Goal: Information Seeking & Learning: Learn about a topic

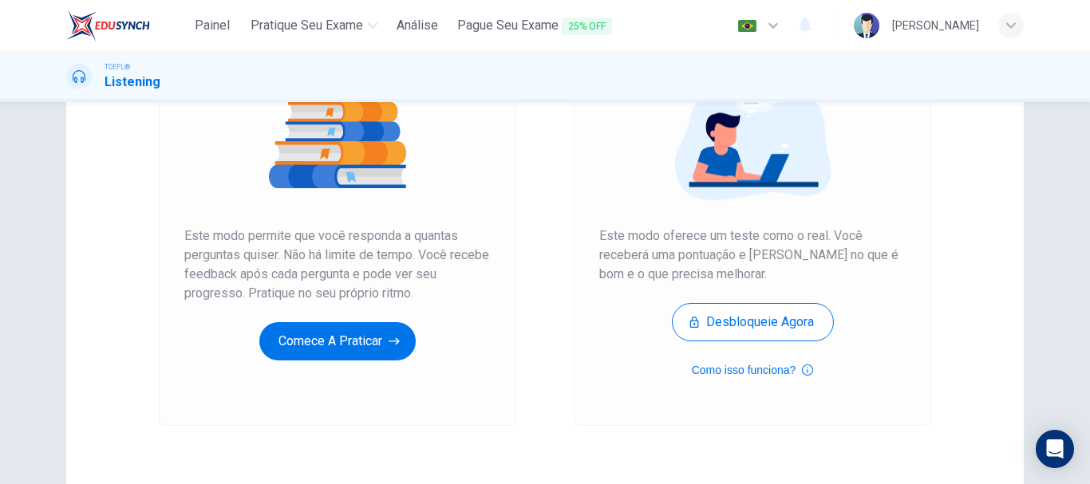
scroll to position [128, 0]
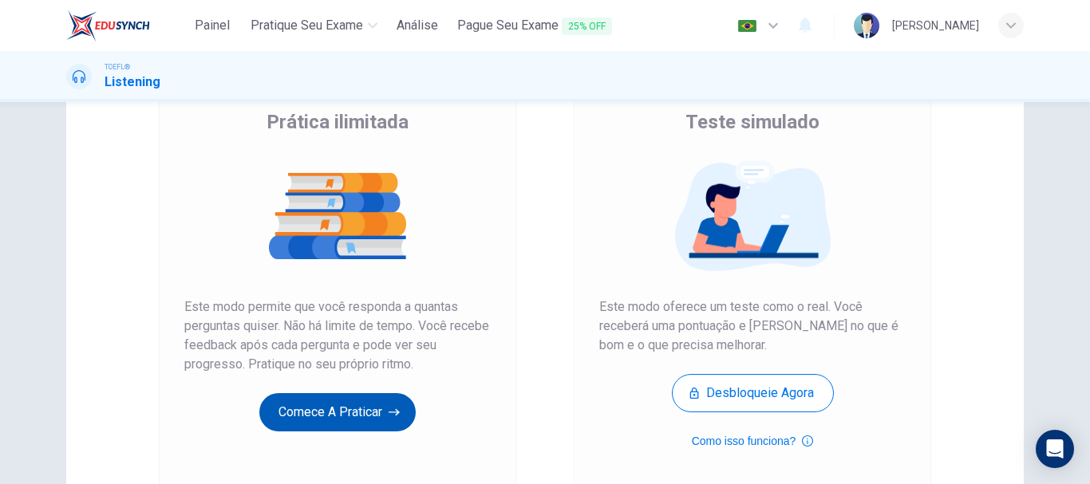
click at [318, 413] on button "Comece a praticar" at bounding box center [337, 412] width 156 height 38
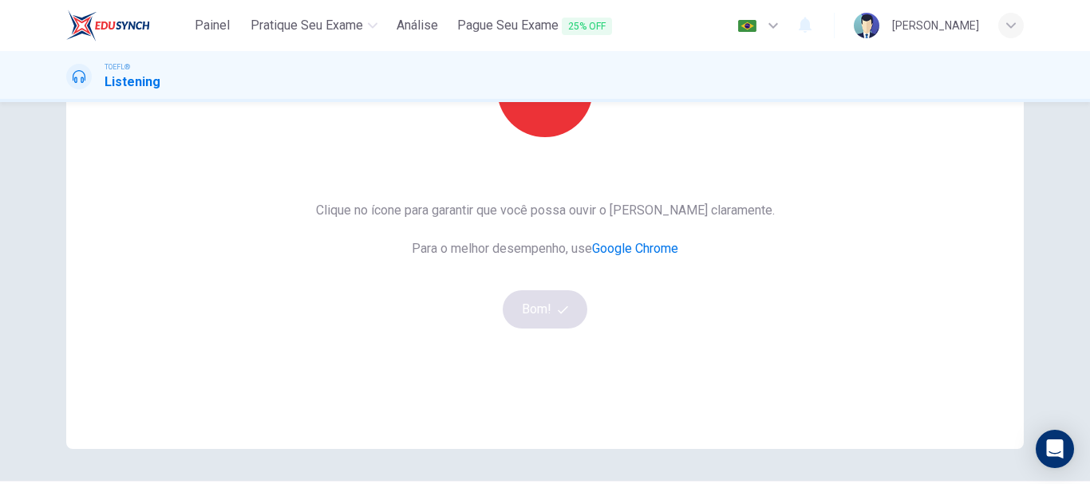
scroll to position [160, 0]
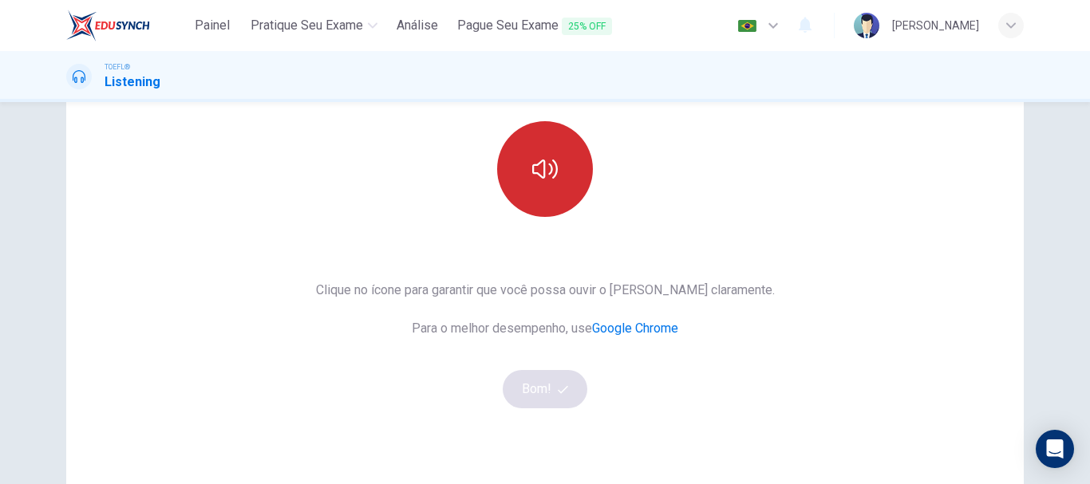
click at [568, 167] on button "button" at bounding box center [545, 169] width 96 height 96
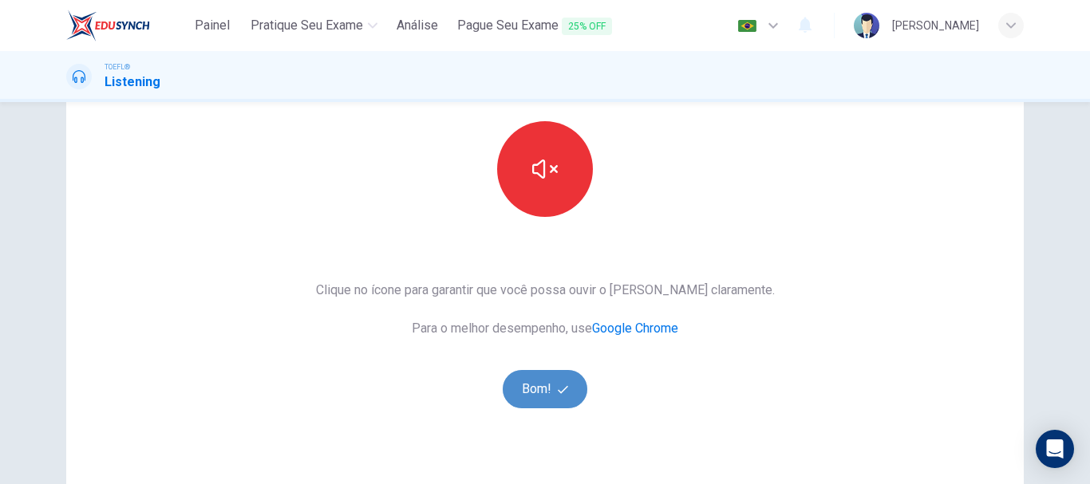
click at [547, 393] on button "Bom!" at bounding box center [545, 389] width 85 height 38
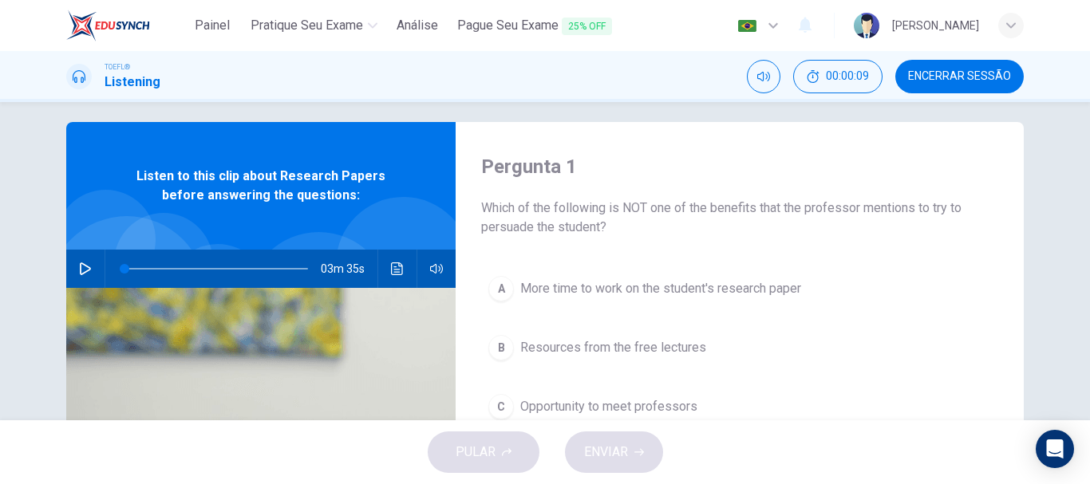
scroll to position [0, 0]
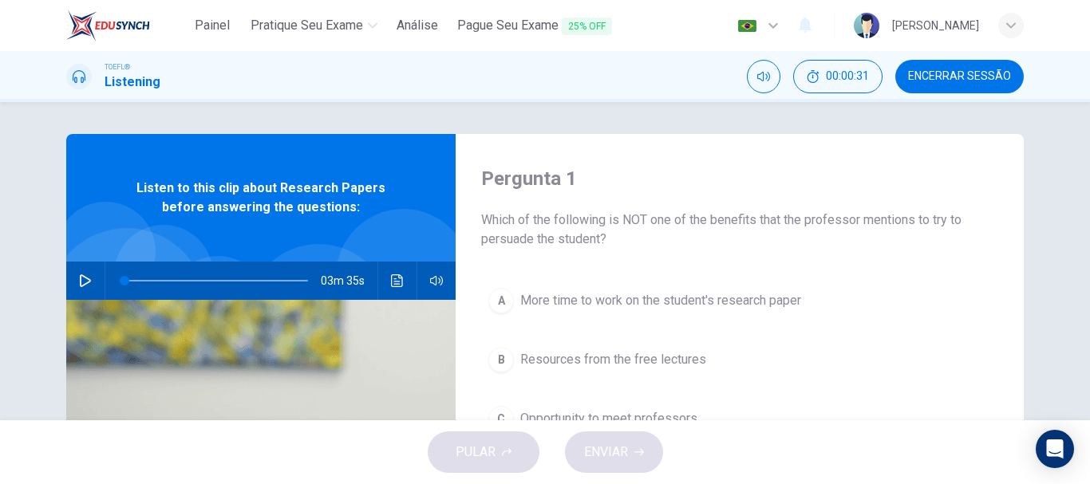
click at [81, 275] on icon "button" at bounding box center [85, 280] width 13 height 13
click at [436, 277] on icon "button" at bounding box center [436, 281] width 13 height 10
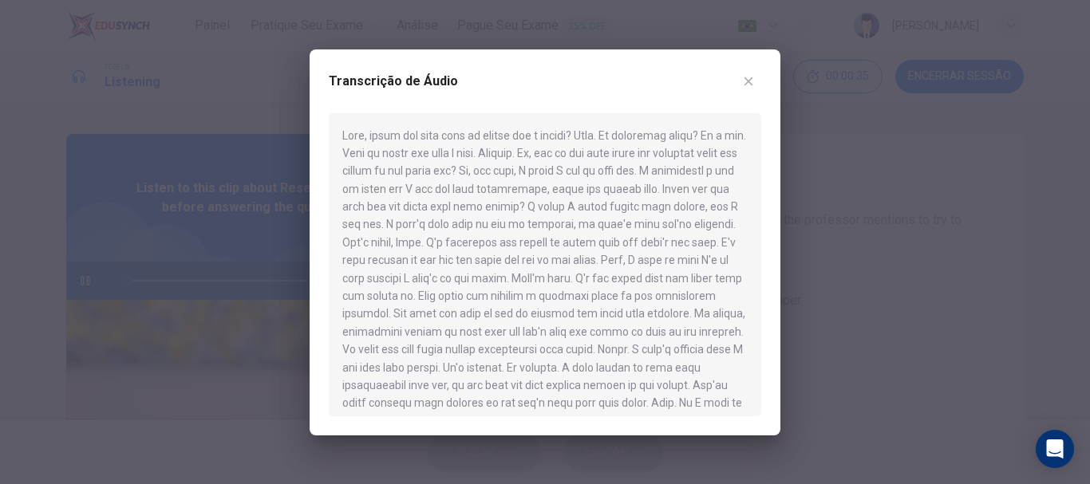
click at [752, 77] on icon "button" at bounding box center [748, 81] width 13 height 13
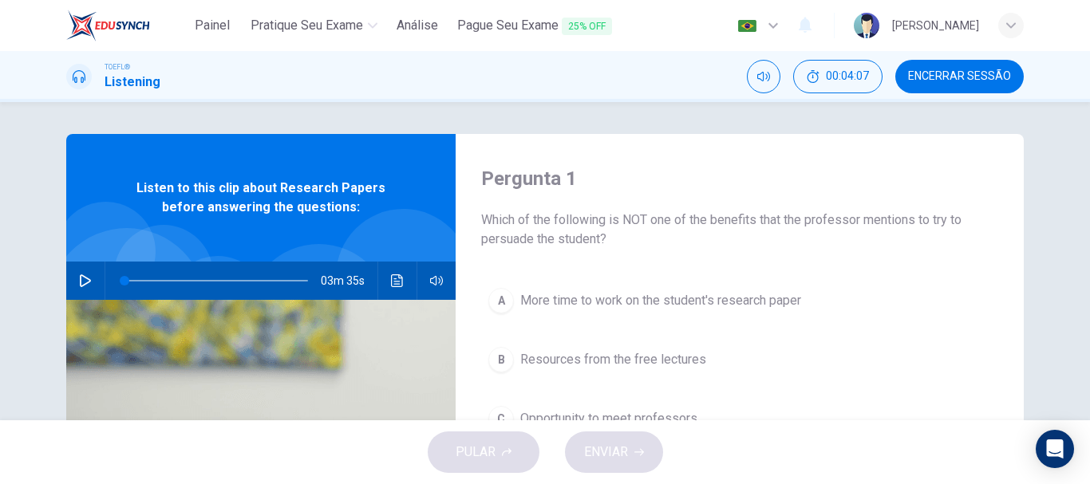
type input "0"
click at [1029, 314] on div "Pergunta 1 Which of the following is NOT one of the benefits that the professor…" at bounding box center [545, 411] width 1008 height 554
click at [1054, 321] on div "Pergunta 1 Which of the following is NOT one of the benefits that the professor…" at bounding box center [545, 261] width 1090 height 318
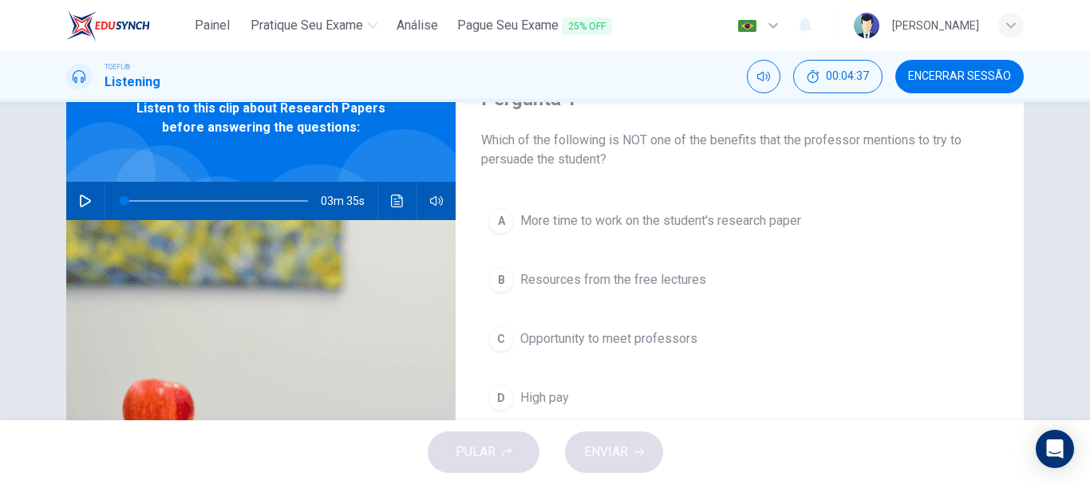
click at [499, 396] on div "D" at bounding box center [501, 398] width 26 height 26
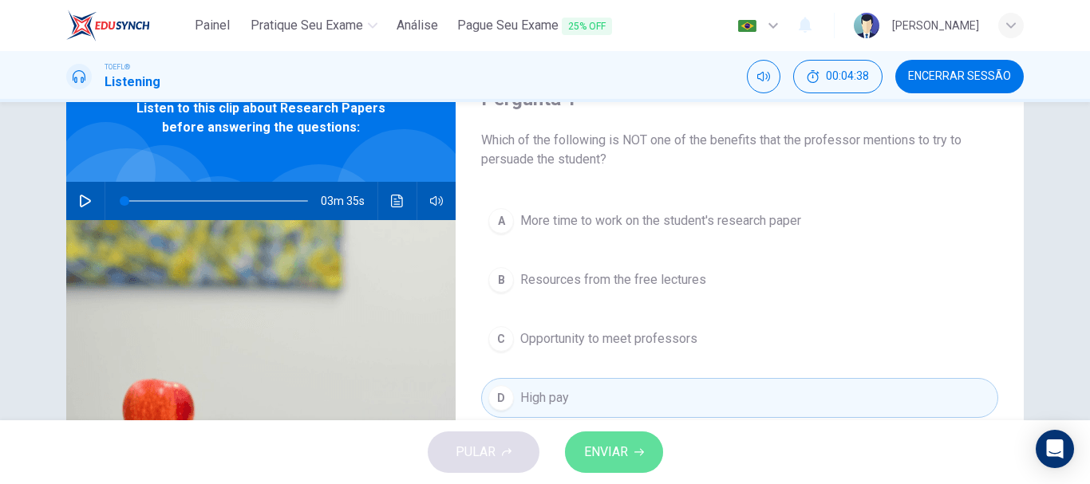
click at [622, 459] on span "ENVIAR" at bounding box center [606, 452] width 44 height 22
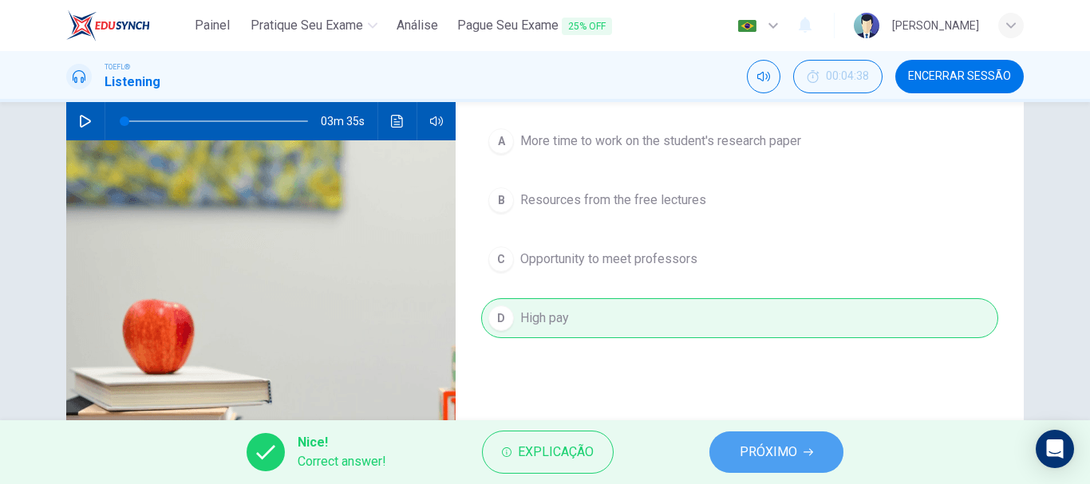
click at [783, 454] on span "PRÓXIMO" at bounding box center [768, 452] width 57 height 22
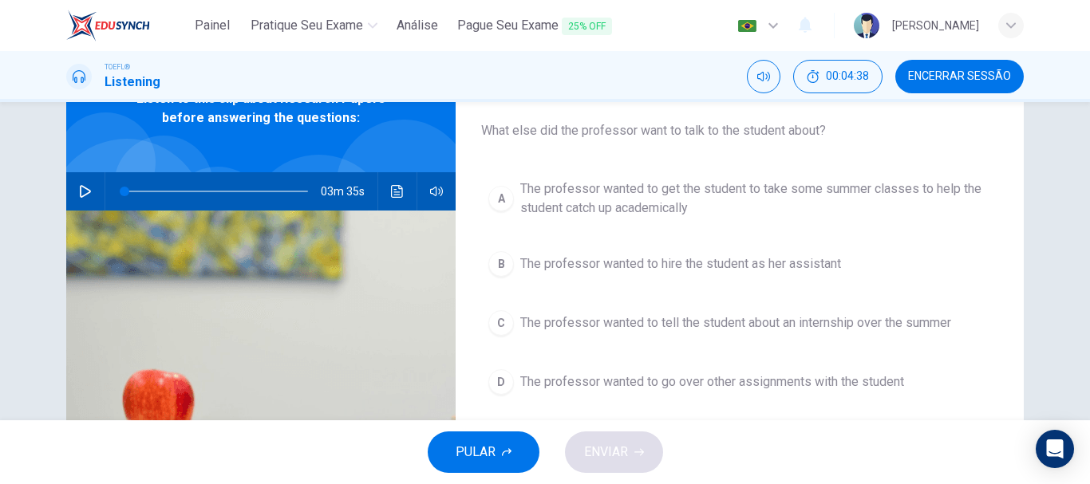
scroll to position [61, 0]
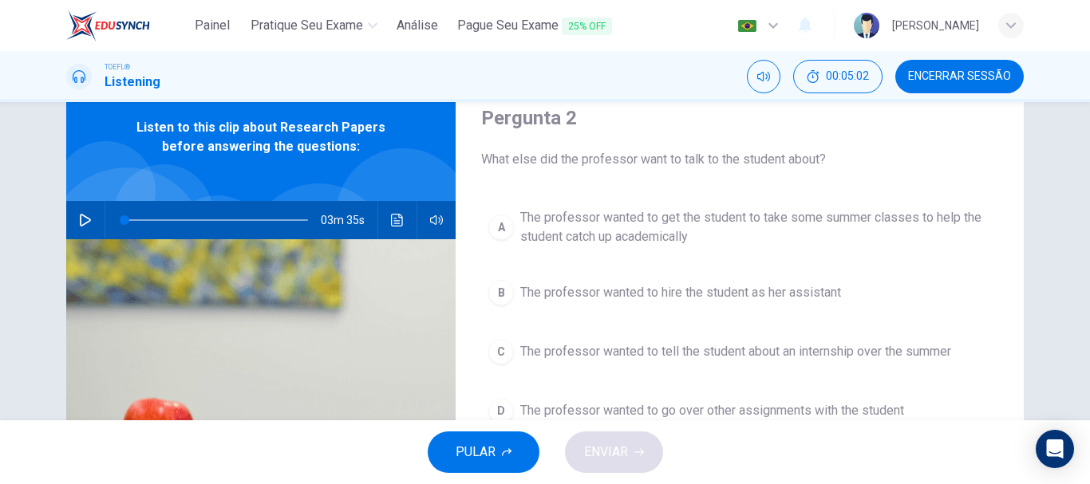
click at [504, 348] on div "C" at bounding box center [501, 352] width 26 height 26
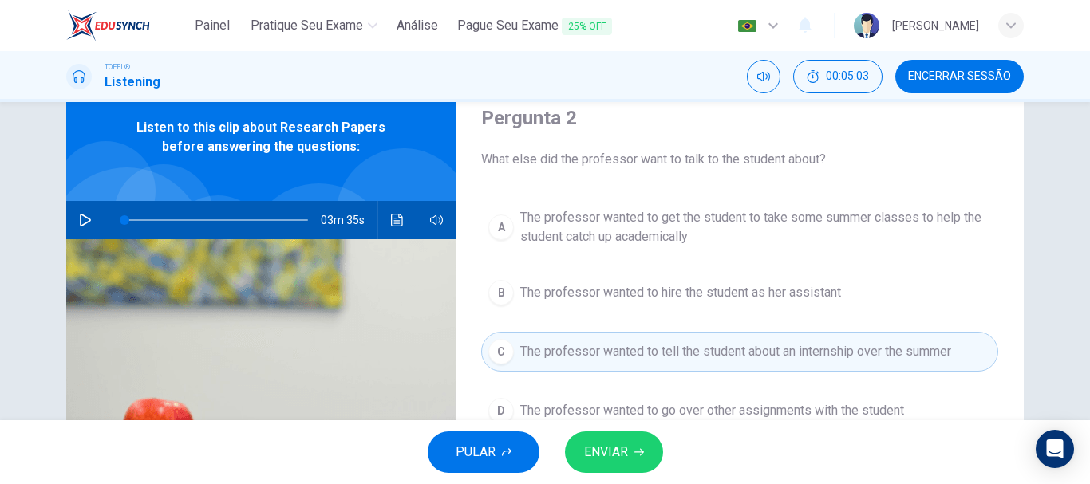
click at [610, 454] on span "ENVIAR" at bounding box center [606, 452] width 44 height 22
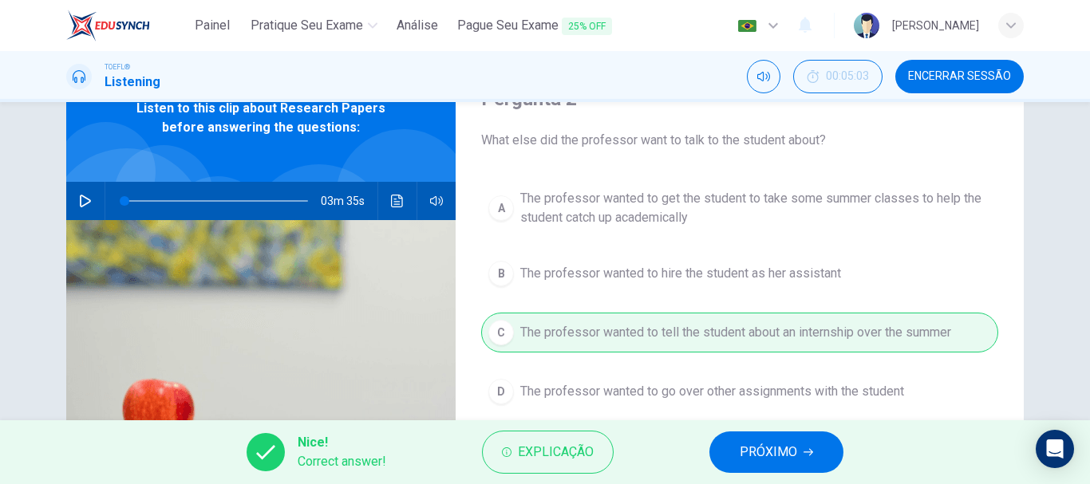
scroll to position [160, 0]
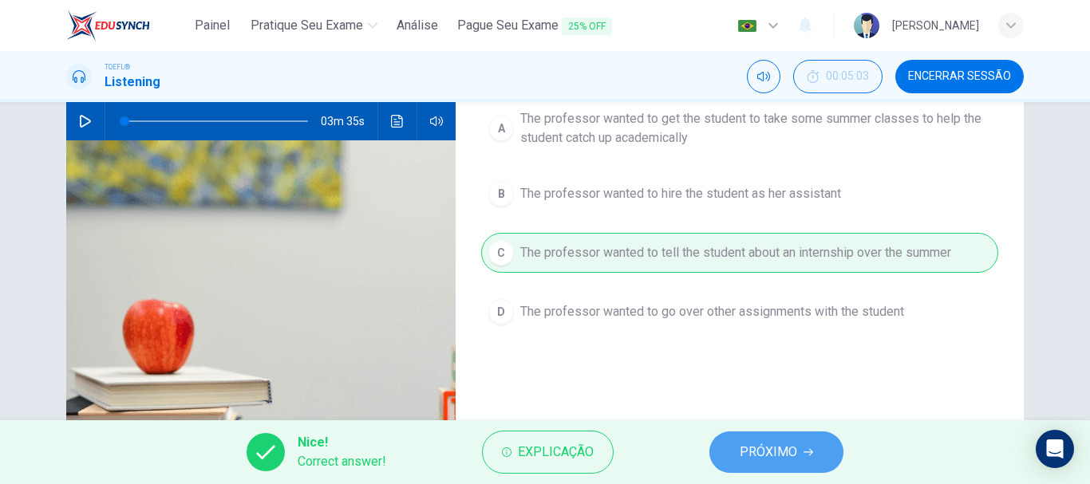
click at [759, 438] on button "PRÓXIMO" at bounding box center [776, 452] width 134 height 41
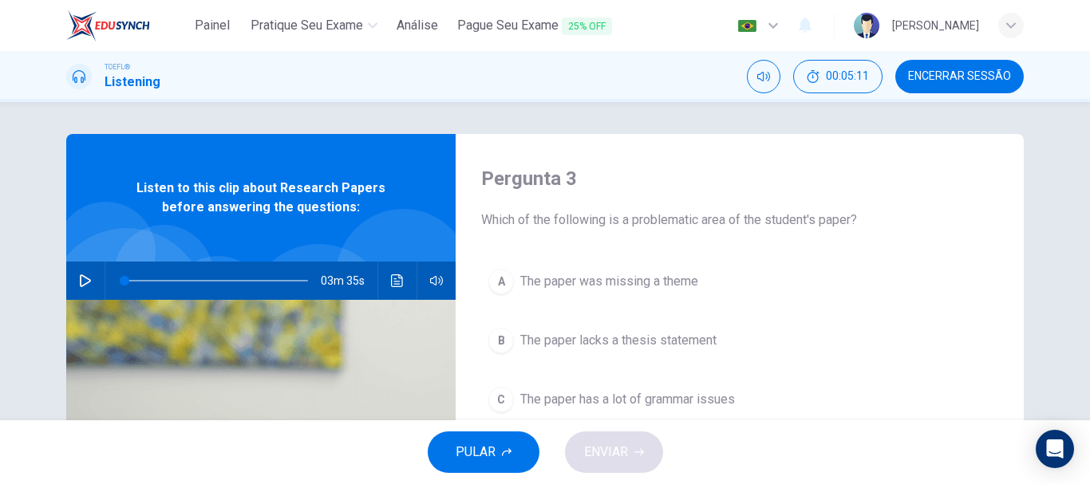
scroll to position [80, 0]
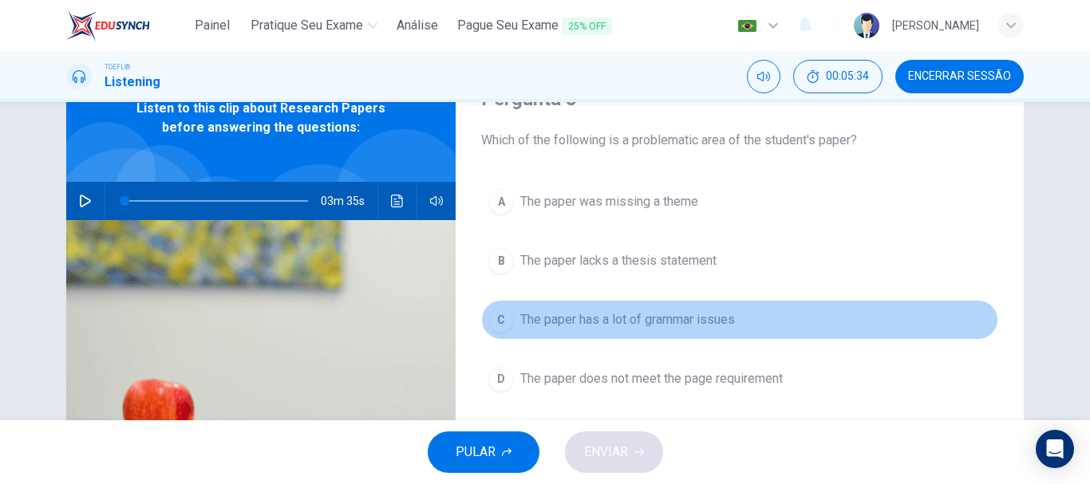
click at [601, 320] on span "The paper has a lot of grammar issues" at bounding box center [627, 319] width 215 height 19
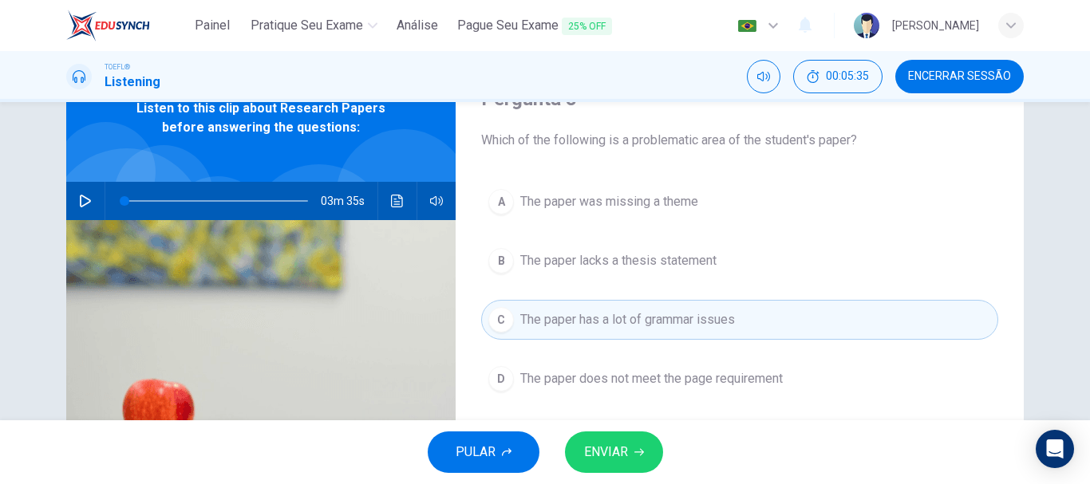
click at [612, 441] on span "ENVIAR" at bounding box center [606, 452] width 44 height 22
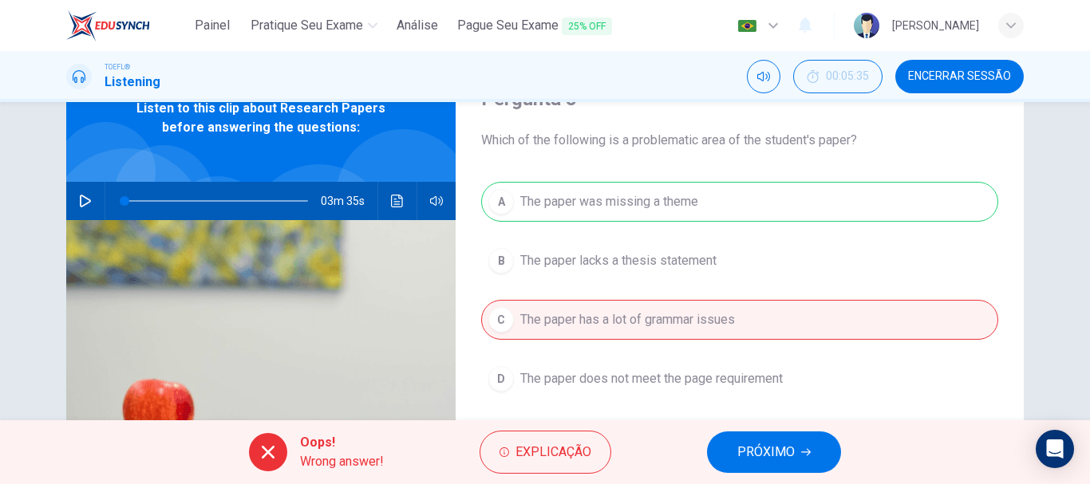
click at [792, 448] on span "PRÓXIMO" at bounding box center [765, 452] width 57 height 22
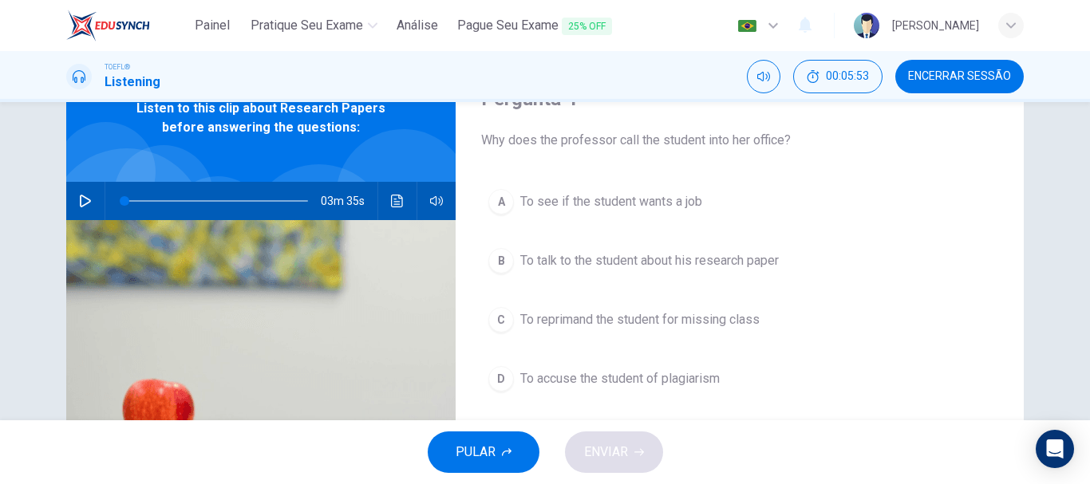
click at [497, 203] on div "A" at bounding box center [501, 202] width 26 height 26
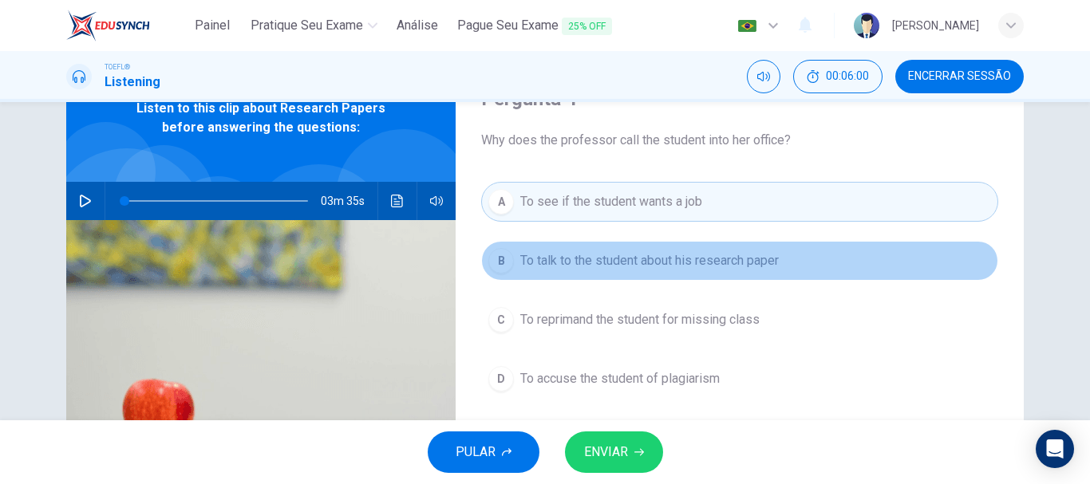
click at [504, 262] on div "B" at bounding box center [501, 261] width 26 height 26
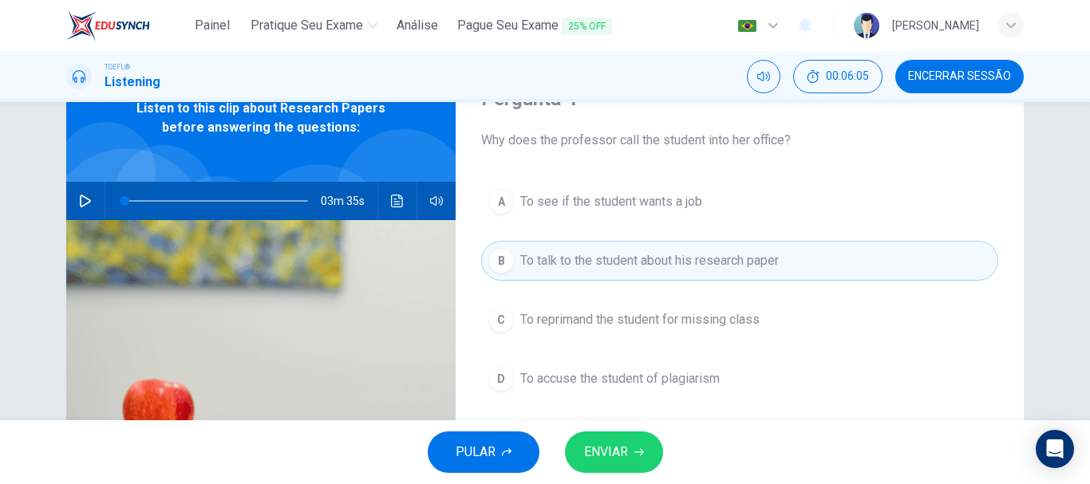
click at [617, 442] on span "ENVIAR" at bounding box center [606, 452] width 44 height 22
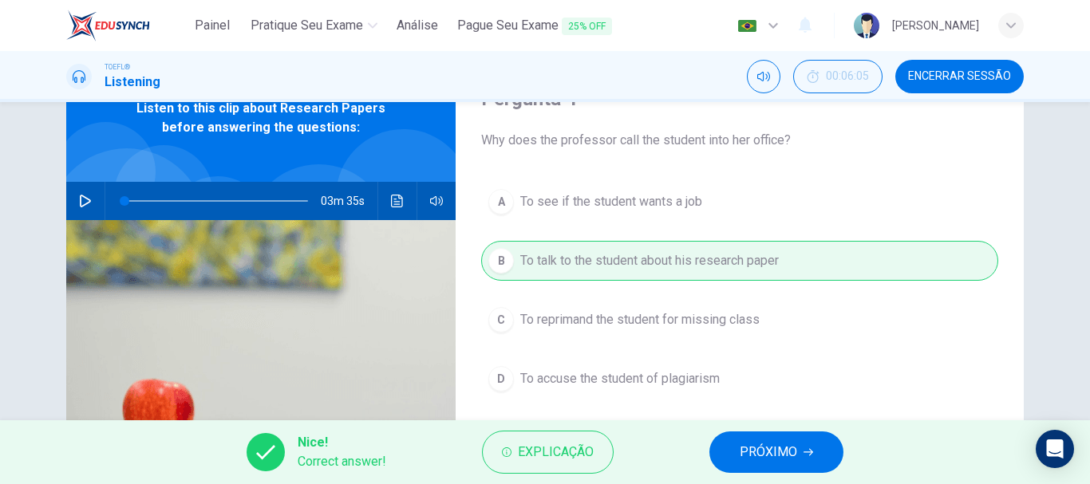
click at [784, 451] on span "PRÓXIMO" at bounding box center [768, 452] width 57 height 22
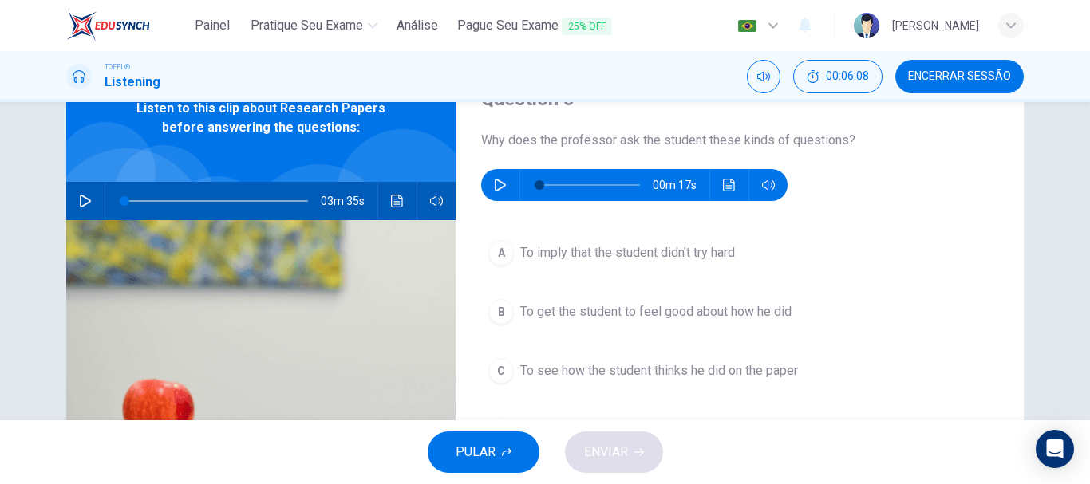
click at [494, 183] on icon "button" at bounding box center [500, 185] width 13 height 13
type input "0"
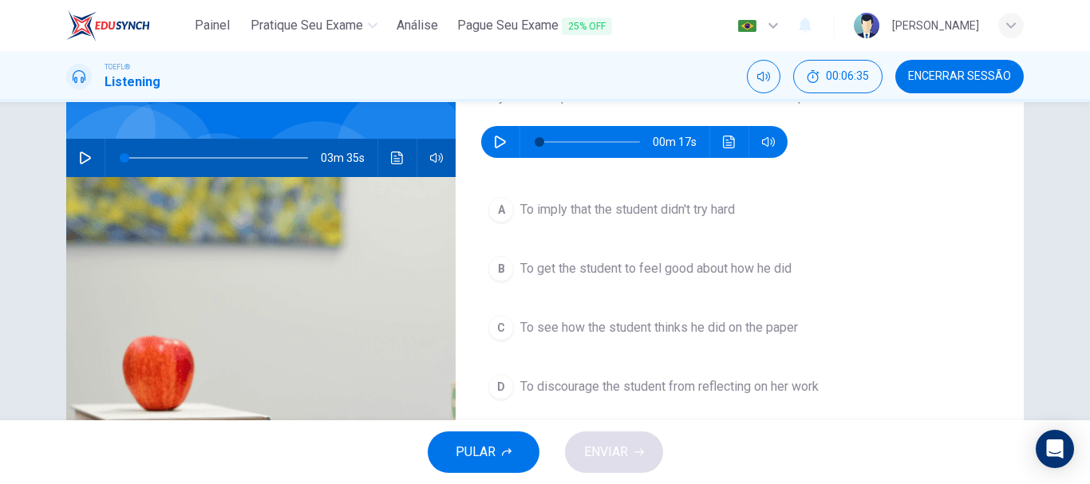
scroll to position [160, 0]
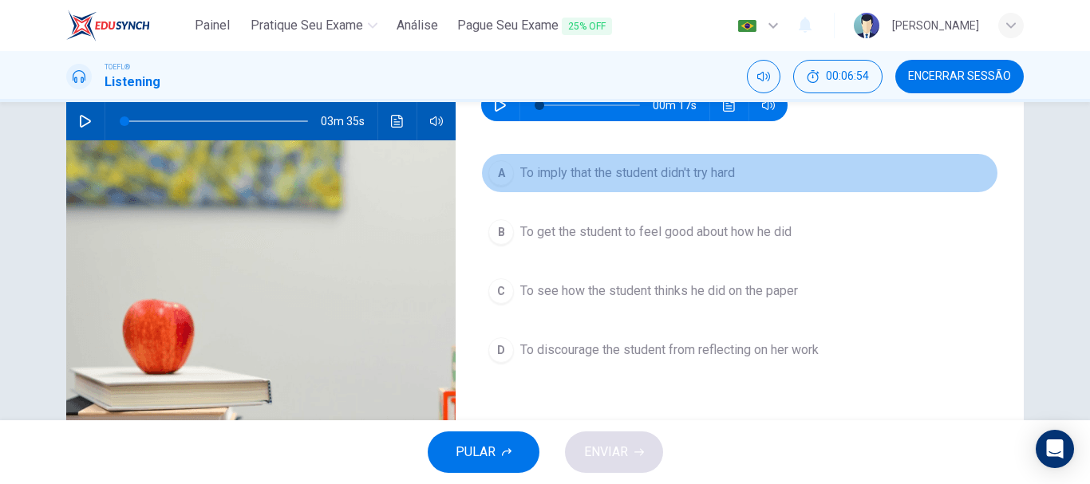
click at [494, 178] on div "A" at bounding box center [501, 173] width 26 height 26
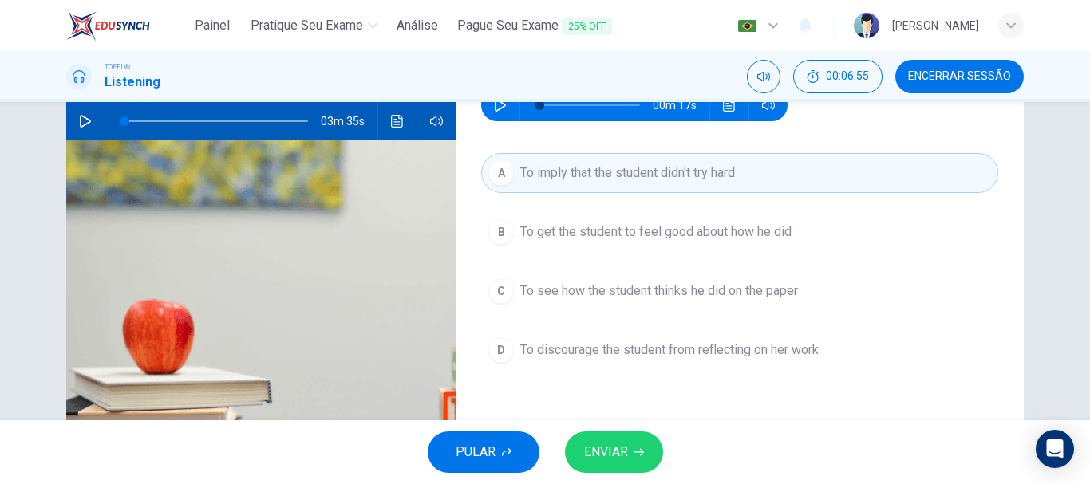
click at [610, 448] on span "ENVIAR" at bounding box center [606, 452] width 44 height 22
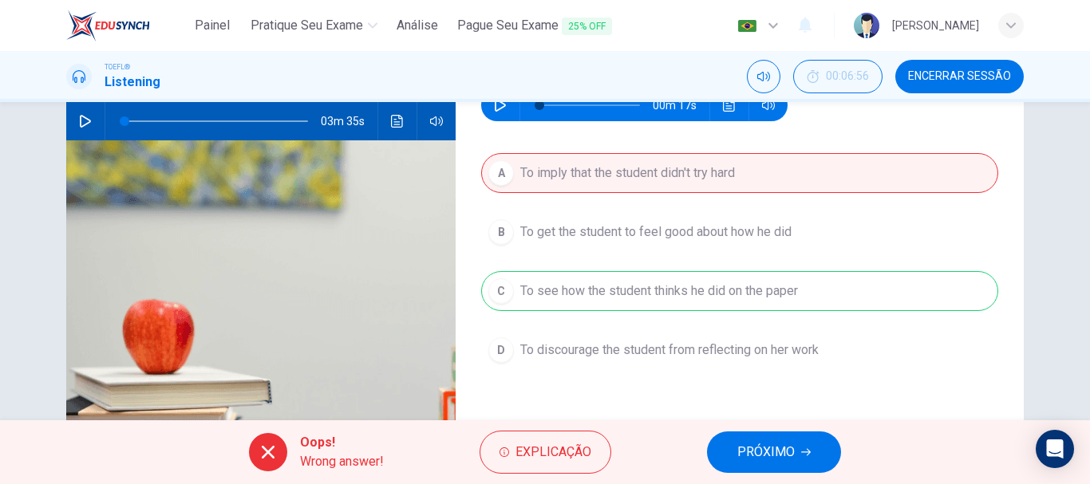
click at [766, 456] on span "PRÓXIMO" at bounding box center [765, 452] width 57 height 22
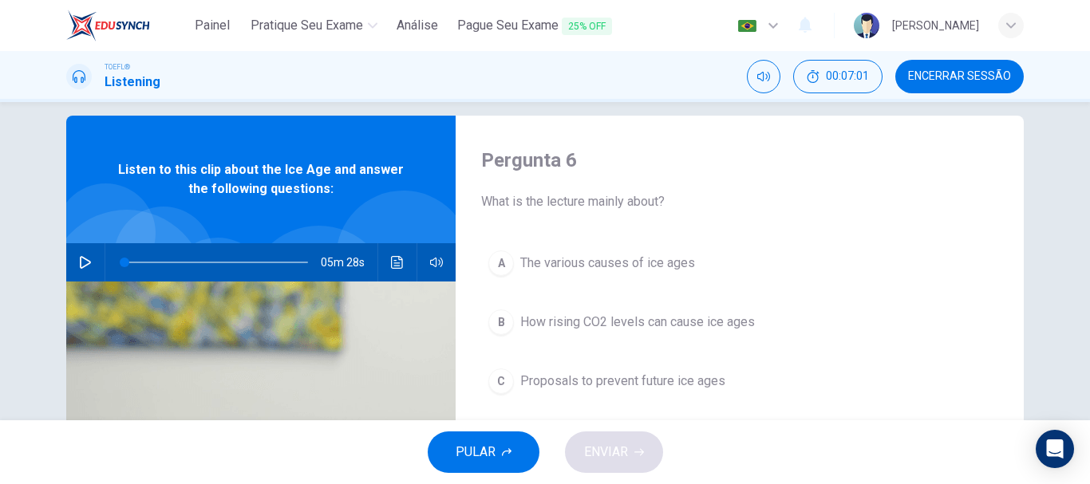
scroll to position [0, 0]
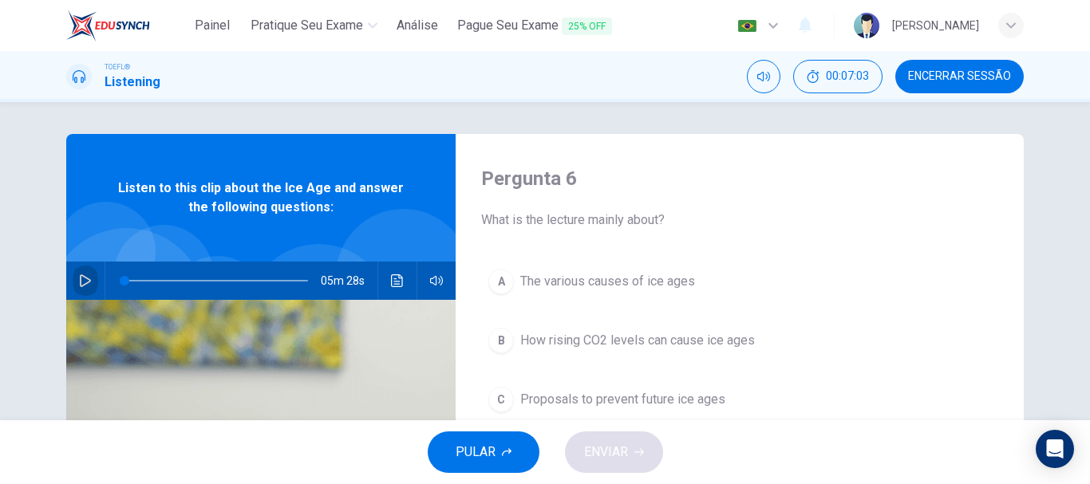
click at [73, 277] on button "button" at bounding box center [86, 281] width 26 height 38
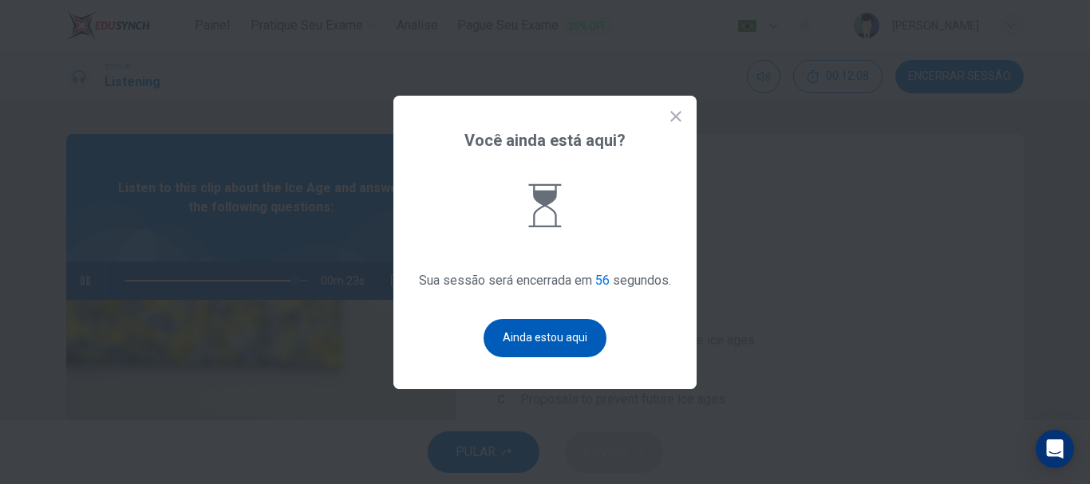
click at [558, 343] on button "Ainda estou aqui" at bounding box center [544, 338] width 123 height 38
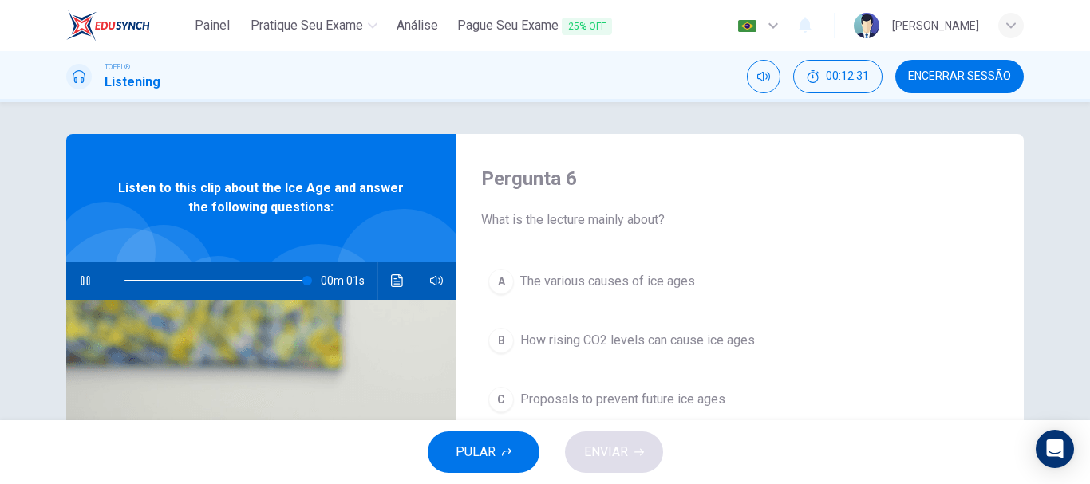
type input "0"
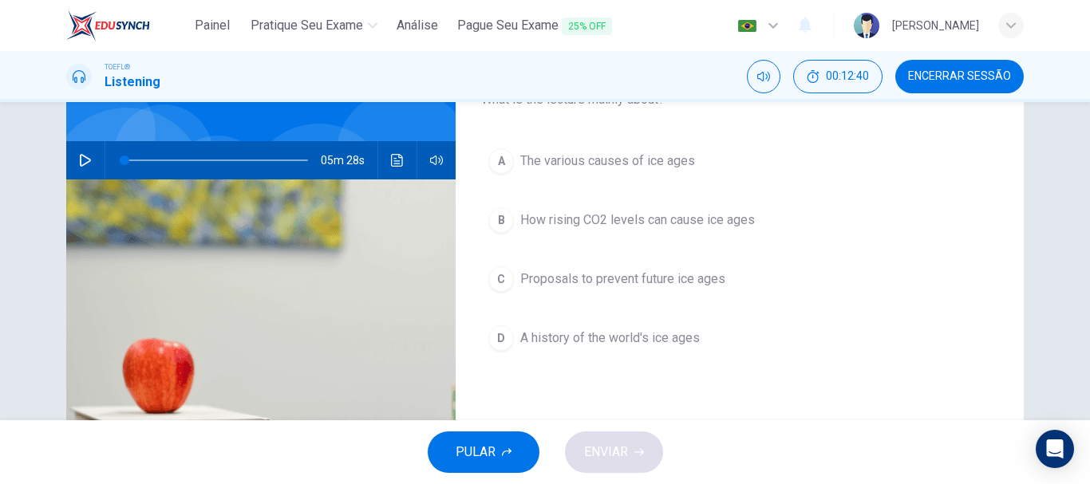
scroll to position [160, 0]
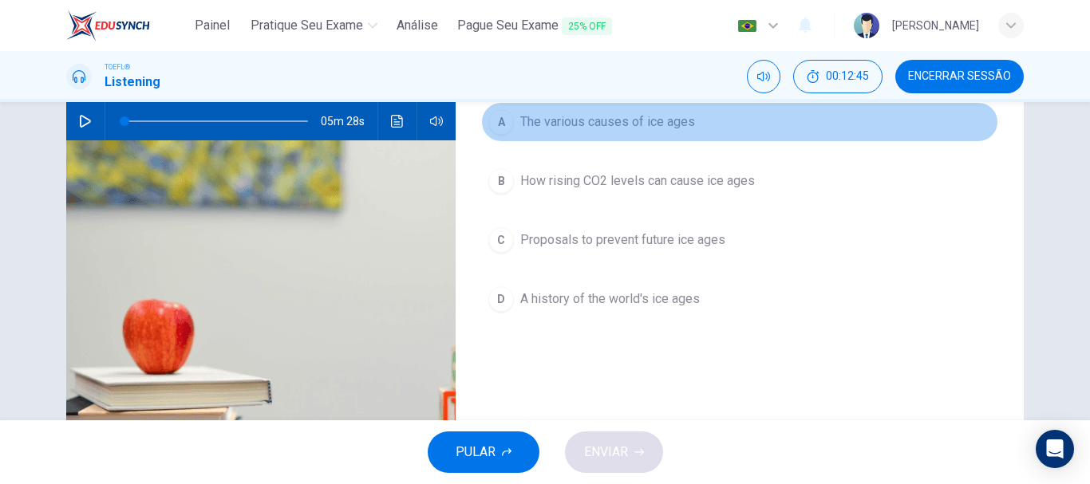
click at [502, 120] on div "A" at bounding box center [501, 122] width 26 height 26
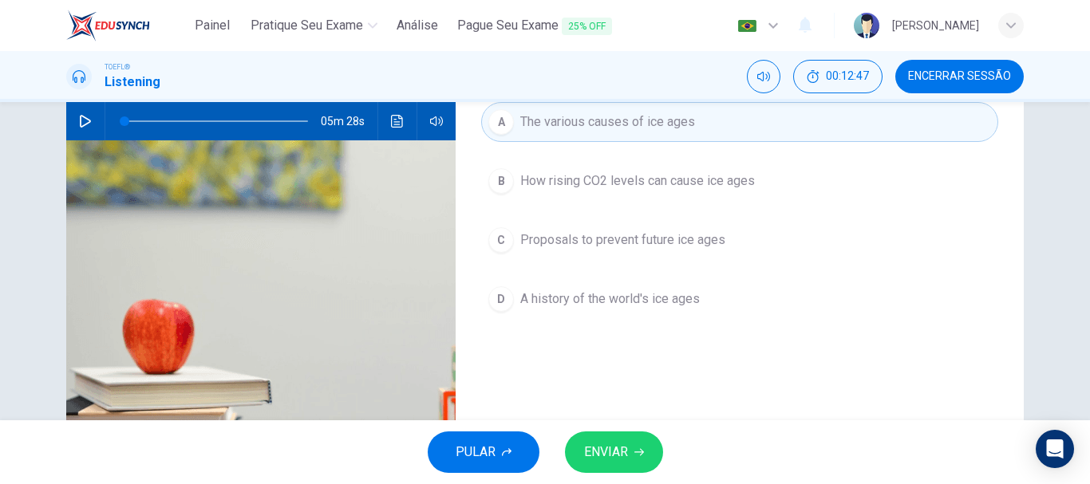
click at [610, 436] on button "ENVIAR" at bounding box center [614, 452] width 98 height 41
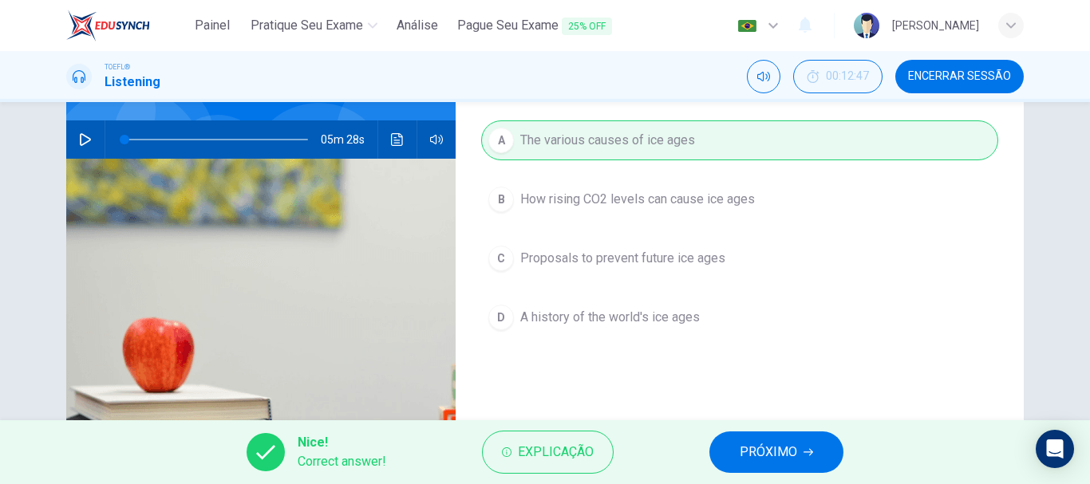
scroll to position [140, 0]
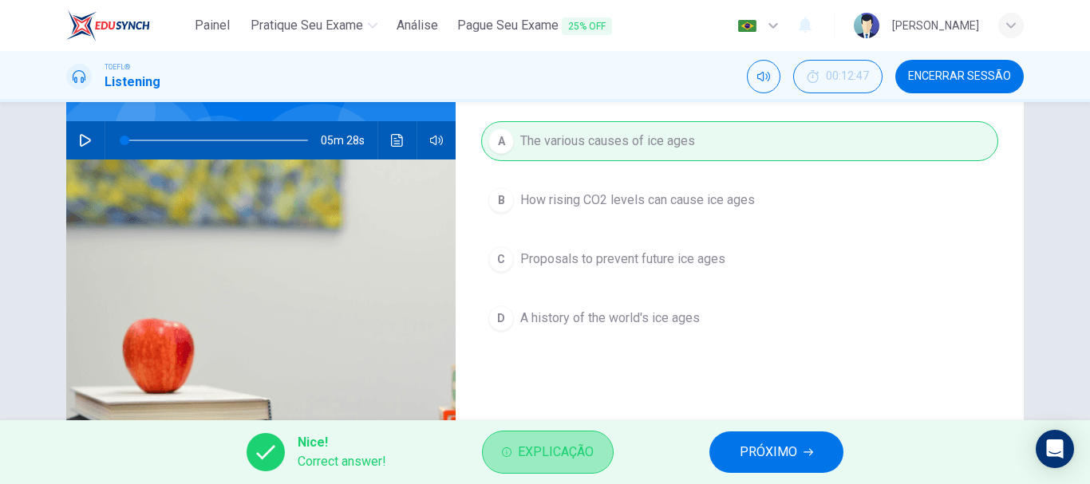
click at [562, 449] on span "Explicação" at bounding box center [556, 452] width 76 height 22
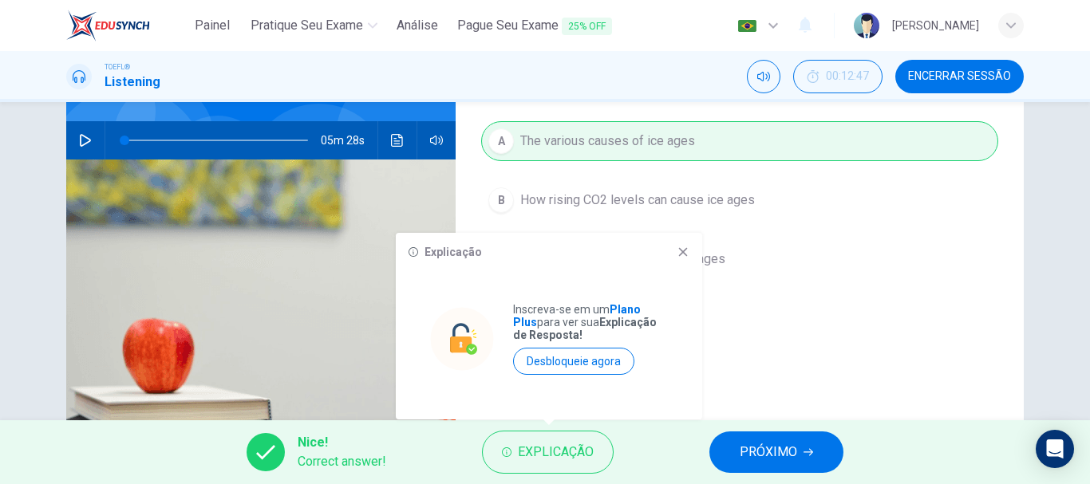
click at [680, 247] on icon at bounding box center [683, 252] width 13 height 13
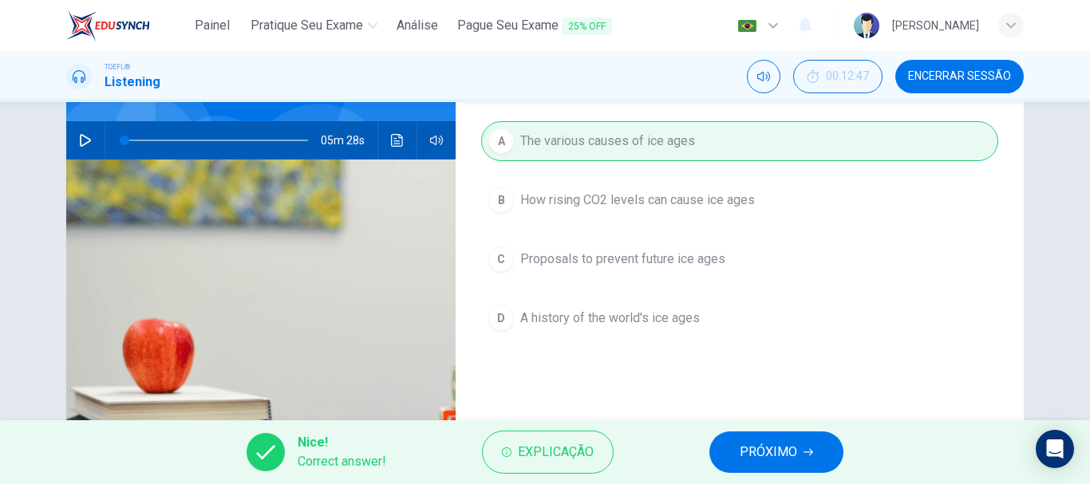
click at [784, 456] on span "PRÓXIMO" at bounding box center [768, 452] width 57 height 22
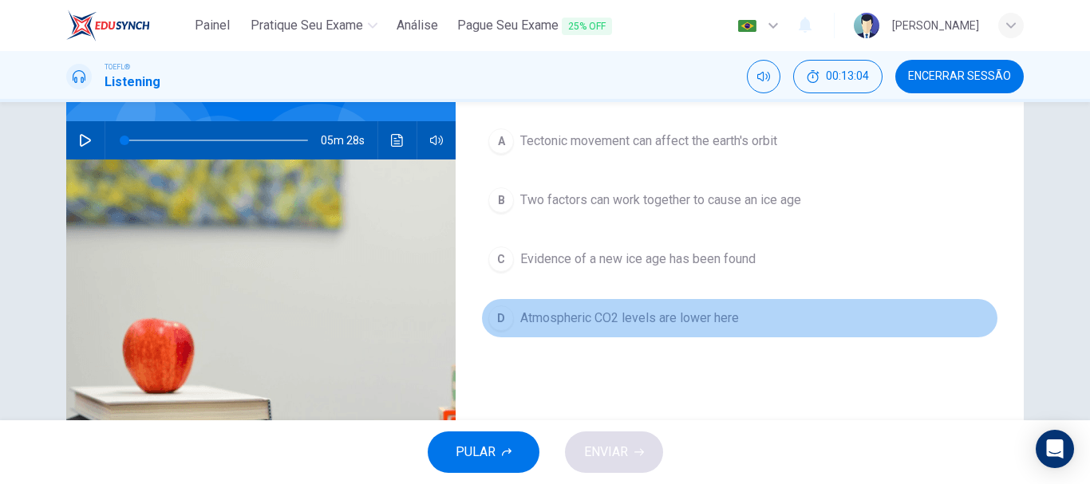
click at [503, 322] on div "D" at bounding box center [501, 319] width 26 height 26
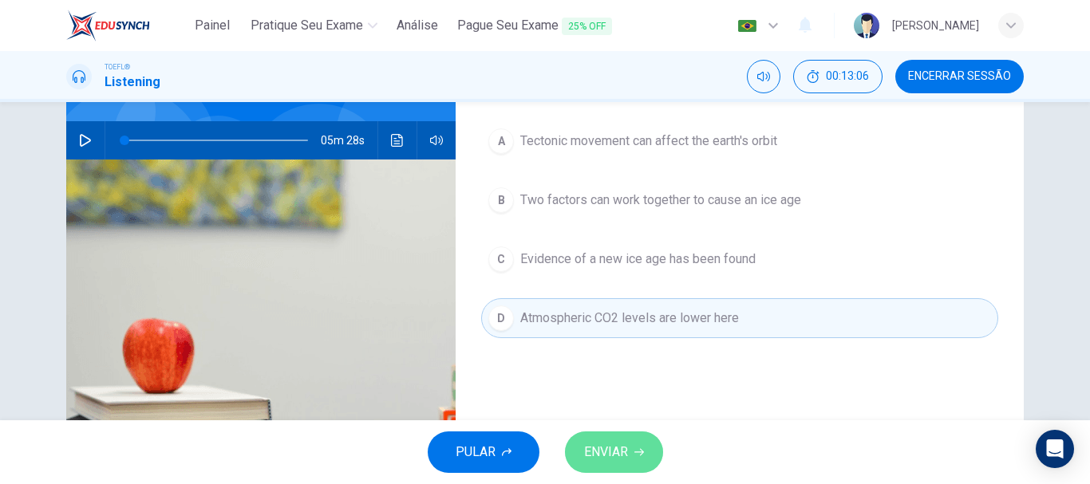
click at [601, 458] on span "ENVIAR" at bounding box center [606, 452] width 44 height 22
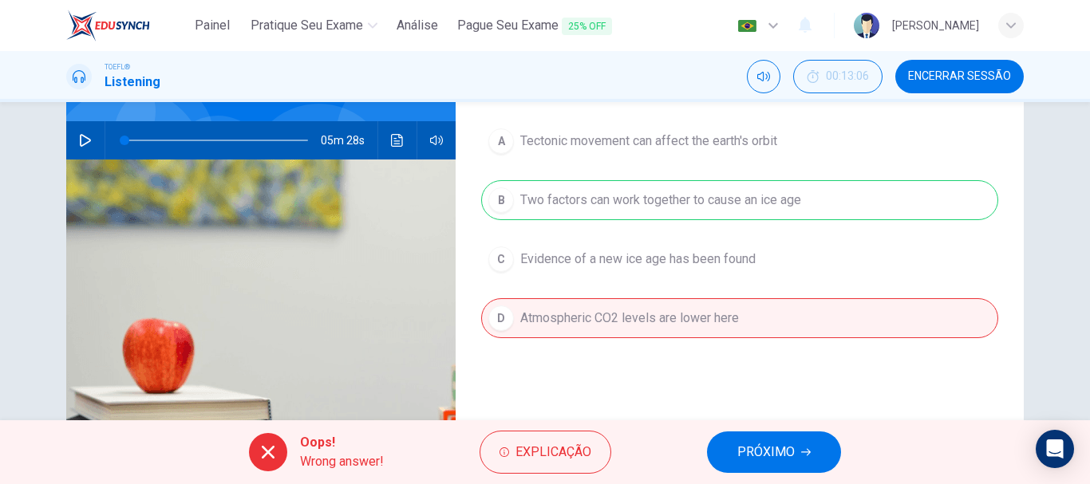
scroll to position [61, 0]
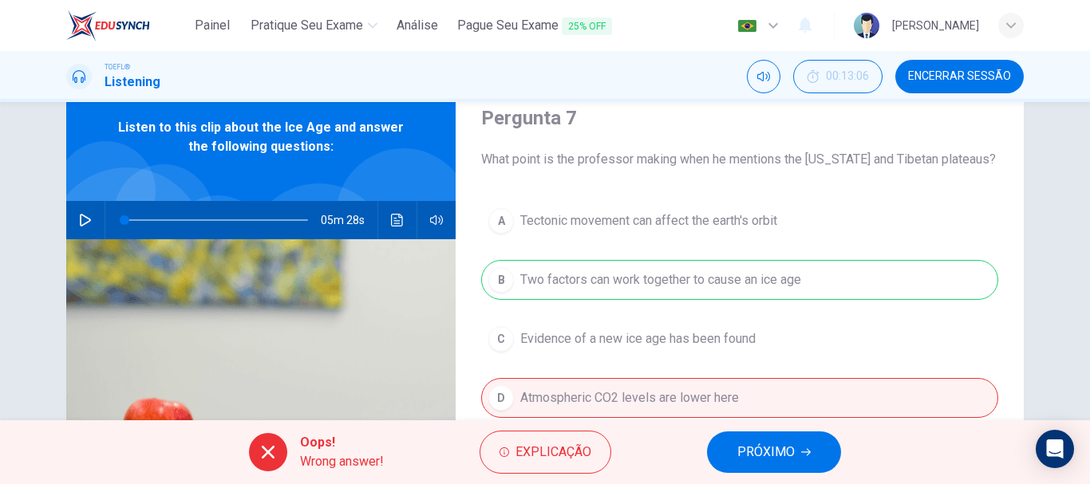
click at [762, 452] on span "PRÓXIMO" at bounding box center [765, 452] width 57 height 22
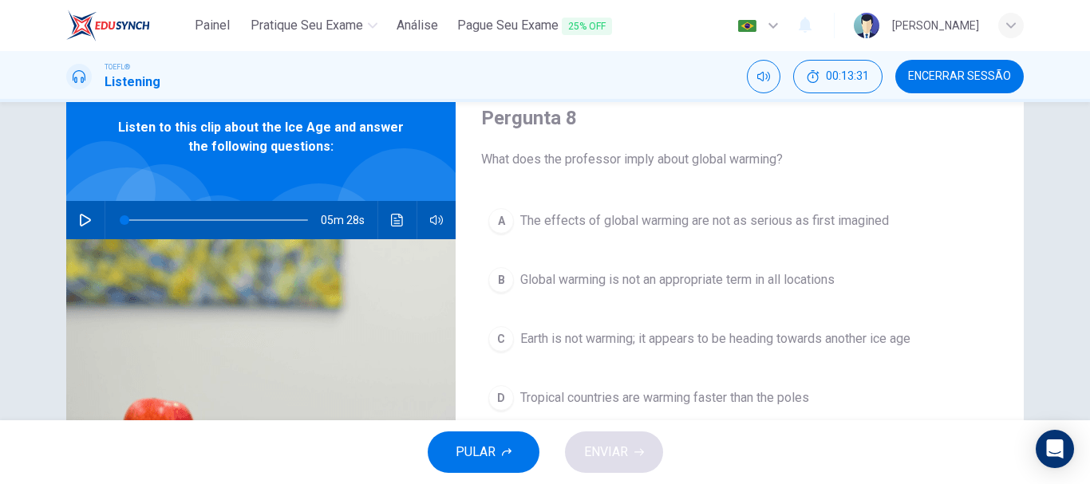
click at [500, 280] on div "B" at bounding box center [501, 280] width 26 height 26
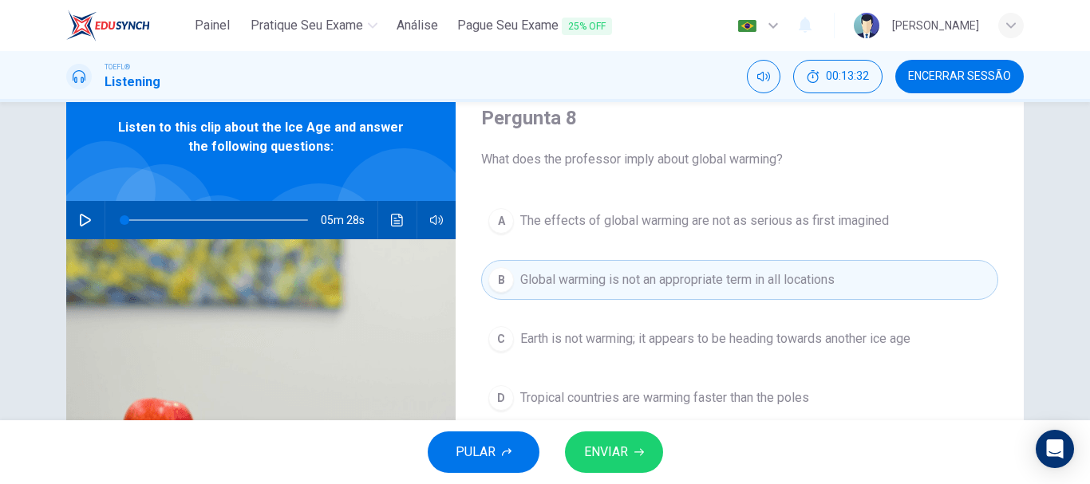
click at [597, 444] on span "ENVIAR" at bounding box center [606, 452] width 44 height 22
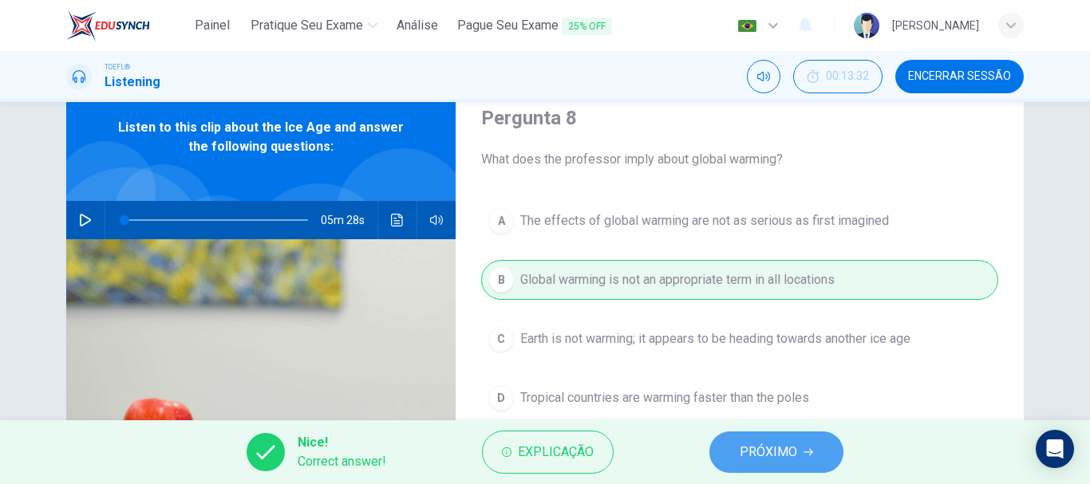
click at [789, 452] on span "PRÓXIMO" at bounding box center [768, 452] width 57 height 22
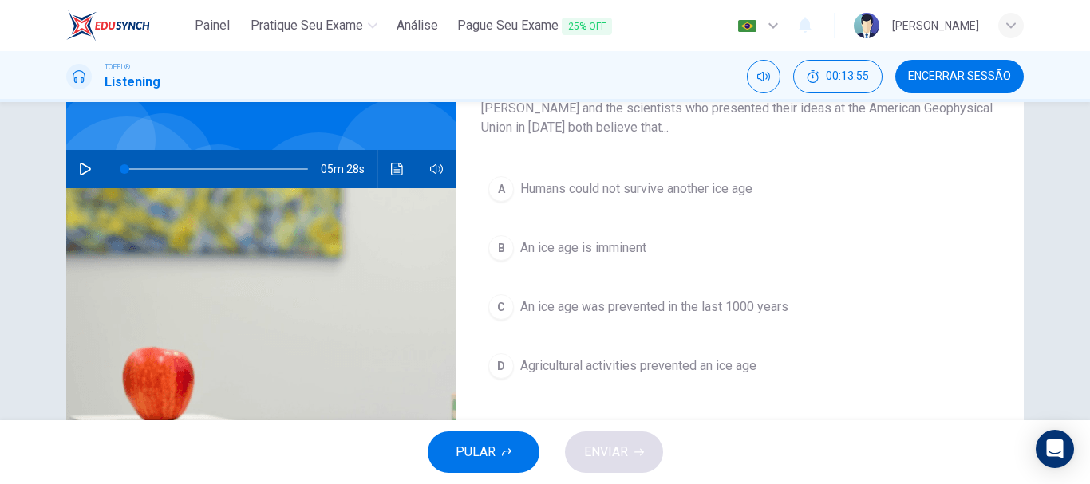
scroll to position [140, 0]
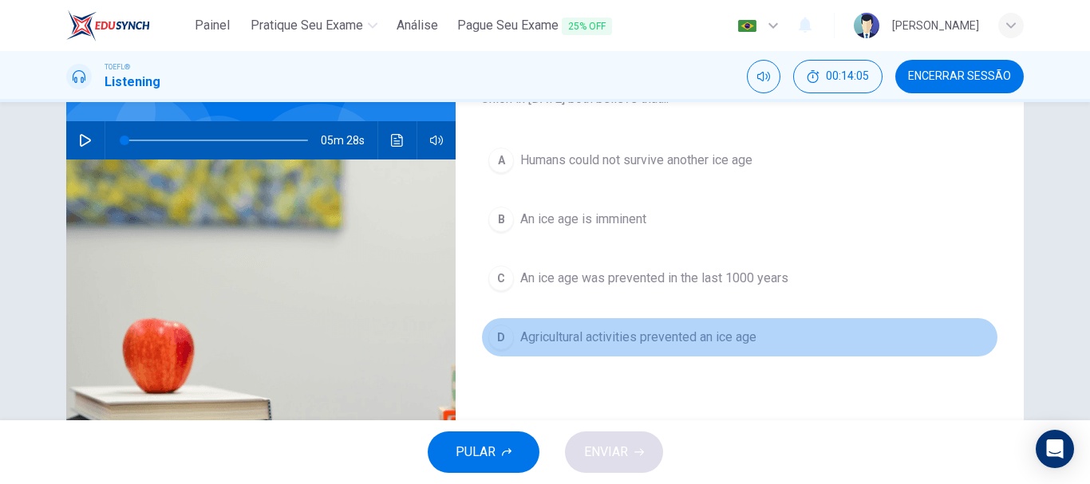
click at [495, 344] on div "D" at bounding box center [501, 338] width 26 height 26
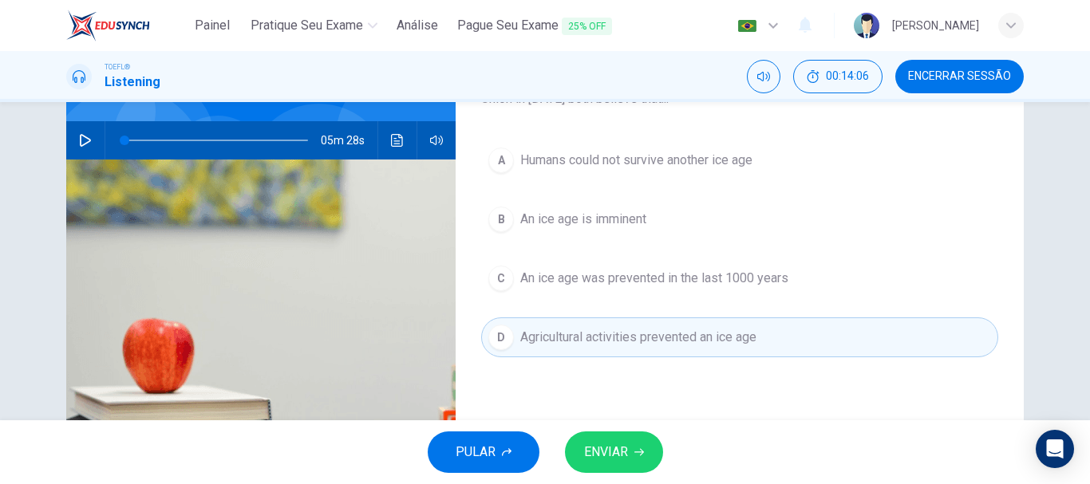
click at [612, 451] on span "ENVIAR" at bounding box center [606, 452] width 44 height 22
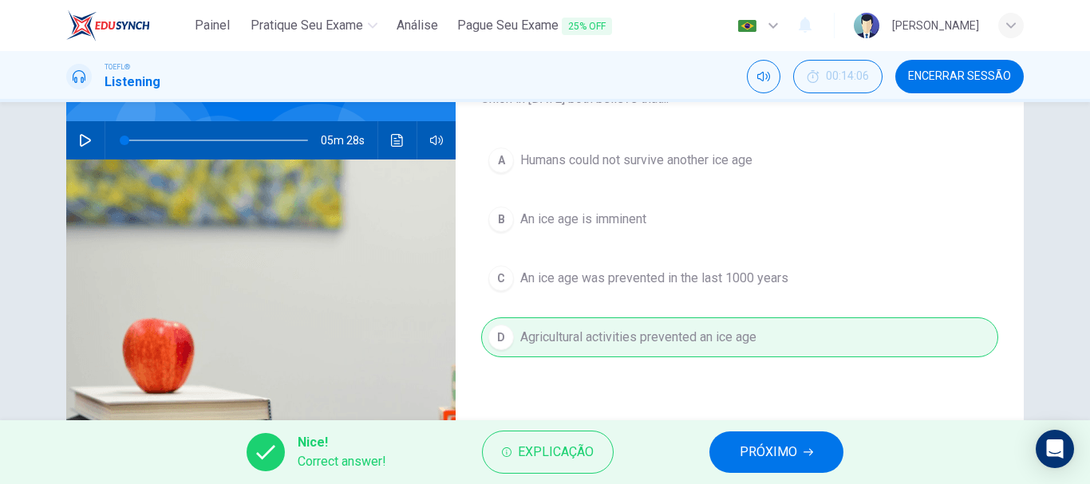
click at [782, 454] on span "PRÓXIMO" at bounding box center [768, 452] width 57 height 22
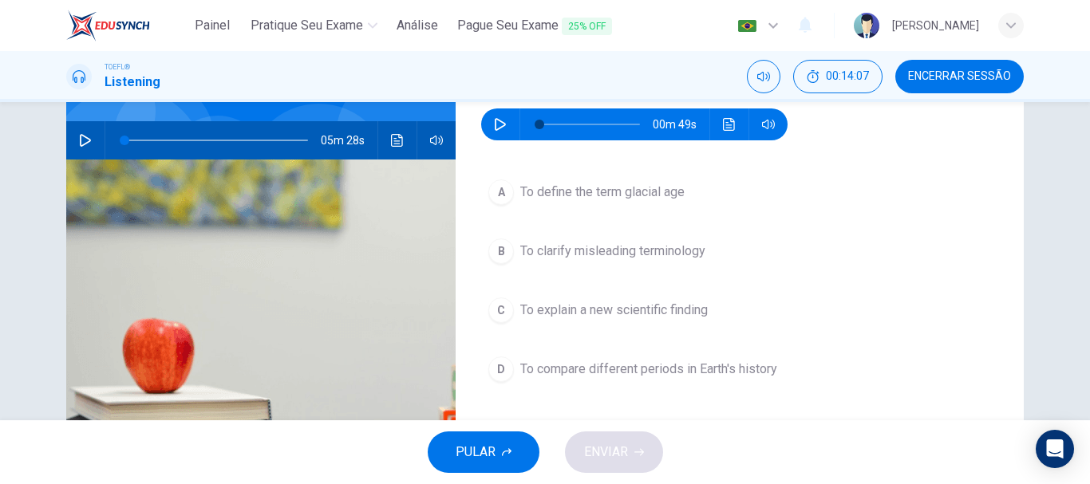
scroll to position [61, 0]
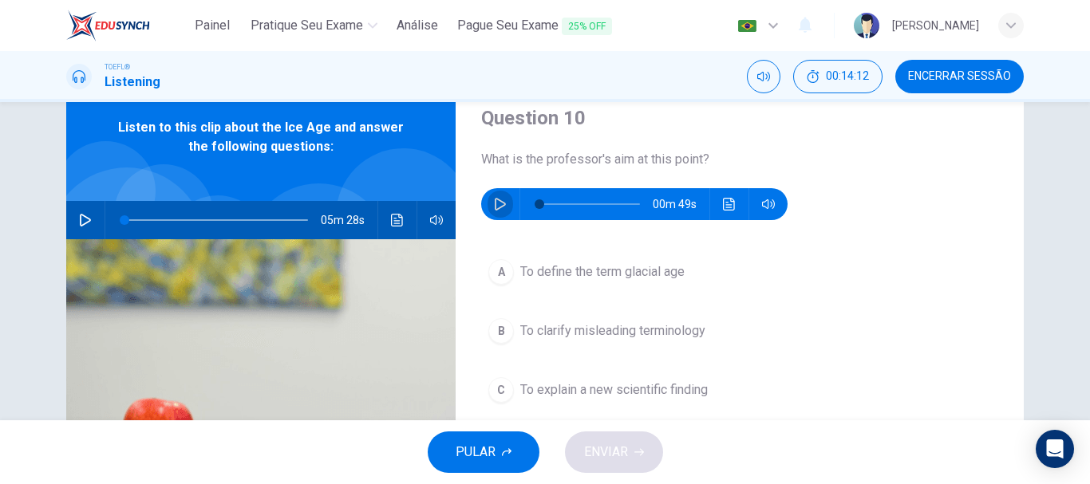
click at [495, 207] on icon "button" at bounding box center [500, 204] width 11 height 13
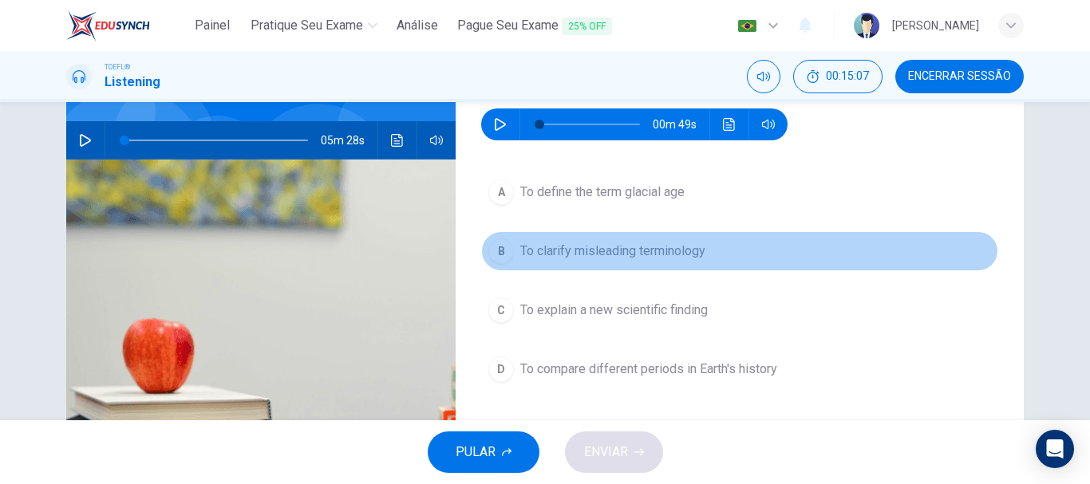
click at [499, 251] on div "B" at bounding box center [501, 252] width 26 height 26
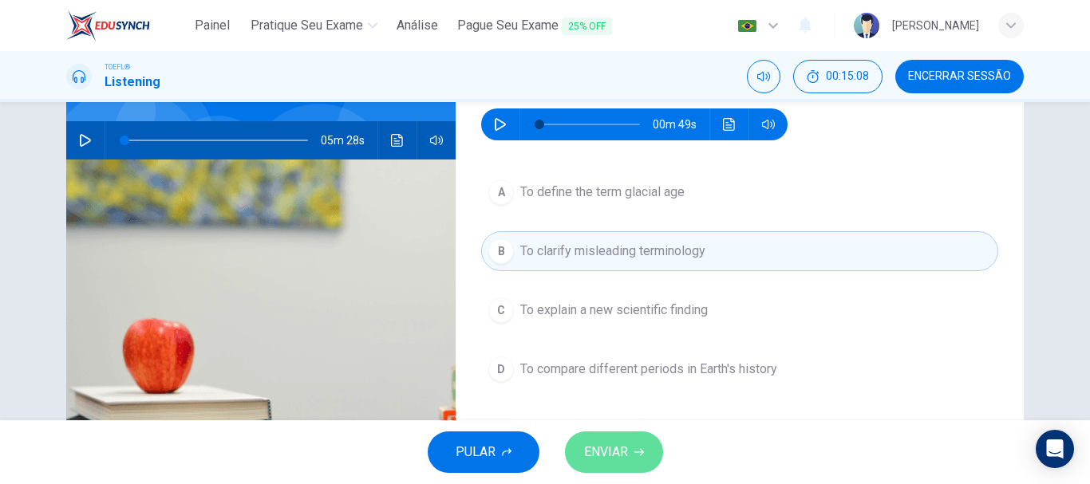
click at [606, 456] on span "ENVIAR" at bounding box center [606, 452] width 44 height 22
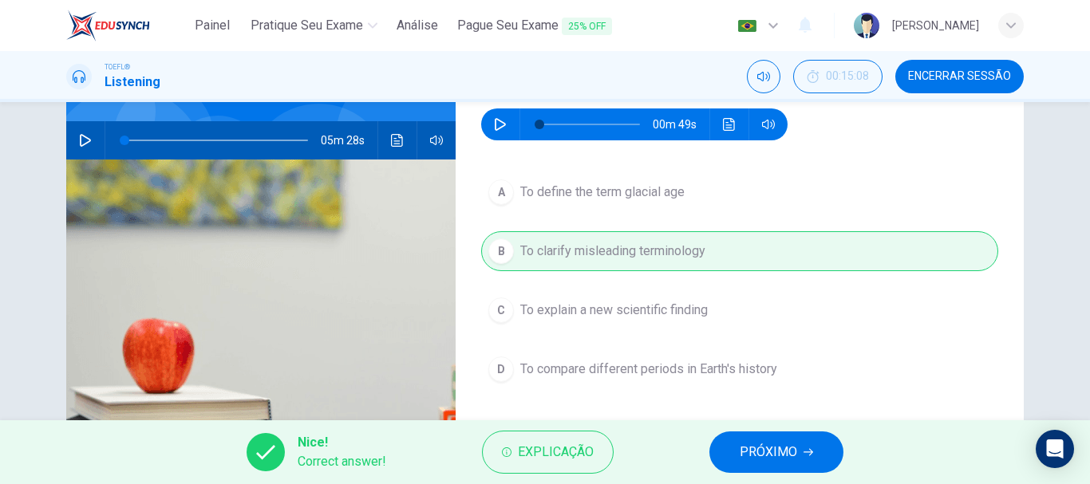
click at [791, 453] on span "PRÓXIMO" at bounding box center [768, 452] width 57 height 22
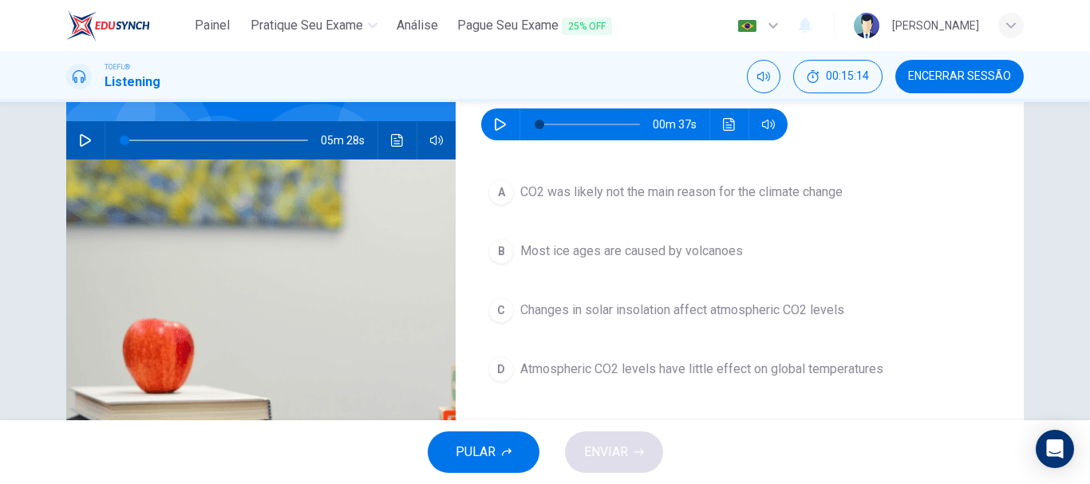
scroll to position [61, 0]
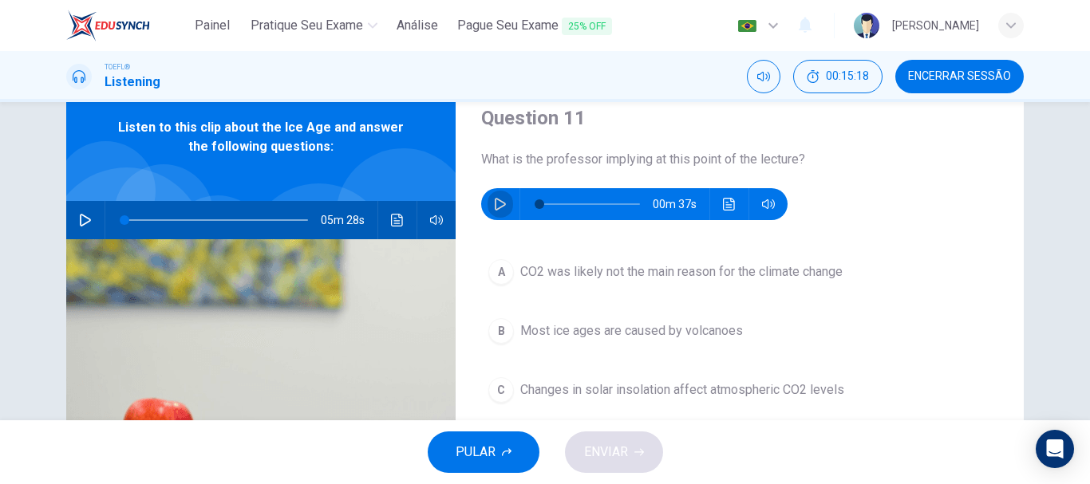
click at [497, 215] on button "button" at bounding box center [500, 204] width 26 height 32
type input "0"
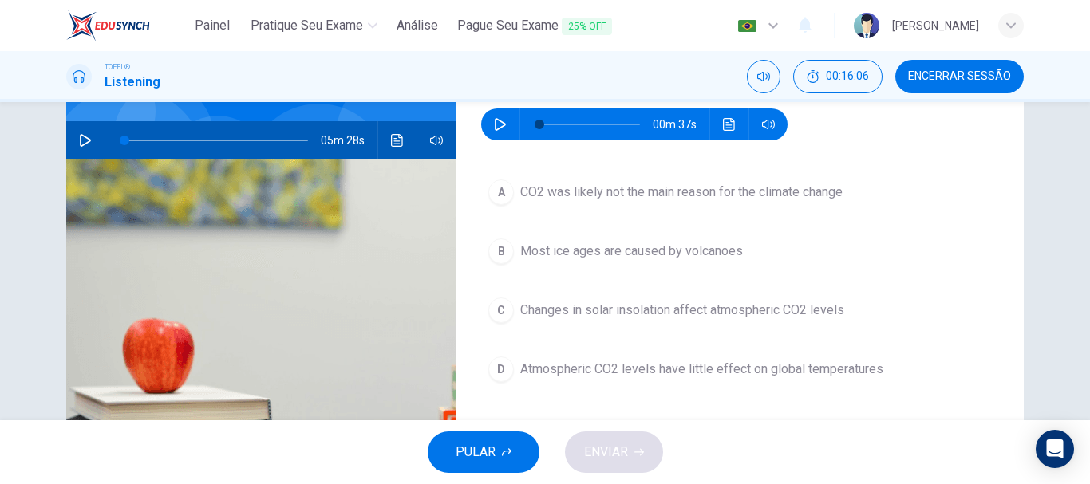
click at [499, 310] on div "C" at bounding box center [501, 311] width 26 height 26
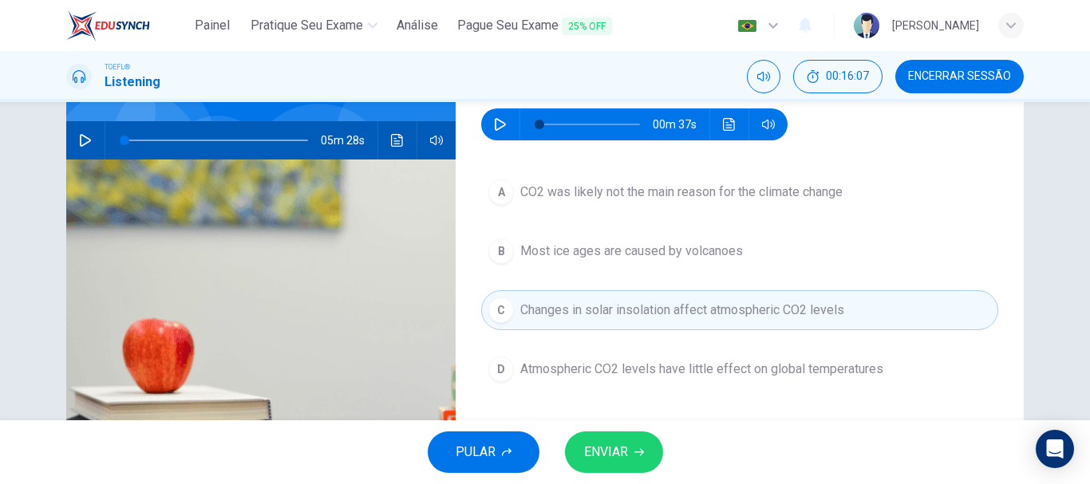
click at [606, 445] on span "ENVIAR" at bounding box center [606, 452] width 44 height 22
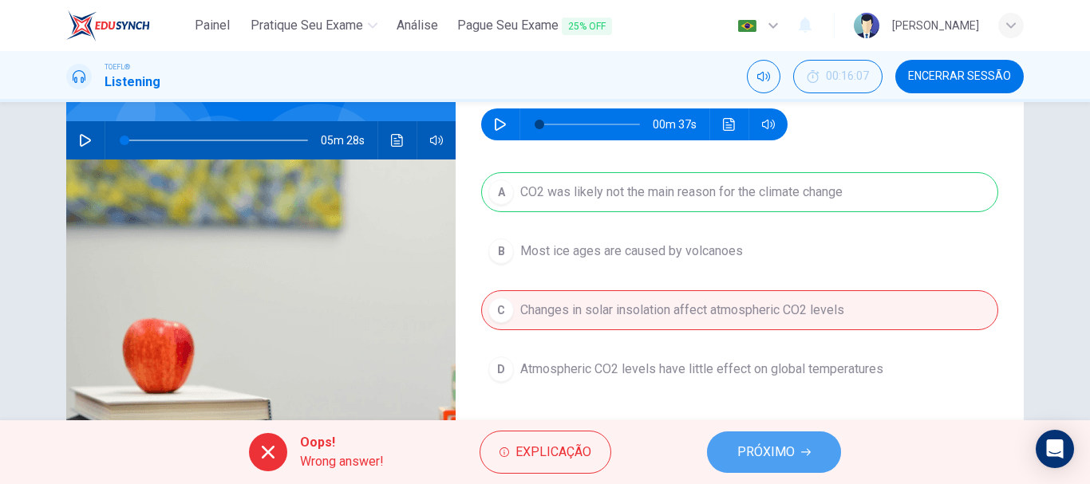
click at [792, 456] on span "PRÓXIMO" at bounding box center [765, 452] width 57 height 22
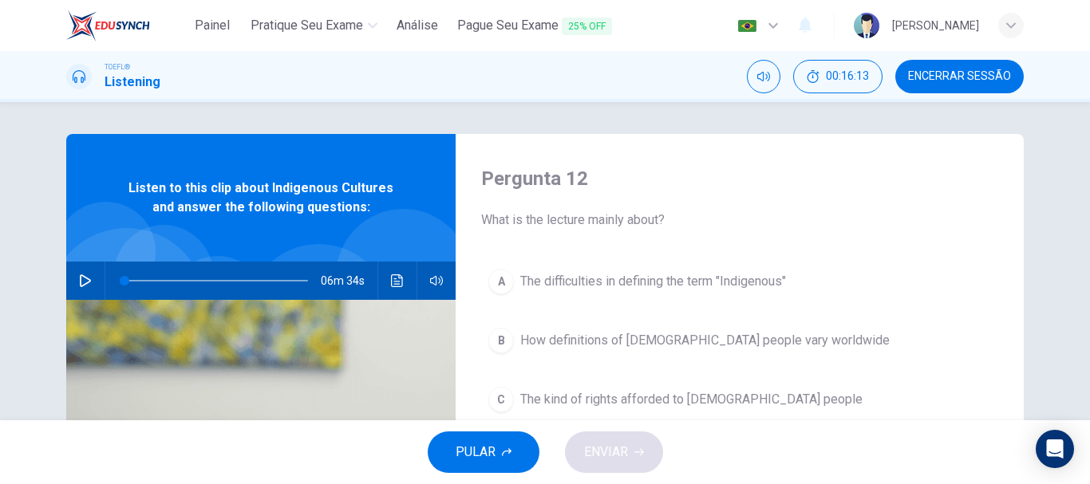
click at [89, 277] on button "button" at bounding box center [86, 281] width 26 height 38
type input "0"
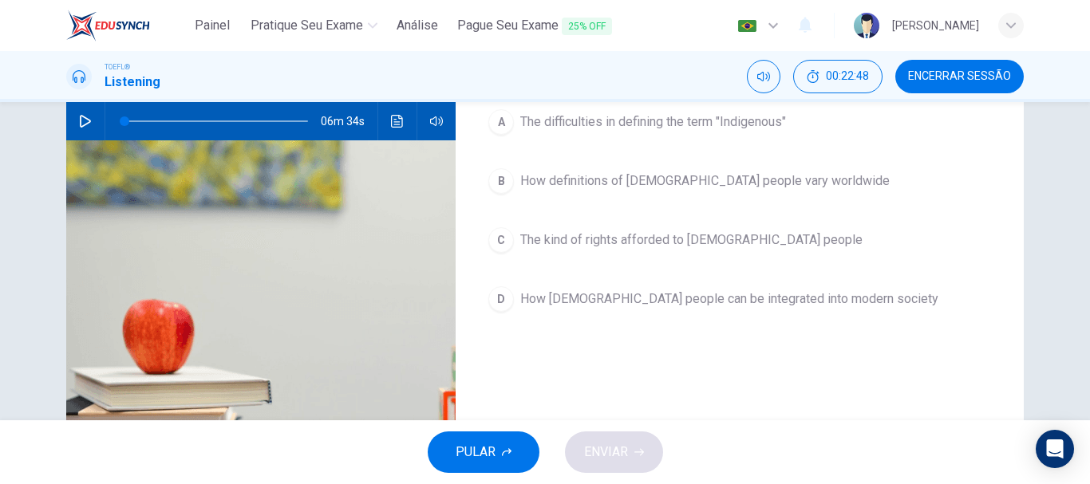
scroll to position [80, 0]
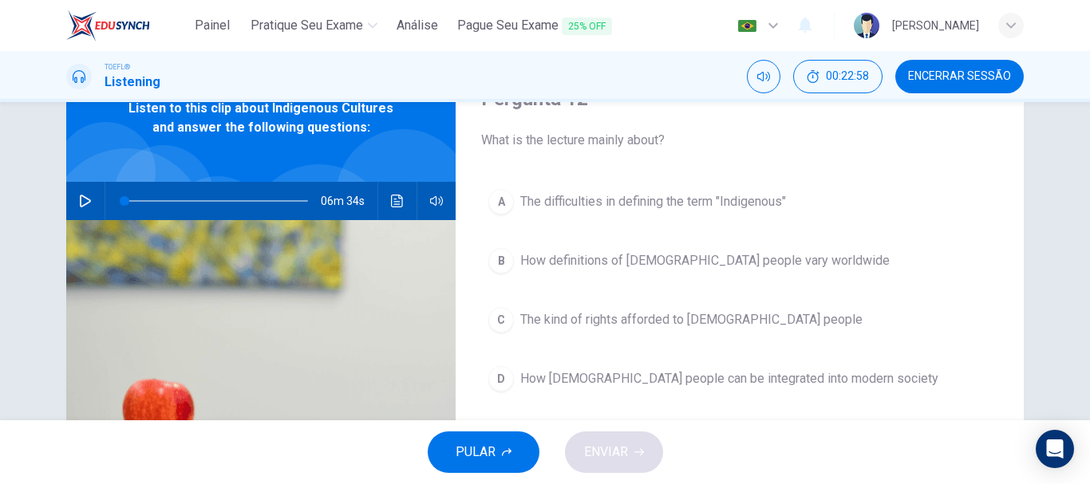
click at [496, 202] on div "A" at bounding box center [501, 202] width 26 height 26
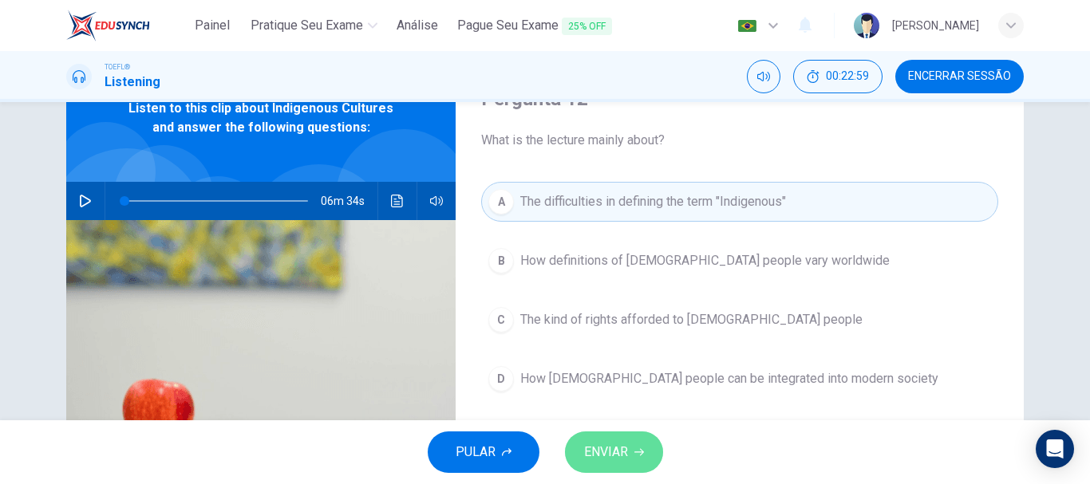
click at [578, 440] on button "ENVIAR" at bounding box center [614, 452] width 98 height 41
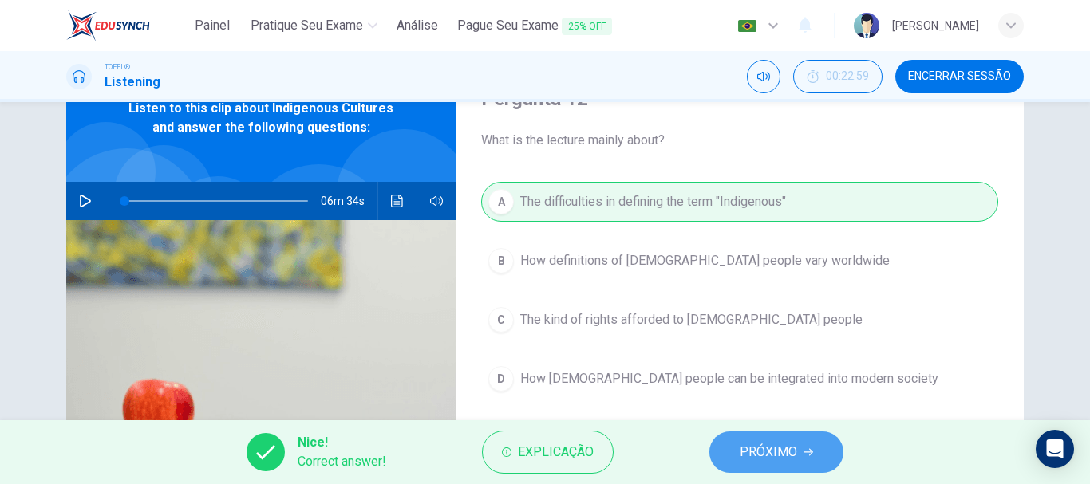
click at [756, 460] on span "PRÓXIMO" at bounding box center [768, 452] width 57 height 22
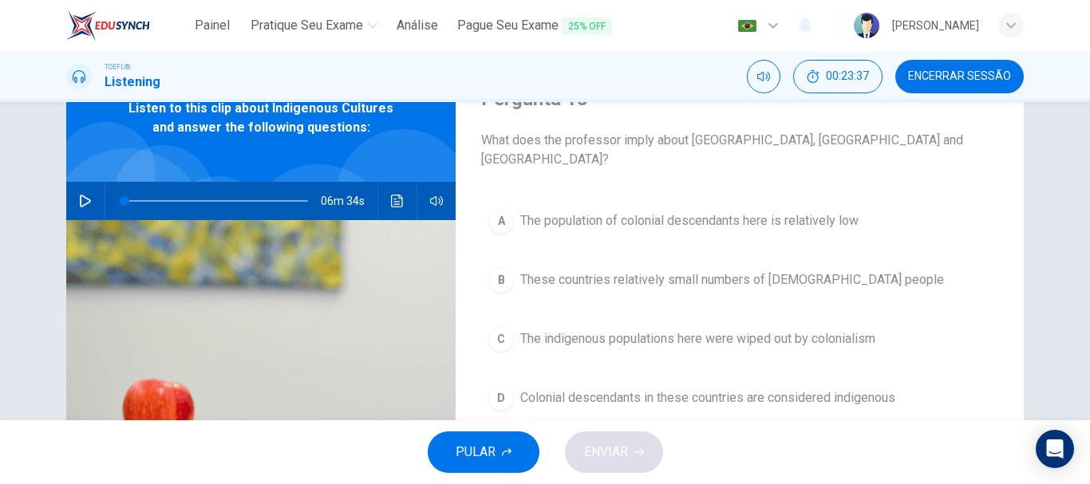
click at [500, 385] on div "D" at bounding box center [501, 398] width 26 height 26
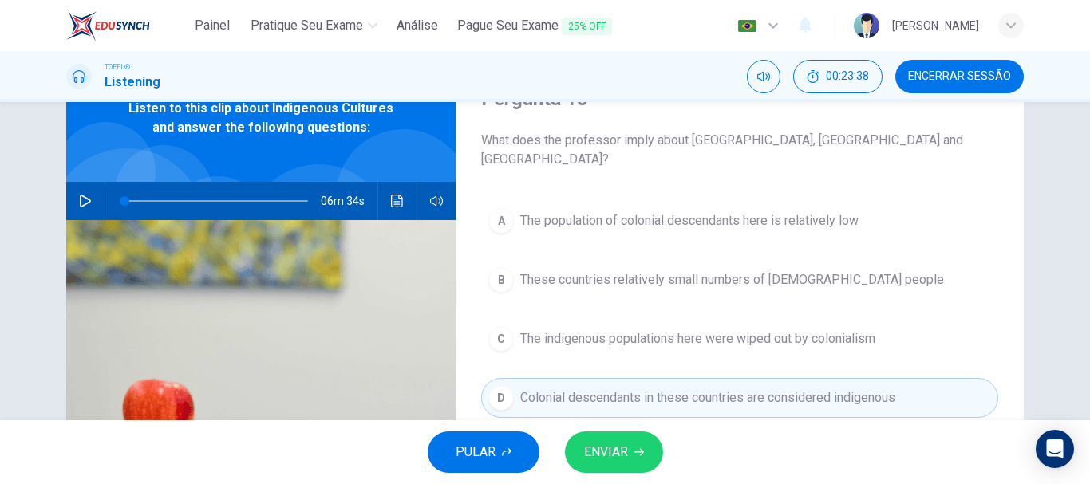
click at [618, 455] on span "ENVIAR" at bounding box center [606, 452] width 44 height 22
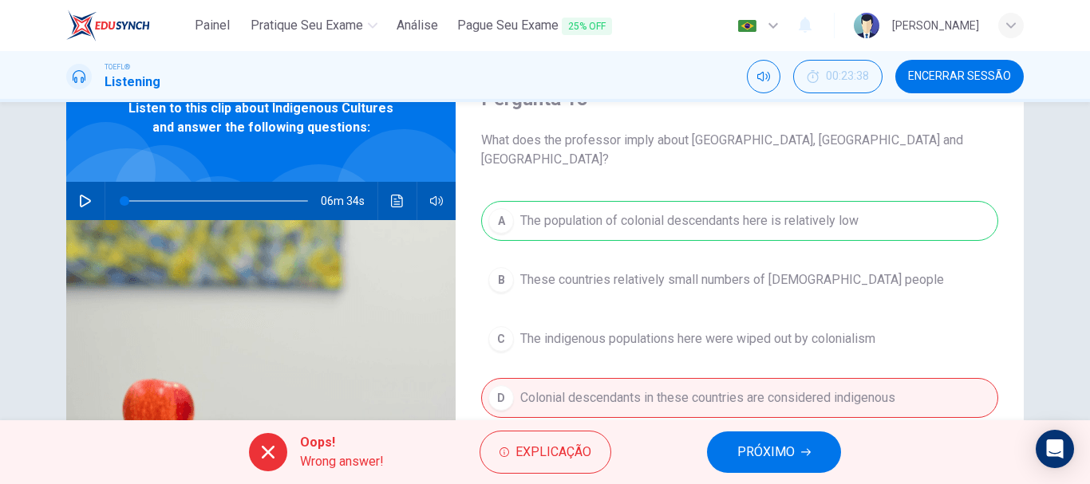
click at [774, 441] on span "PRÓXIMO" at bounding box center [765, 452] width 57 height 22
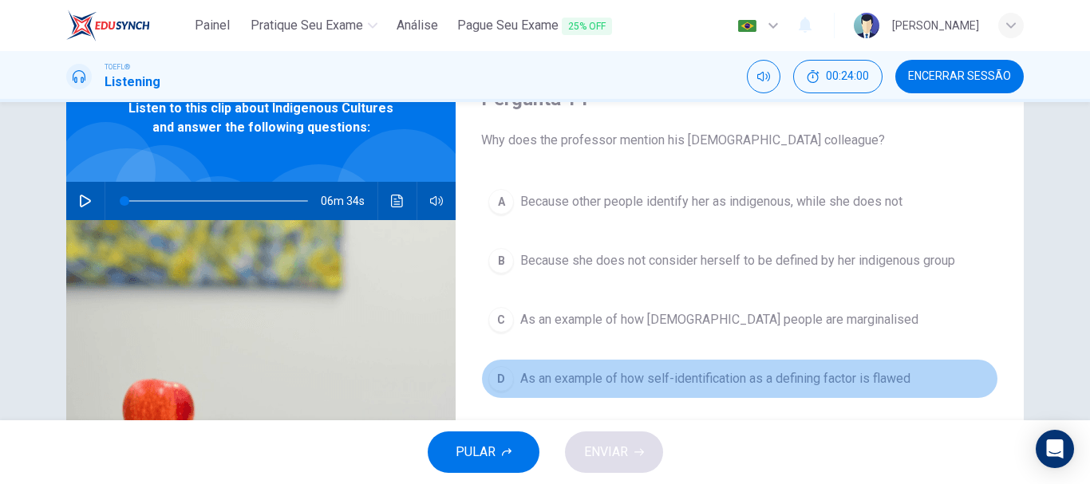
click at [493, 380] on div "D" at bounding box center [501, 379] width 26 height 26
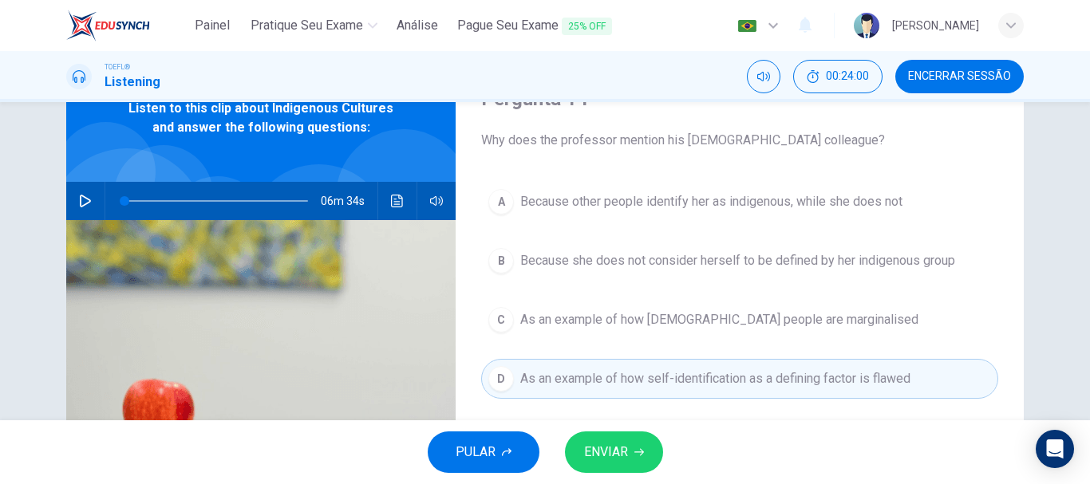
click at [634, 446] on button "ENVIAR" at bounding box center [614, 452] width 98 height 41
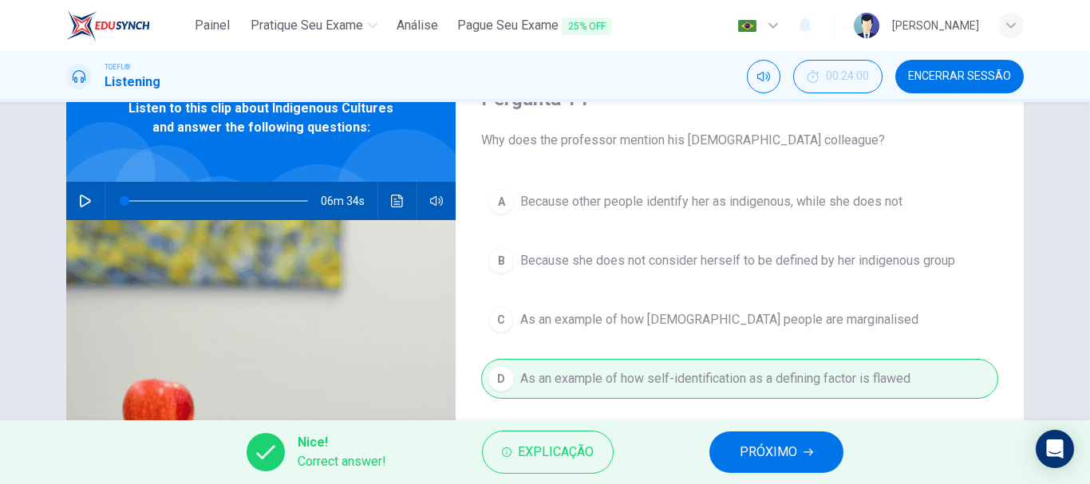
click at [760, 446] on span "PRÓXIMO" at bounding box center [768, 452] width 57 height 22
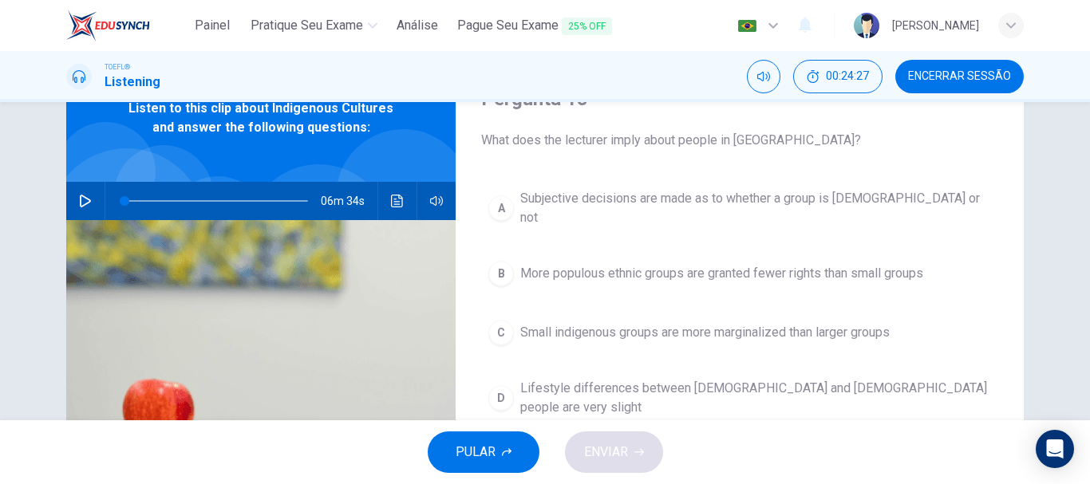
click at [499, 265] on div "B" at bounding box center [501, 274] width 26 height 26
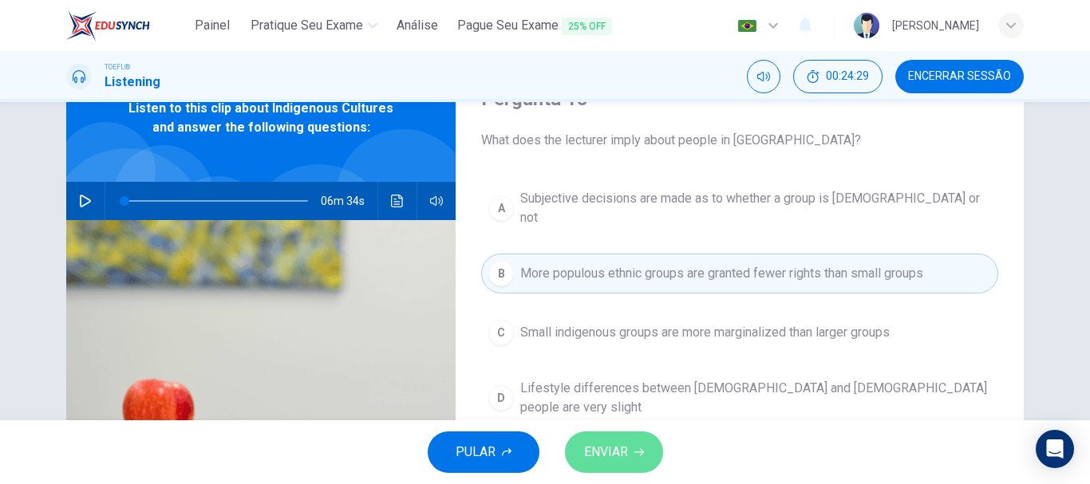
click at [622, 454] on span "ENVIAR" at bounding box center [606, 452] width 44 height 22
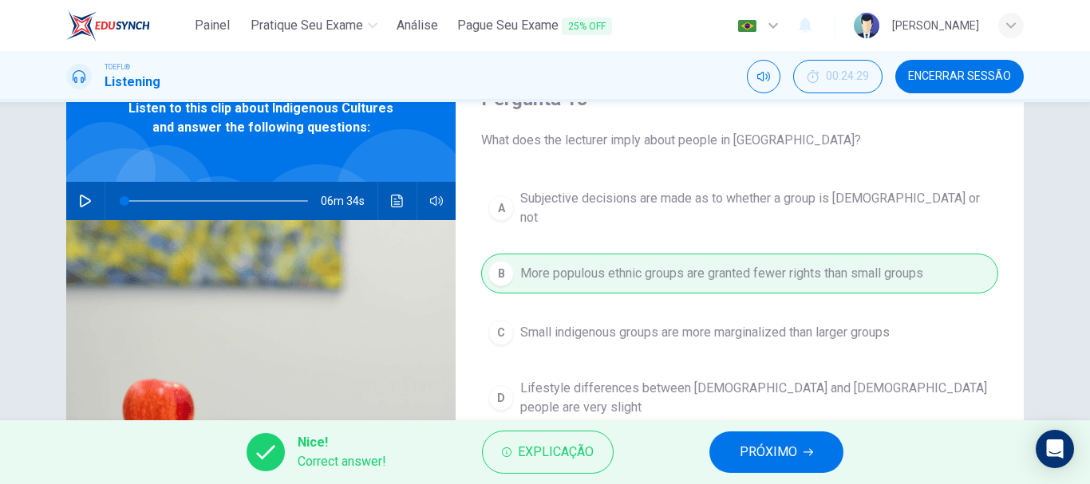
click at [794, 454] on span "PRÓXIMO" at bounding box center [768, 452] width 57 height 22
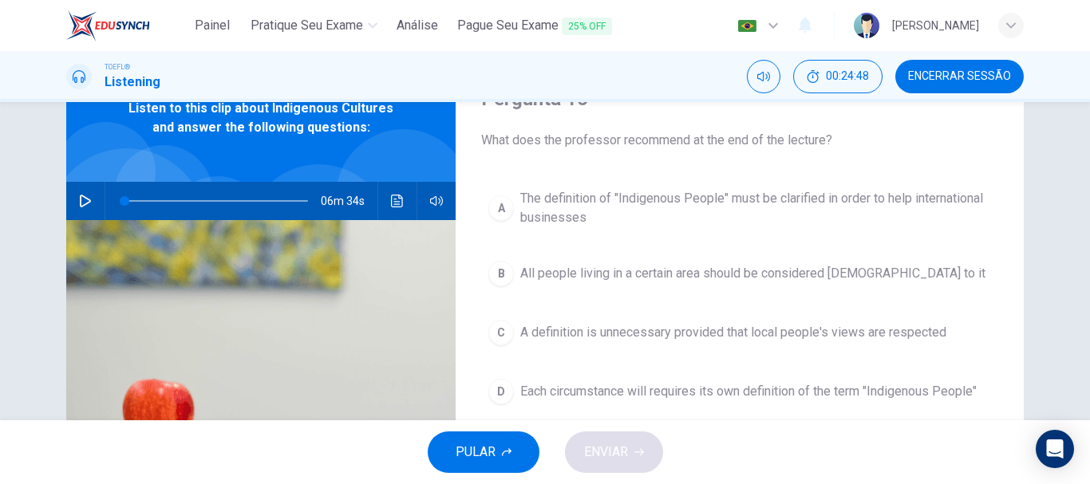
click at [491, 322] on div "C" at bounding box center [501, 333] width 26 height 26
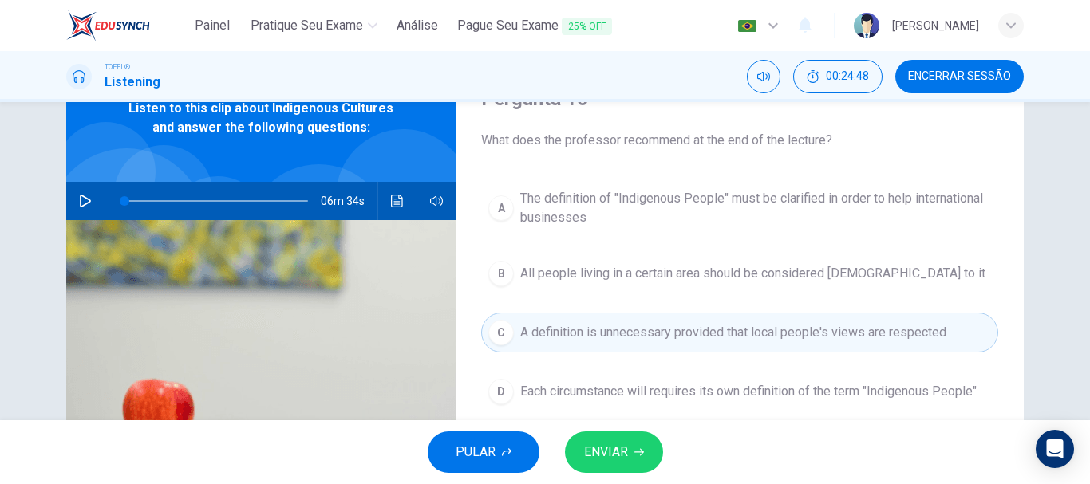
click at [628, 453] on button "ENVIAR" at bounding box center [614, 452] width 98 height 41
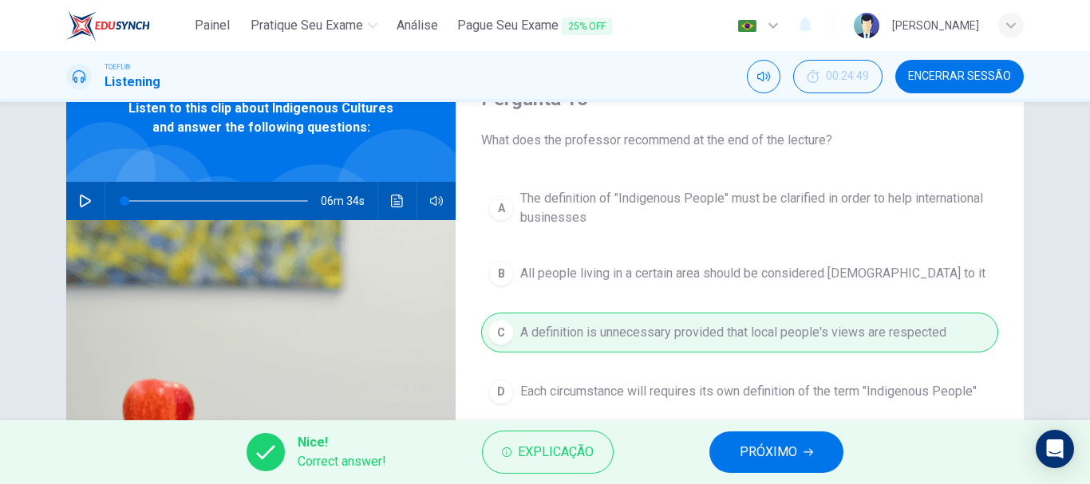
click at [783, 456] on span "PRÓXIMO" at bounding box center [768, 452] width 57 height 22
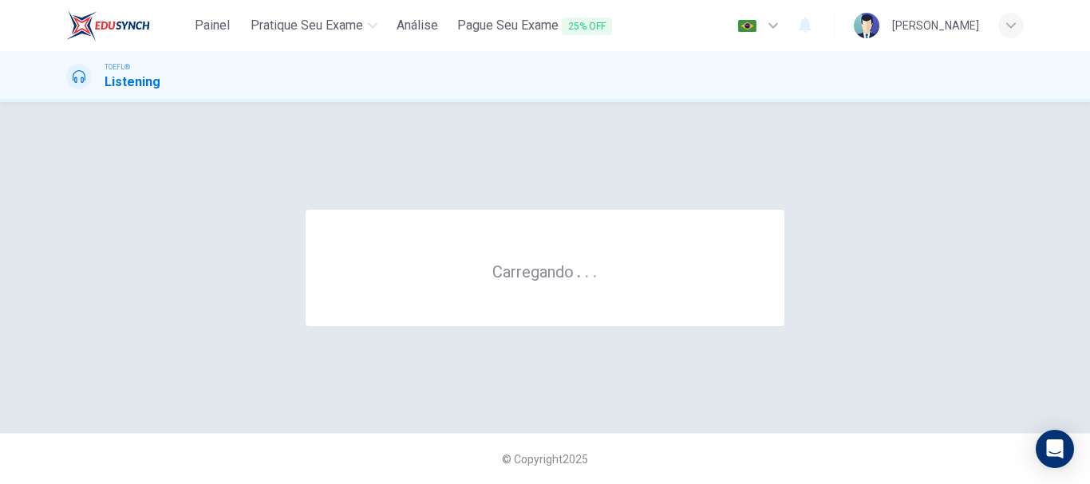
scroll to position [0, 0]
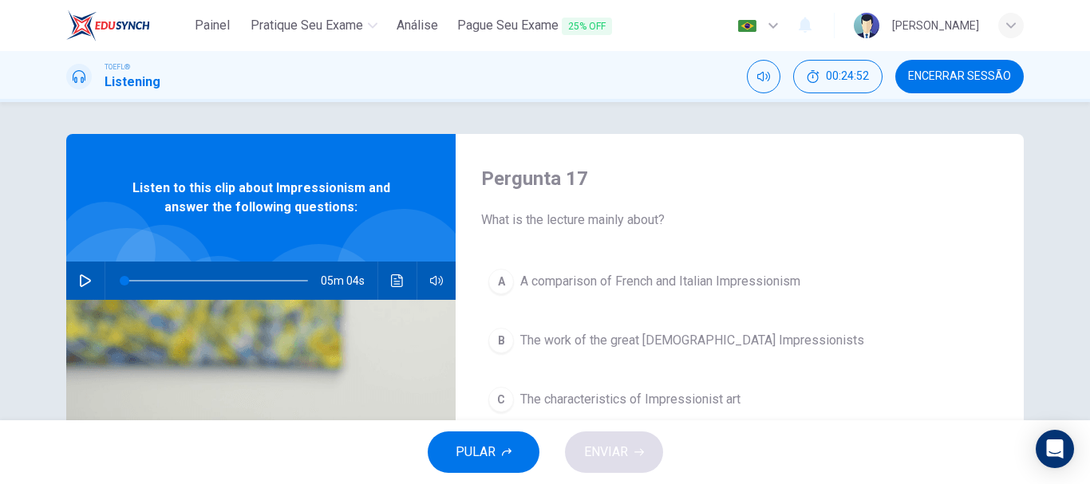
click at [80, 276] on icon "button" at bounding box center [85, 280] width 11 height 13
type input "0"
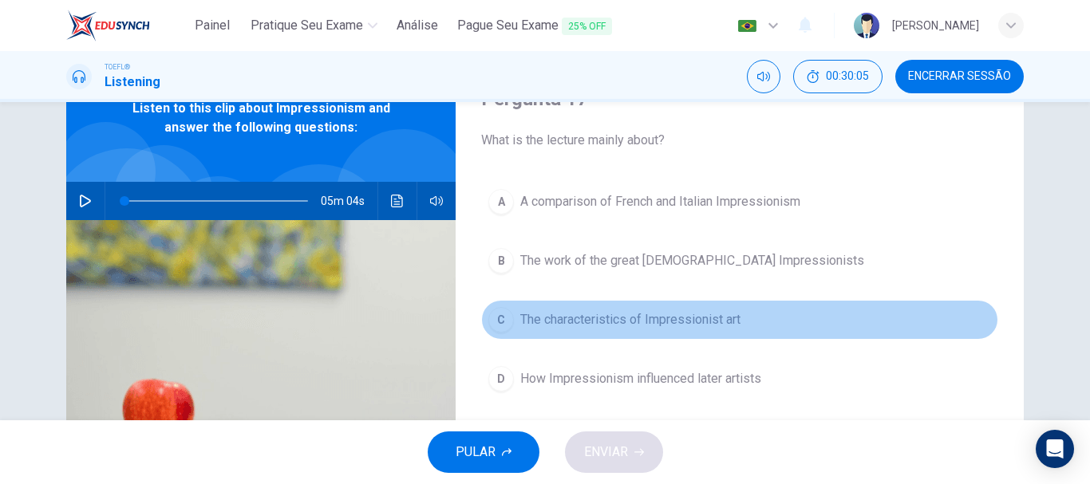
click at [495, 322] on div "C" at bounding box center [501, 320] width 26 height 26
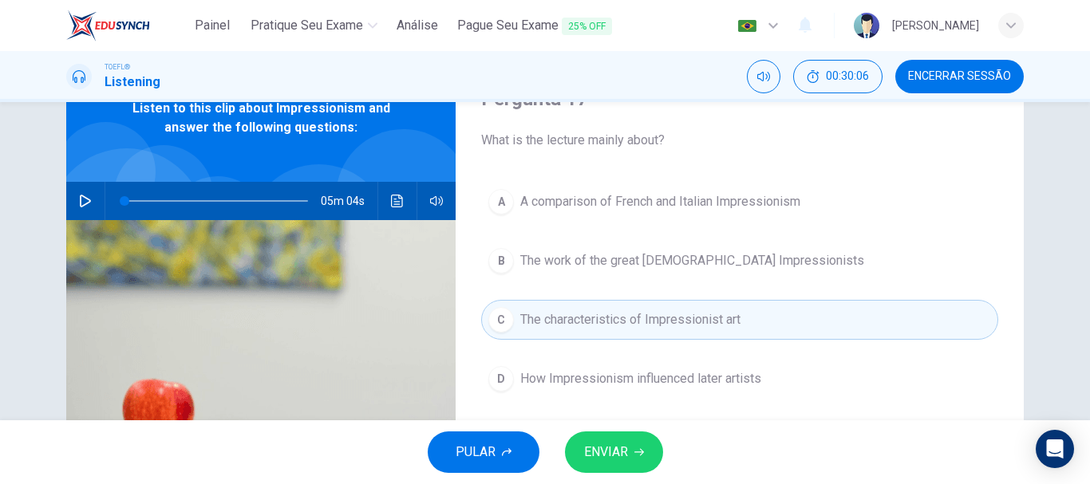
click at [626, 458] on span "ENVIAR" at bounding box center [606, 452] width 44 height 22
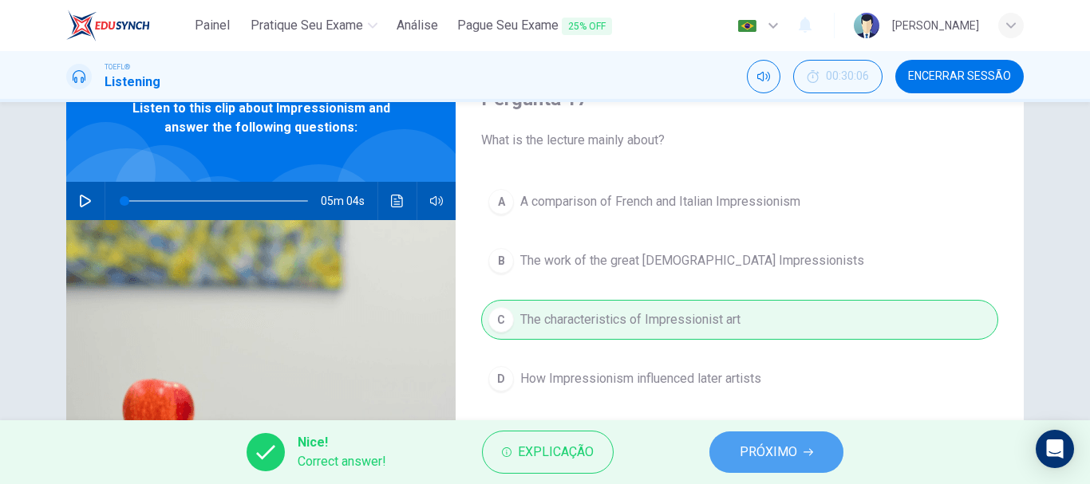
click at [744, 450] on span "PRÓXIMO" at bounding box center [768, 452] width 57 height 22
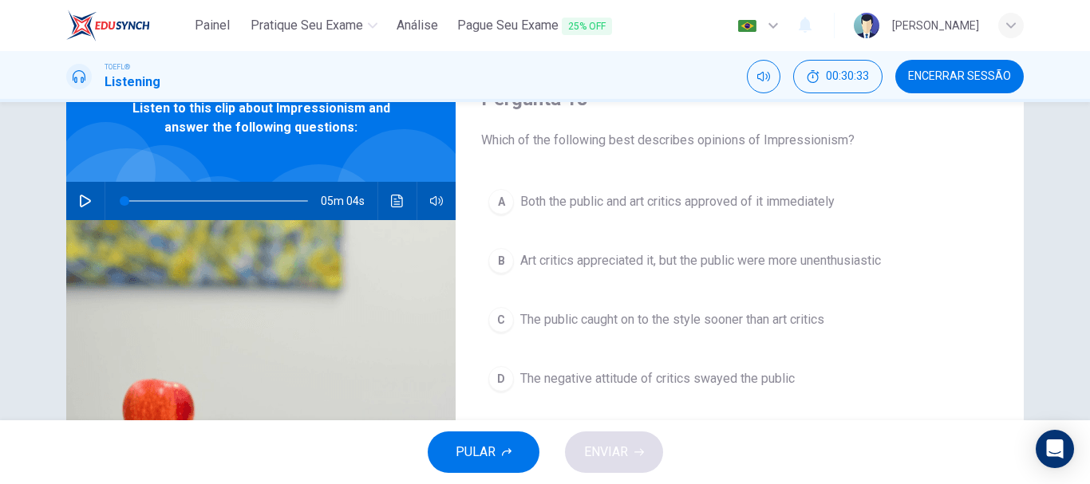
click at [507, 322] on div "C" at bounding box center [501, 320] width 26 height 26
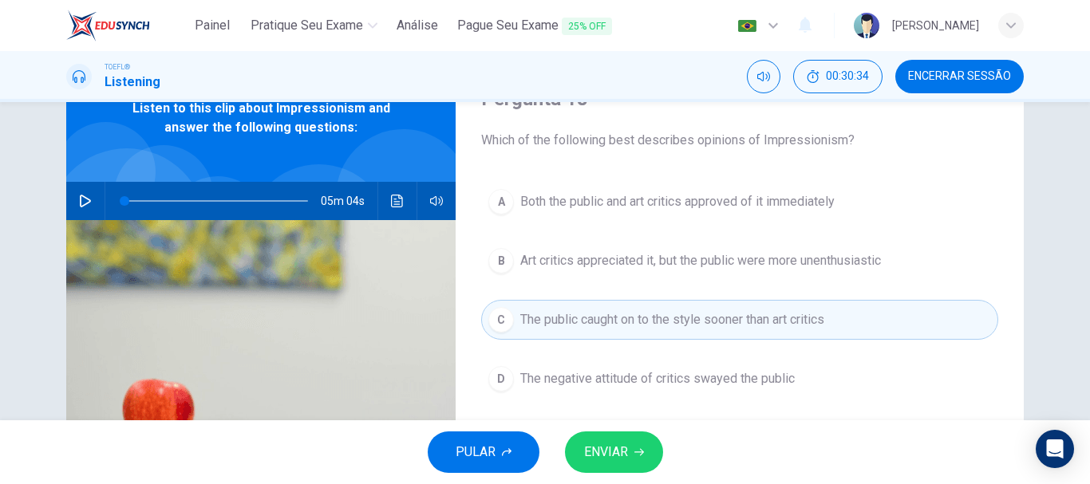
click at [619, 467] on button "ENVIAR" at bounding box center [614, 452] width 98 height 41
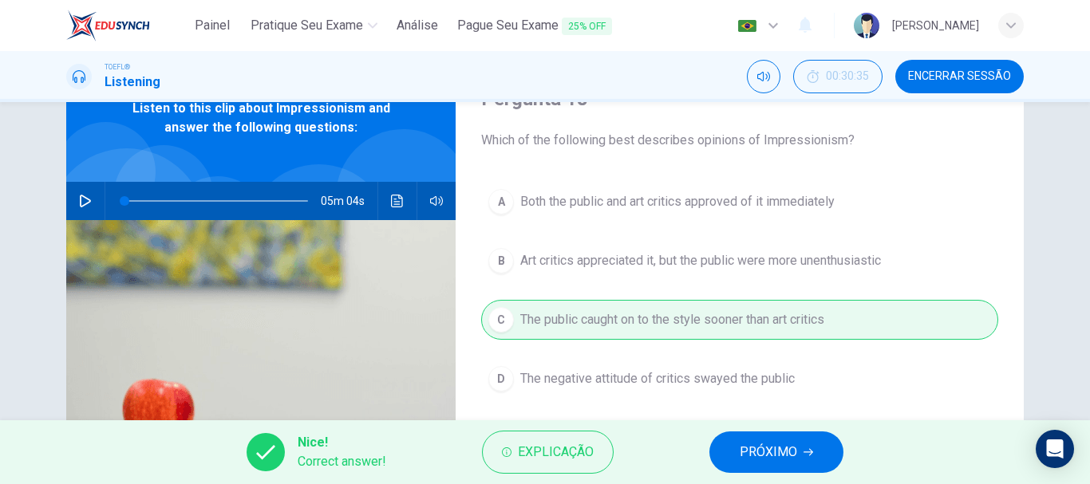
click at [765, 447] on span "PRÓXIMO" at bounding box center [768, 452] width 57 height 22
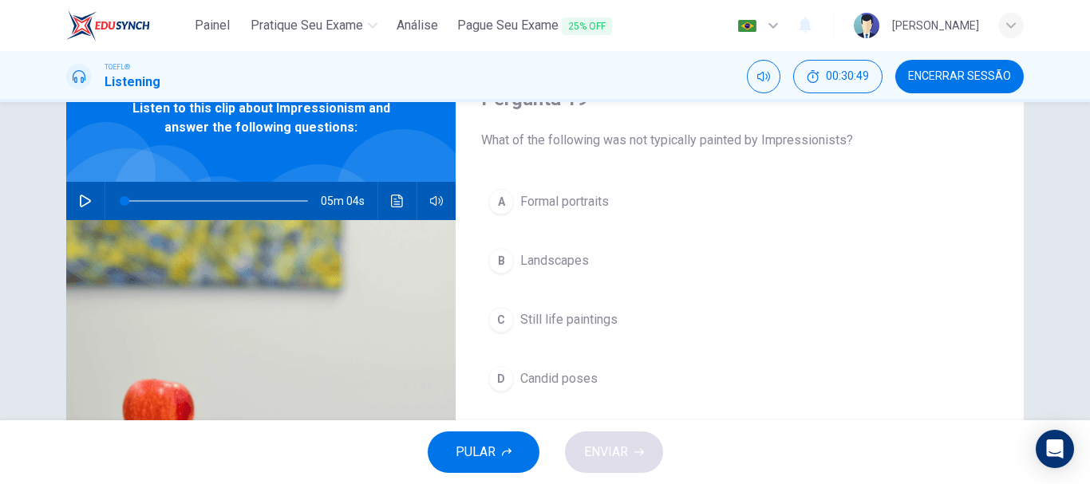
click at [502, 380] on div "D" at bounding box center [501, 379] width 26 height 26
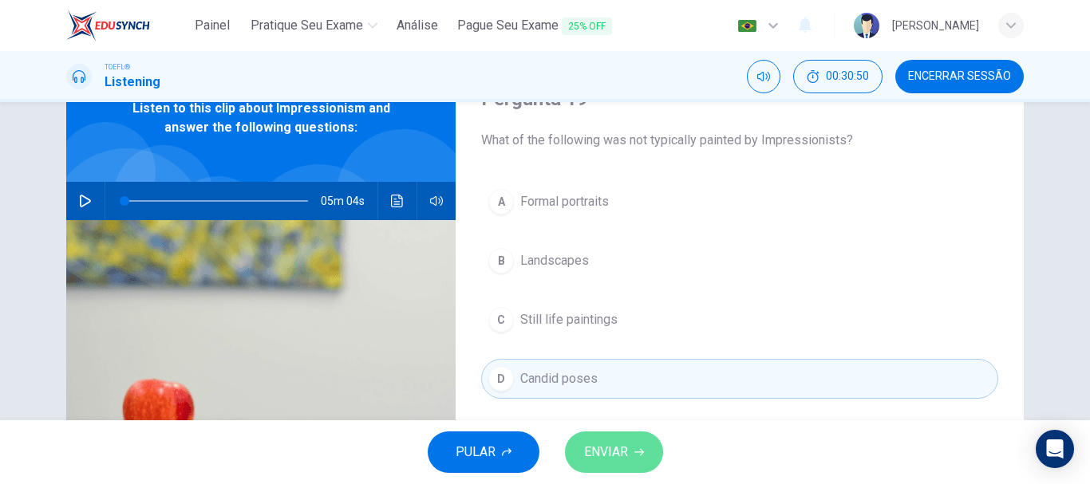
click at [582, 448] on button "ENVIAR" at bounding box center [614, 452] width 98 height 41
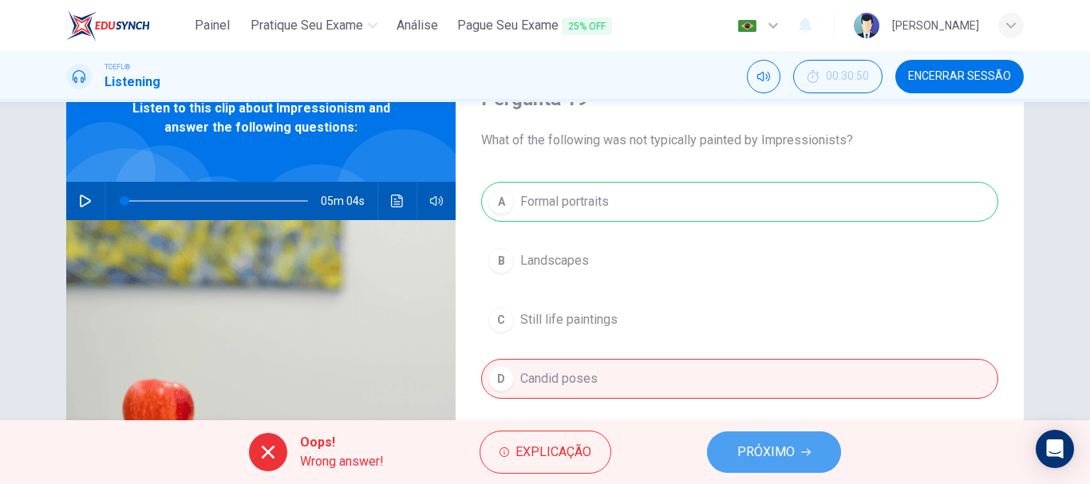
click at [754, 449] on span "PRÓXIMO" at bounding box center [765, 452] width 57 height 22
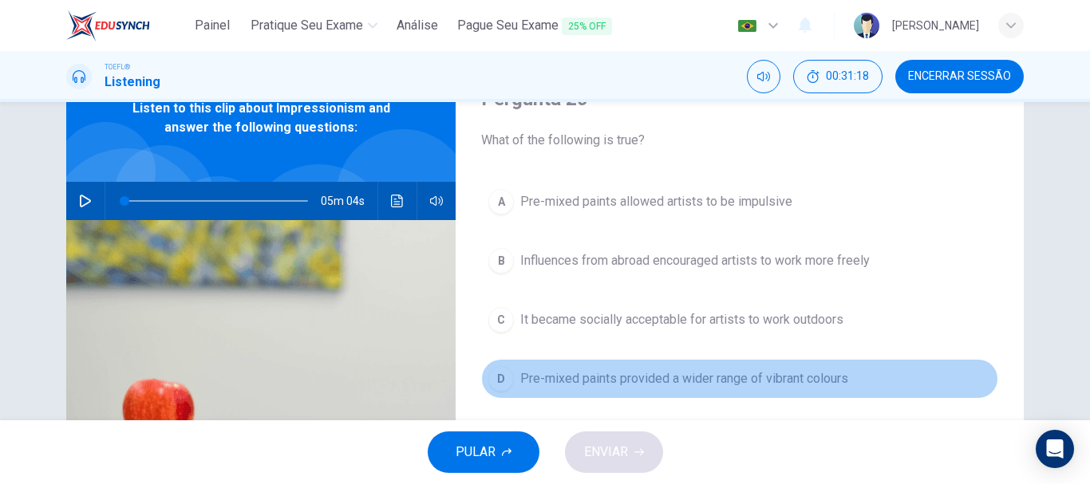
click at [501, 377] on div "D" at bounding box center [501, 379] width 26 height 26
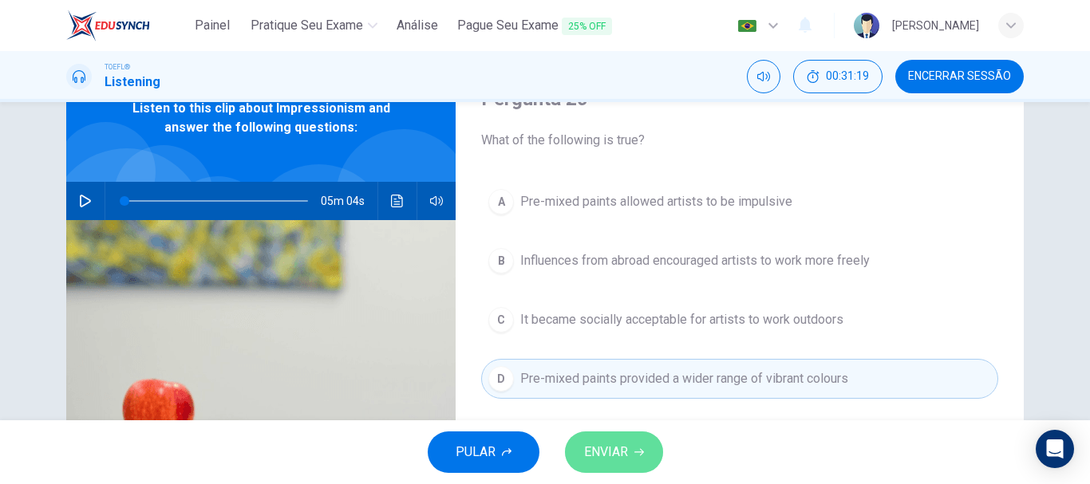
click at [640, 441] on button "ENVIAR" at bounding box center [614, 452] width 98 height 41
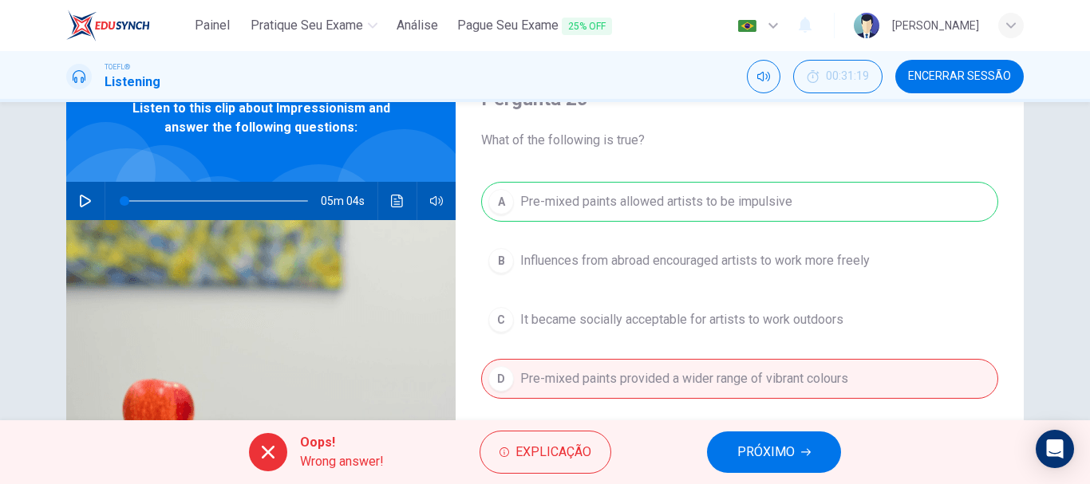
click at [771, 456] on span "PRÓXIMO" at bounding box center [765, 452] width 57 height 22
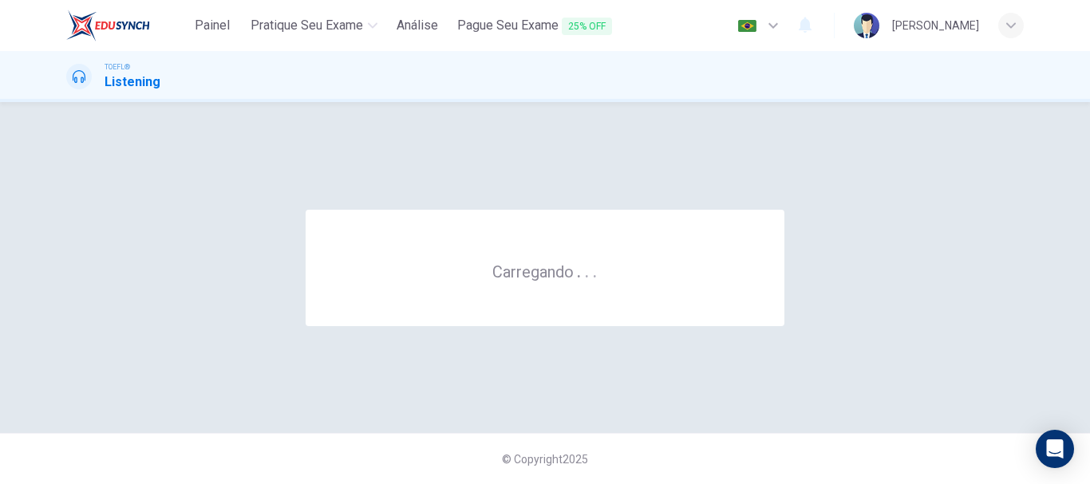
scroll to position [0, 0]
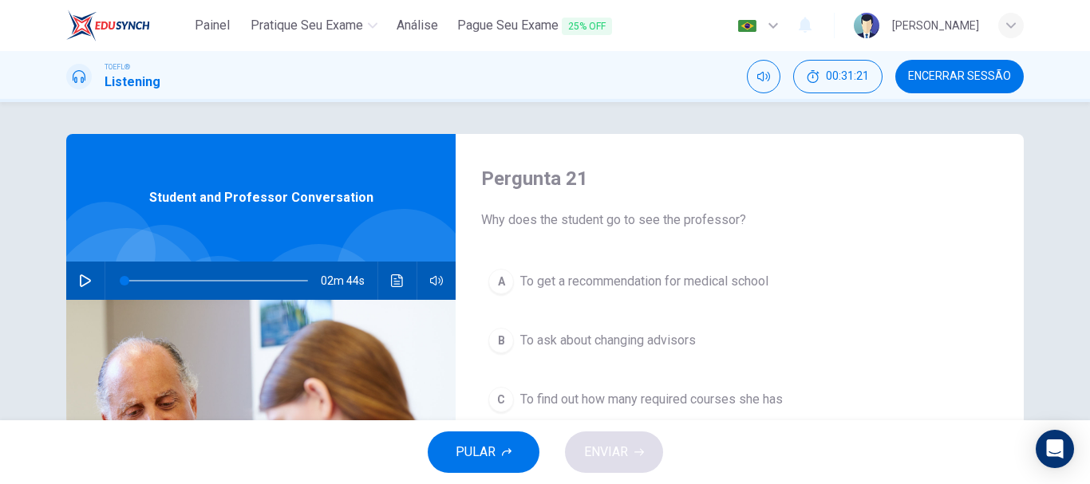
click at [84, 287] on button "button" at bounding box center [86, 281] width 26 height 38
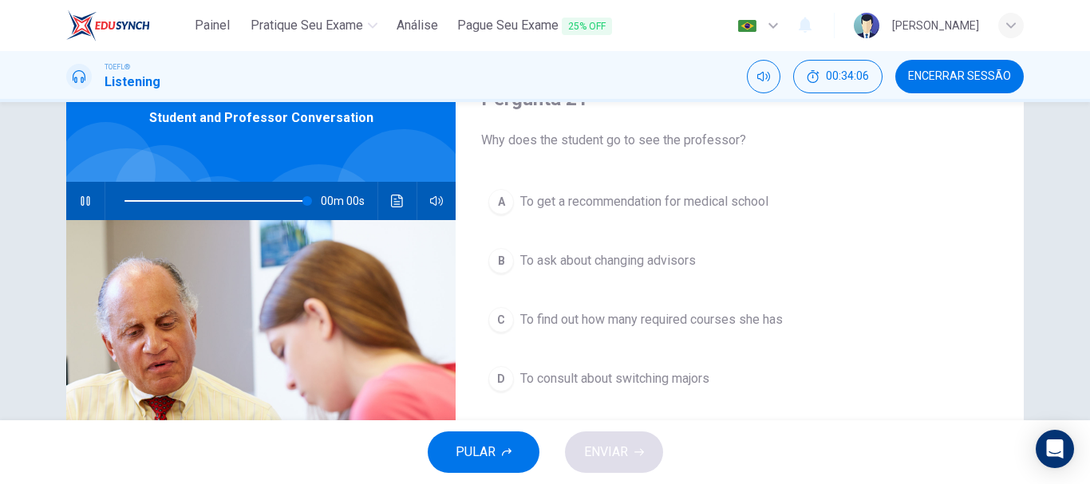
type input "0"
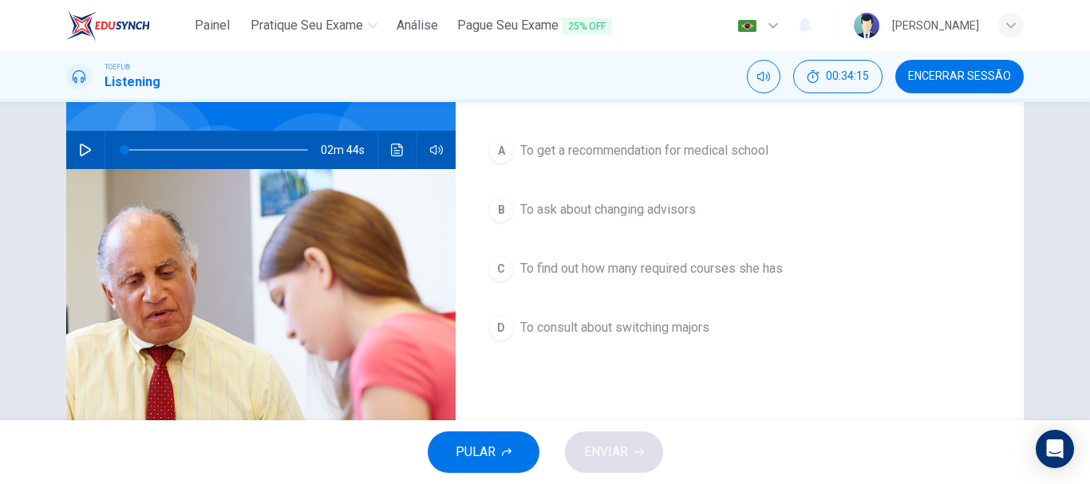
scroll to position [160, 0]
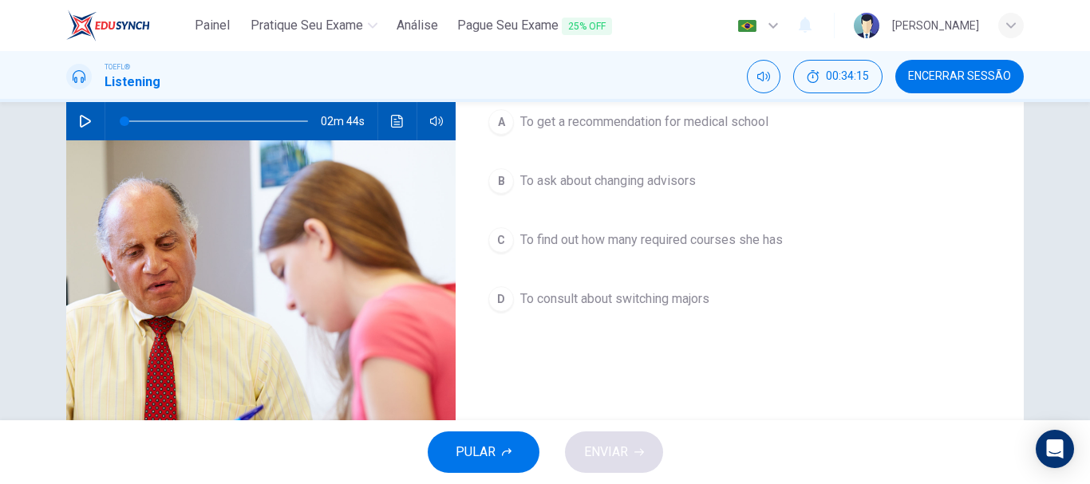
click at [501, 302] on div "D" at bounding box center [501, 299] width 26 height 26
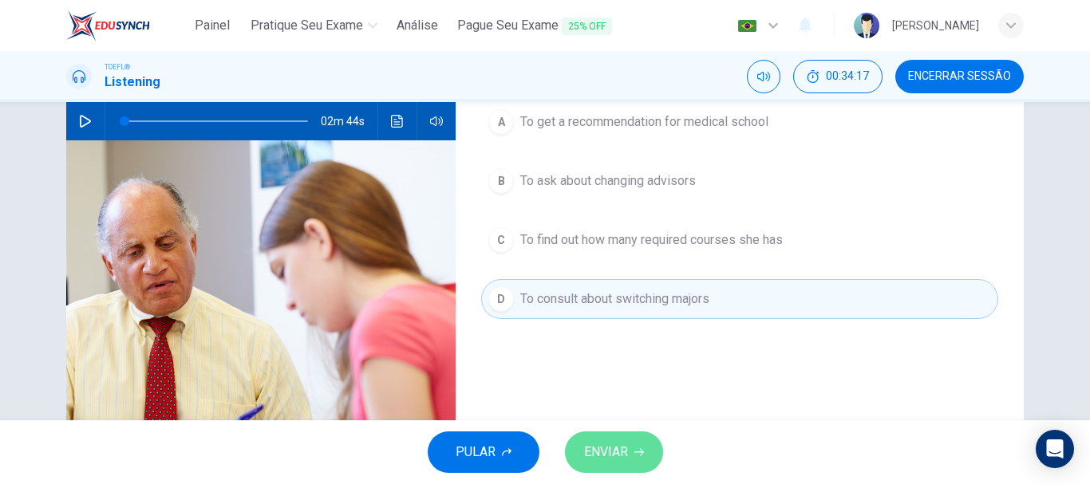
click at [612, 441] on span "ENVIAR" at bounding box center [606, 452] width 44 height 22
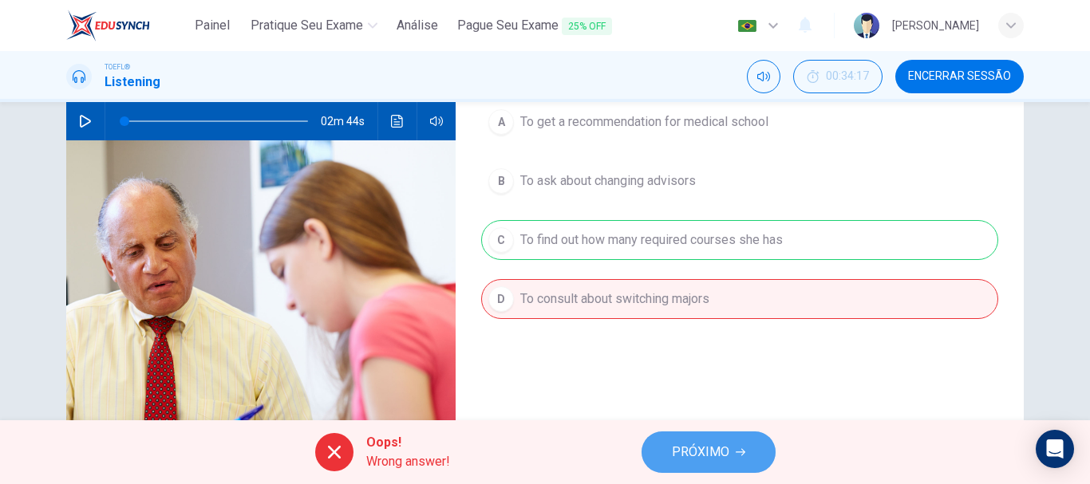
click at [708, 449] on span "PRÓXIMO" at bounding box center [700, 452] width 57 height 22
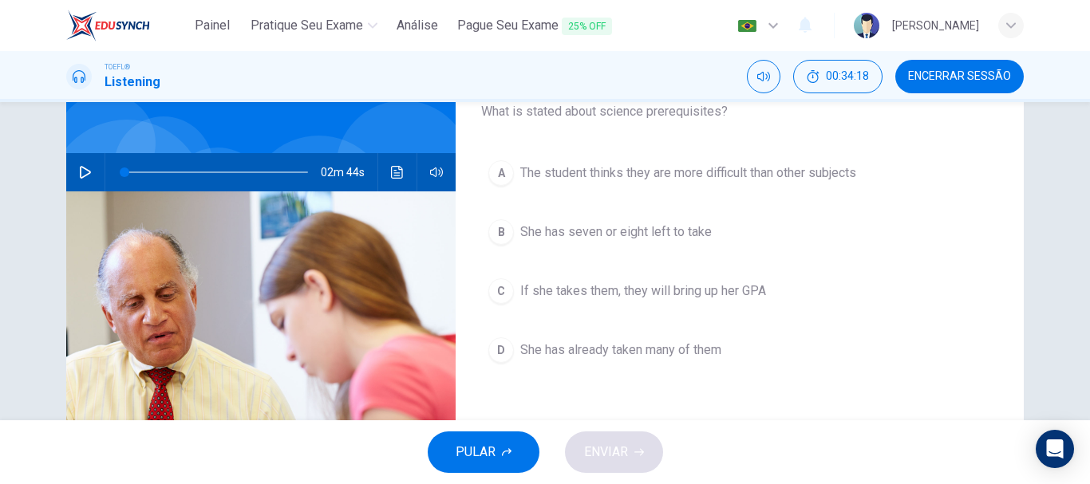
scroll to position [80, 0]
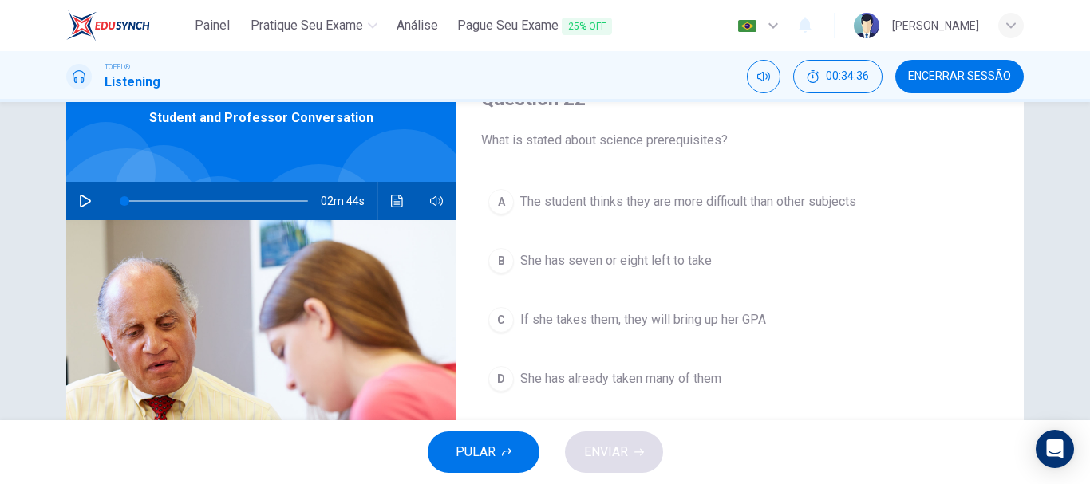
click at [500, 371] on div "D" at bounding box center [501, 379] width 26 height 26
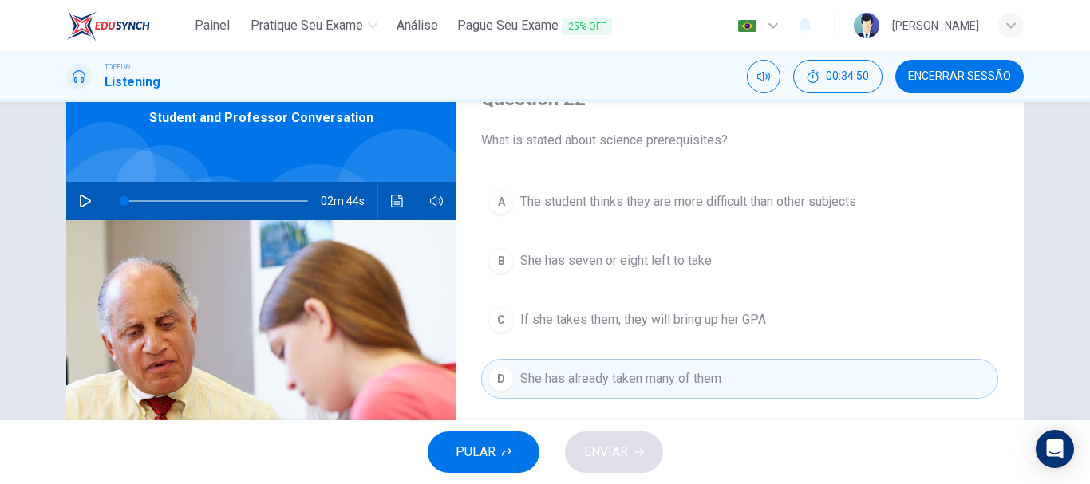
scroll to position [160, 0]
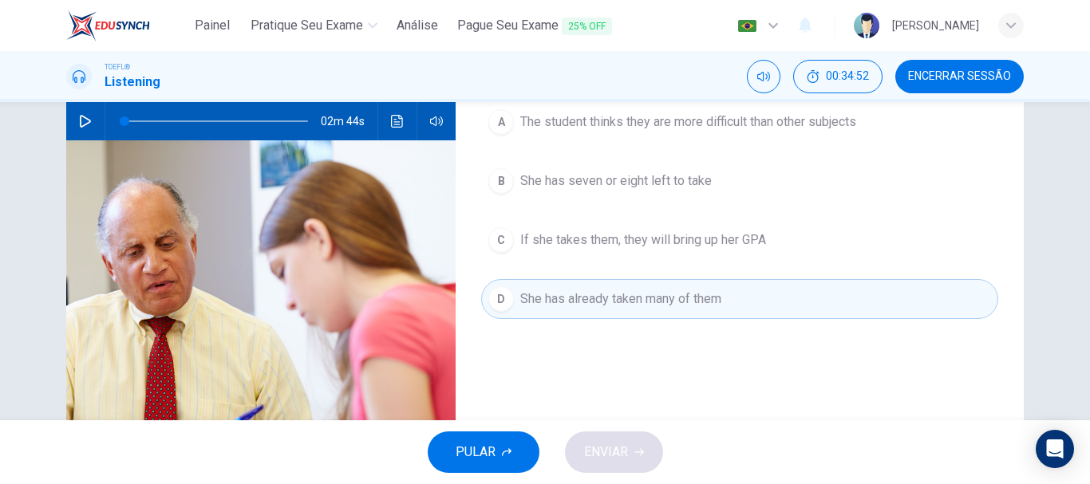
click at [502, 453] on icon "button" at bounding box center [507, 452] width 10 height 8
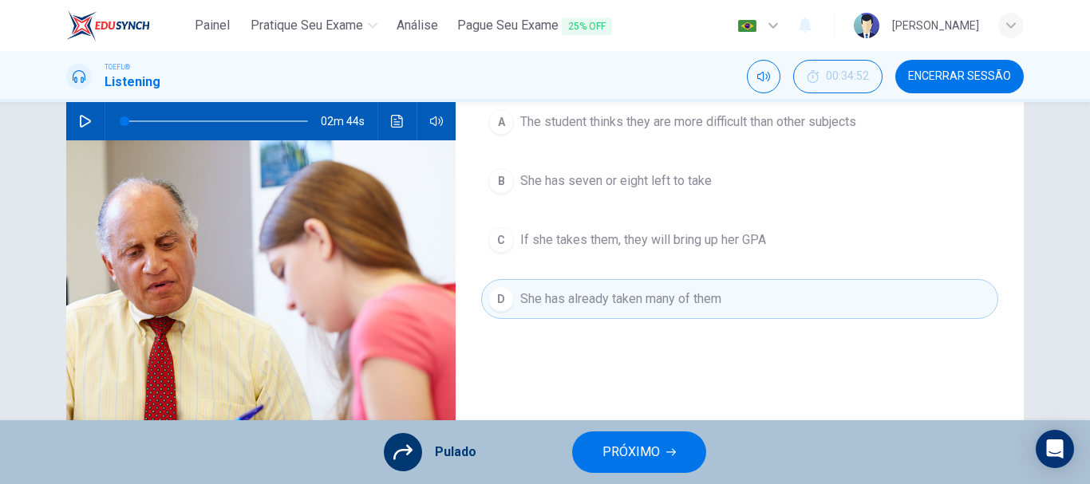
click at [589, 299] on div "A The student thinks they are more difficult than other subjects B She has seve…" at bounding box center [739, 226] width 517 height 249
click at [610, 448] on span "PRÓXIMO" at bounding box center [630, 452] width 57 height 22
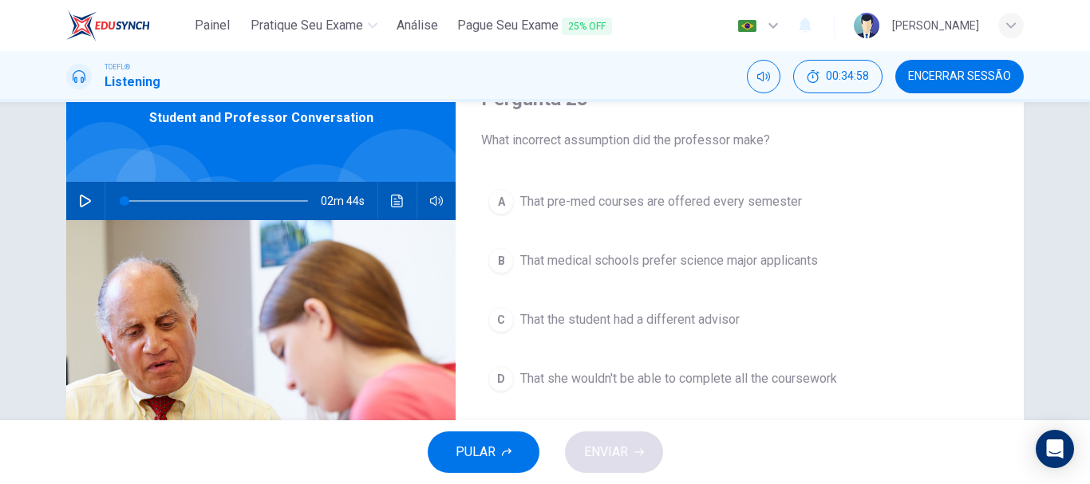
scroll to position [0, 0]
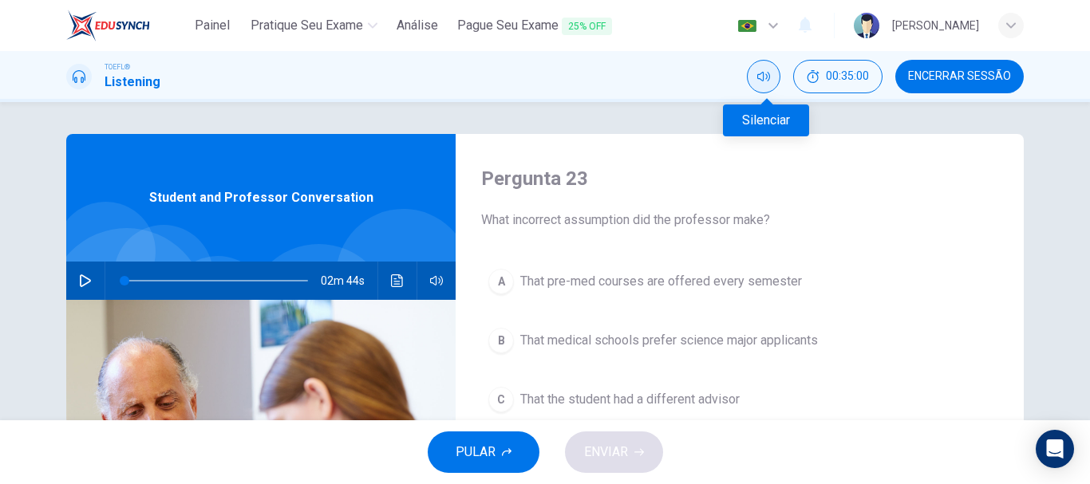
click at [770, 77] on icon "Silenciar" at bounding box center [763, 77] width 13 height 10
click at [770, 77] on icon "Desilenciar" at bounding box center [763, 76] width 13 height 13
click at [767, 85] on button "Silenciar" at bounding box center [764, 77] width 34 height 34
click at [767, 85] on button "Desilenciar" at bounding box center [764, 77] width 34 height 34
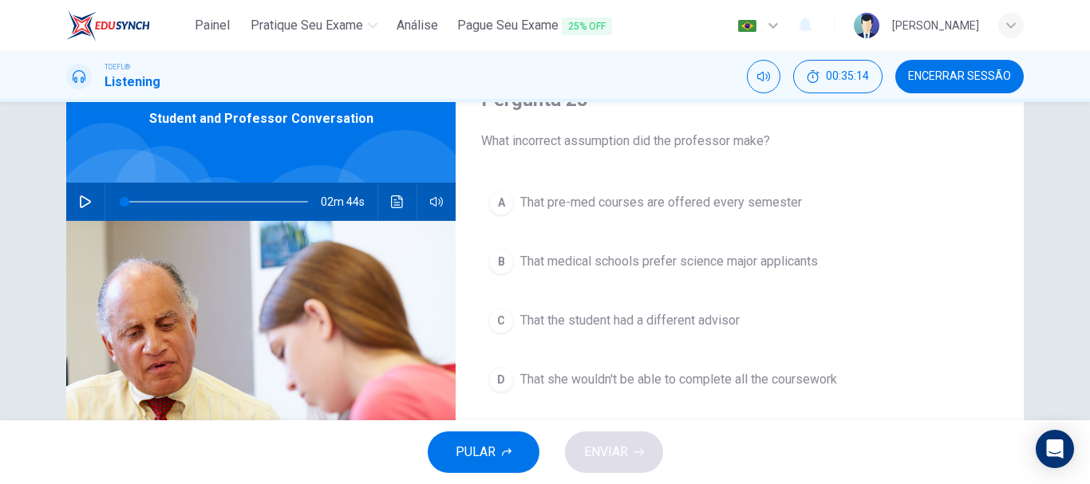
scroll to position [80, 0]
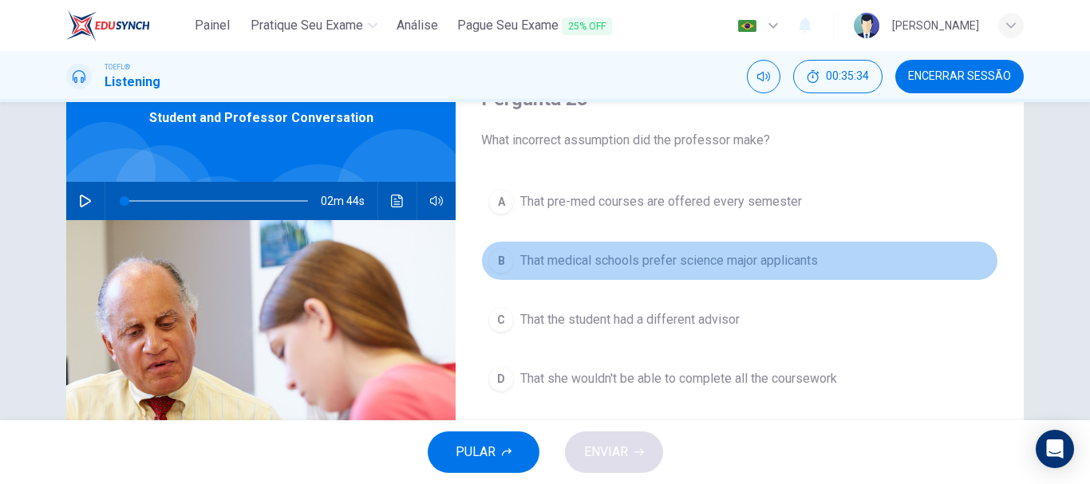
click at [513, 265] on button "B That medical schools prefer science major applicants" at bounding box center [739, 261] width 517 height 40
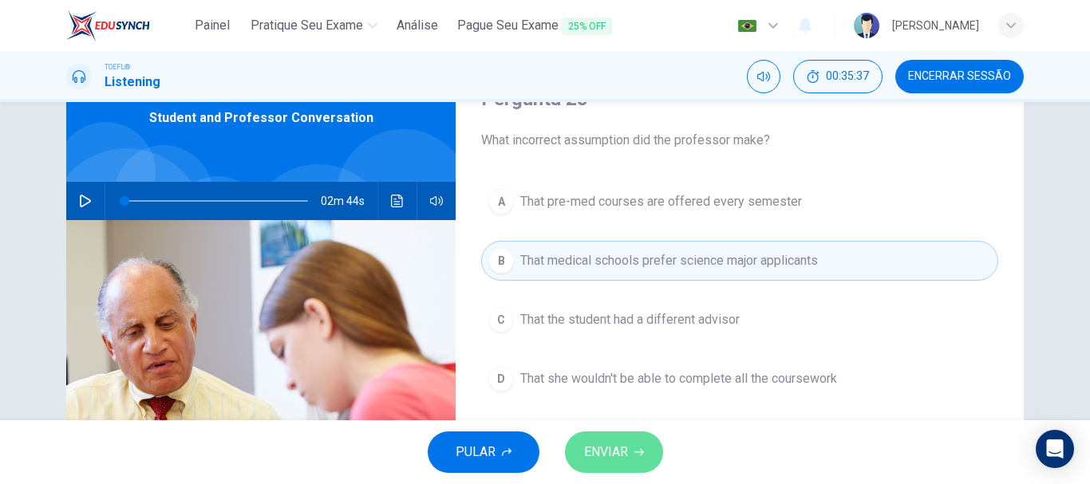
click at [620, 453] on span "ENVIAR" at bounding box center [606, 452] width 44 height 22
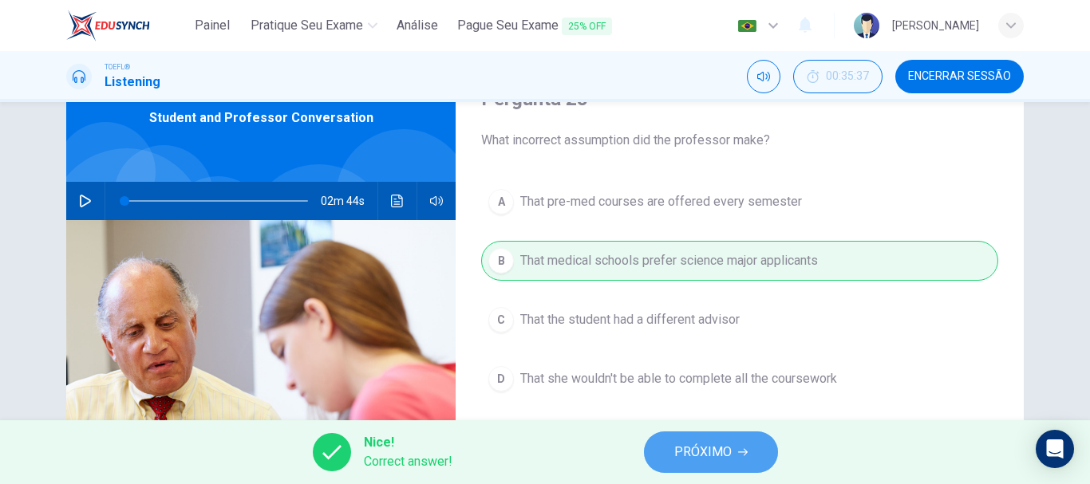
click at [694, 454] on span "PRÓXIMO" at bounding box center [702, 452] width 57 height 22
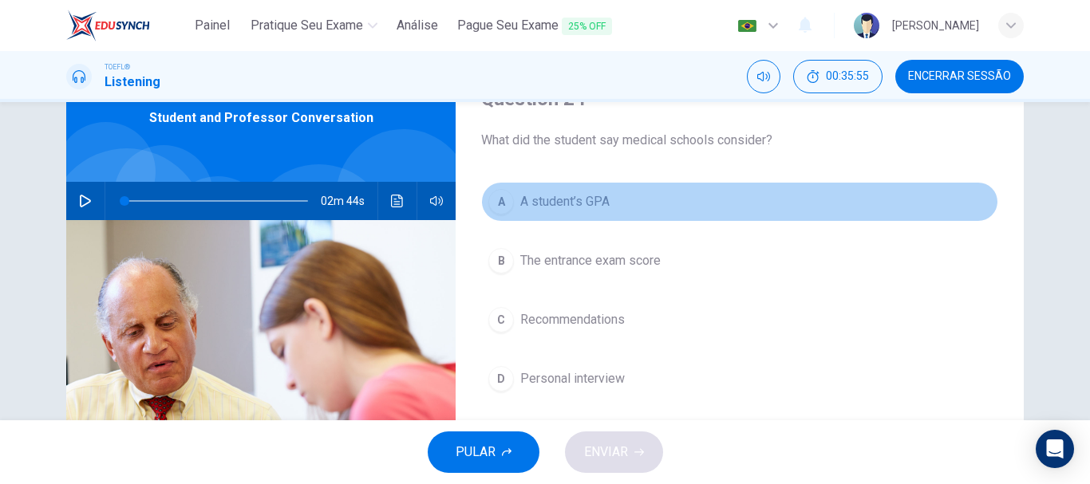
click at [505, 201] on div "A" at bounding box center [501, 202] width 26 height 26
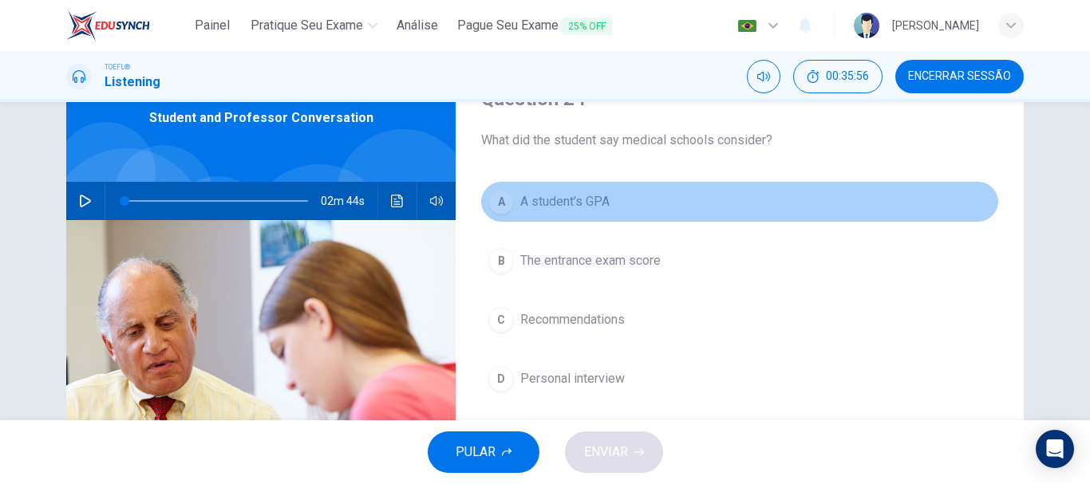
click at [501, 207] on div "A" at bounding box center [501, 202] width 26 height 26
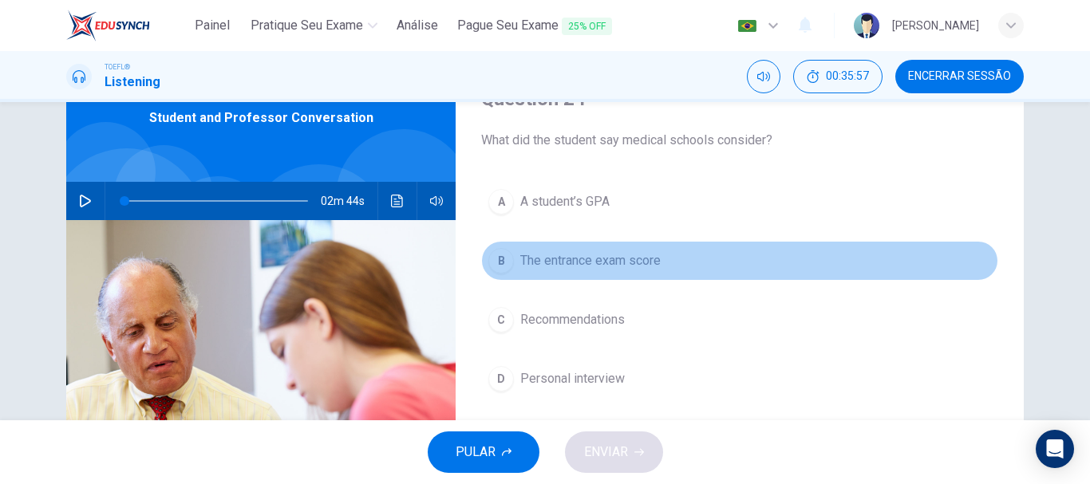
click at [501, 262] on div "B" at bounding box center [501, 261] width 26 height 26
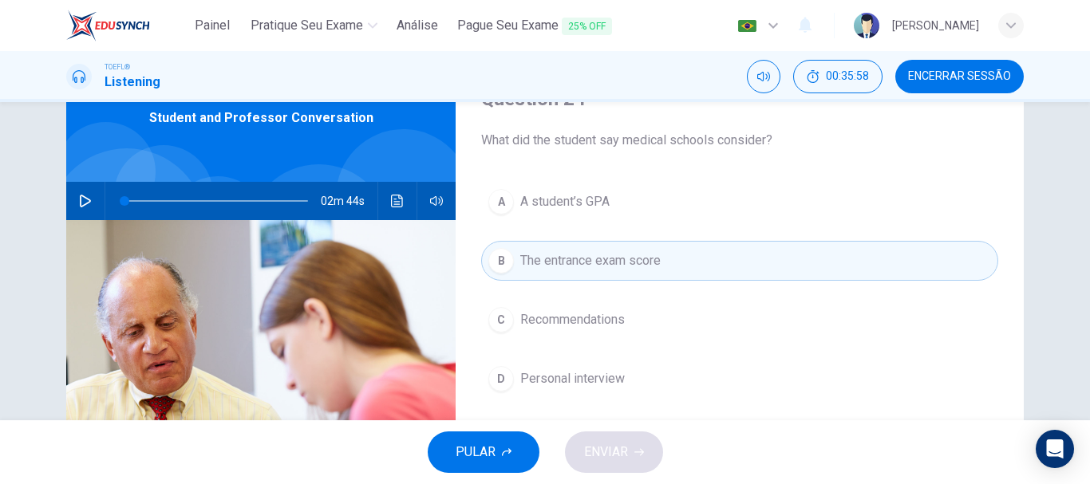
click at [501, 324] on div "C" at bounding box center [501, 320] width 26 height 26
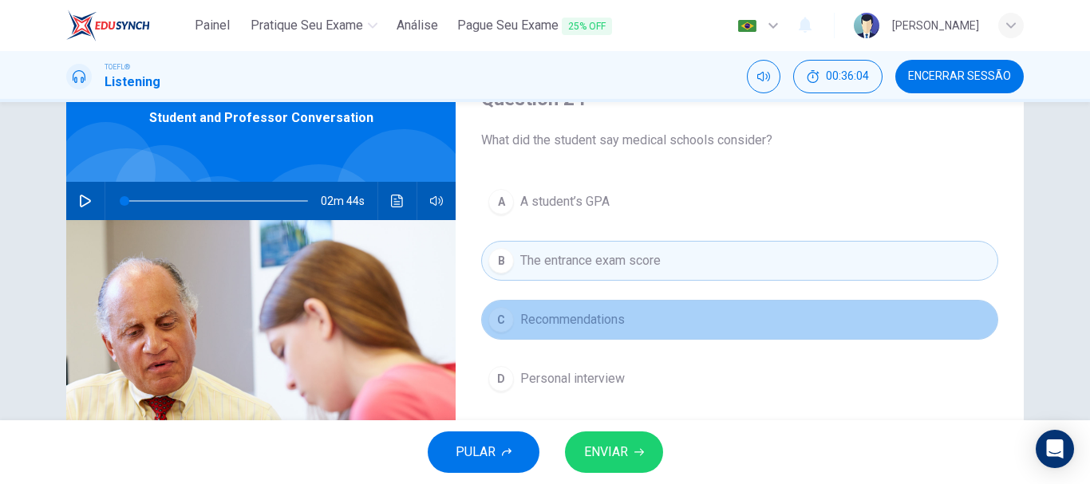
click at [497, 315] on div "C" at bounding box center [501, 320] width 26 height 26
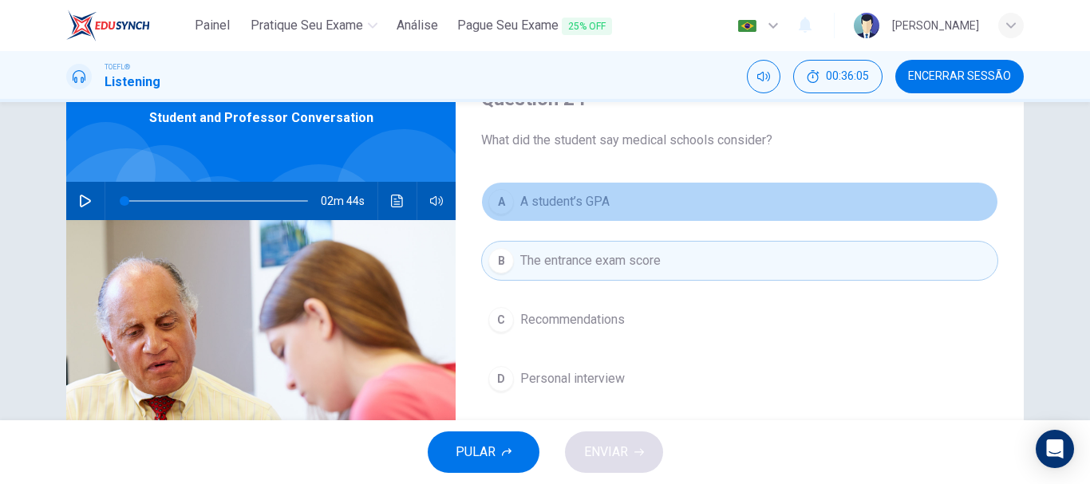
click at [494, 200] on div "A" at bounding box center [501, 202] width 26 height 26
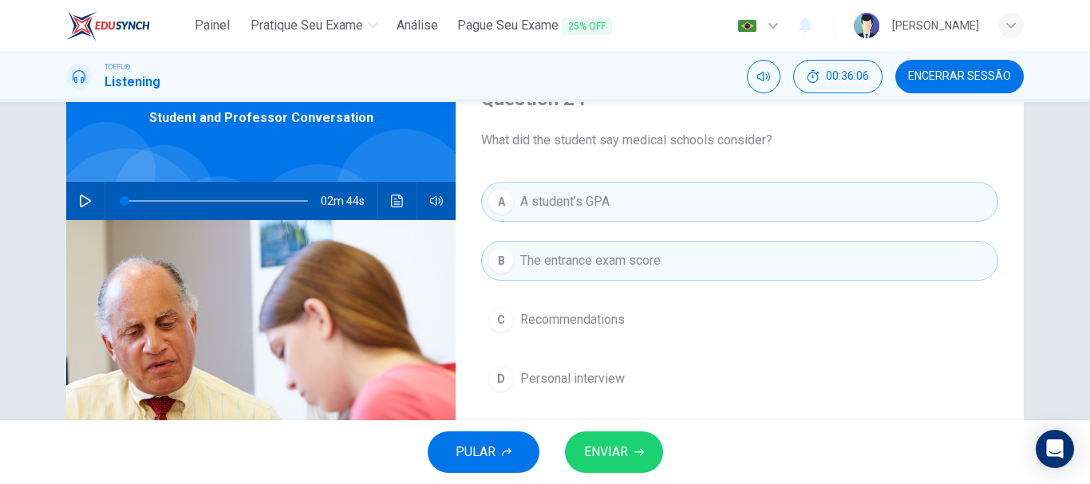
click at [606, 456] on span "ENVIAR" at bounding box center [606, 452] width 44 height 22
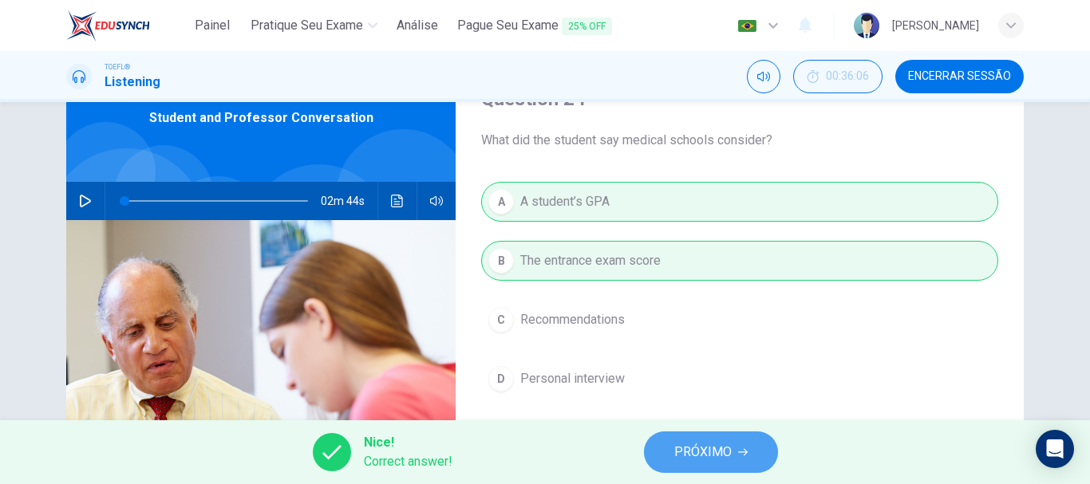
click at [739, 451] on icon "button" at bounding box center [743, 453] width 10 height 10
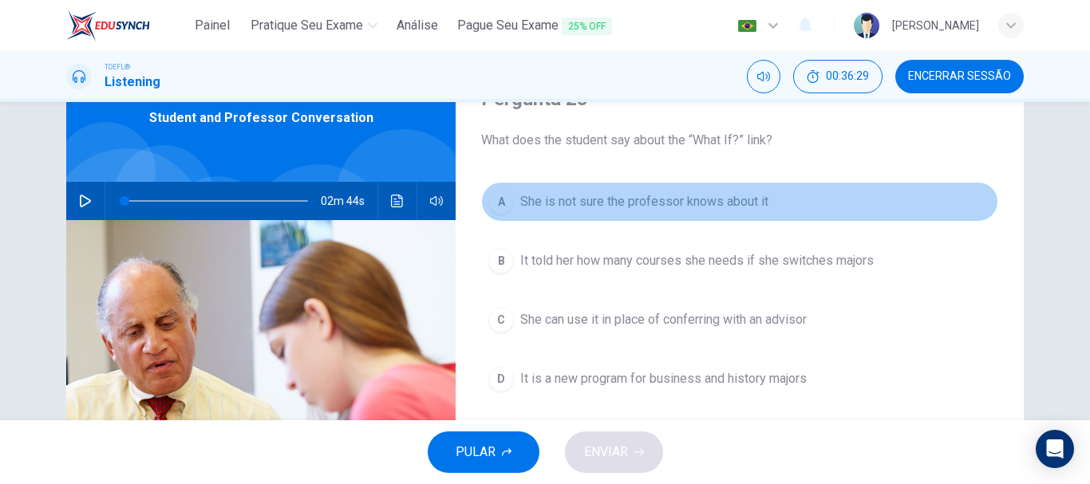
click at [513, 203] on button "A She is not sure the professor knows about it" at bounding box center [739, 202] width 517 height 40
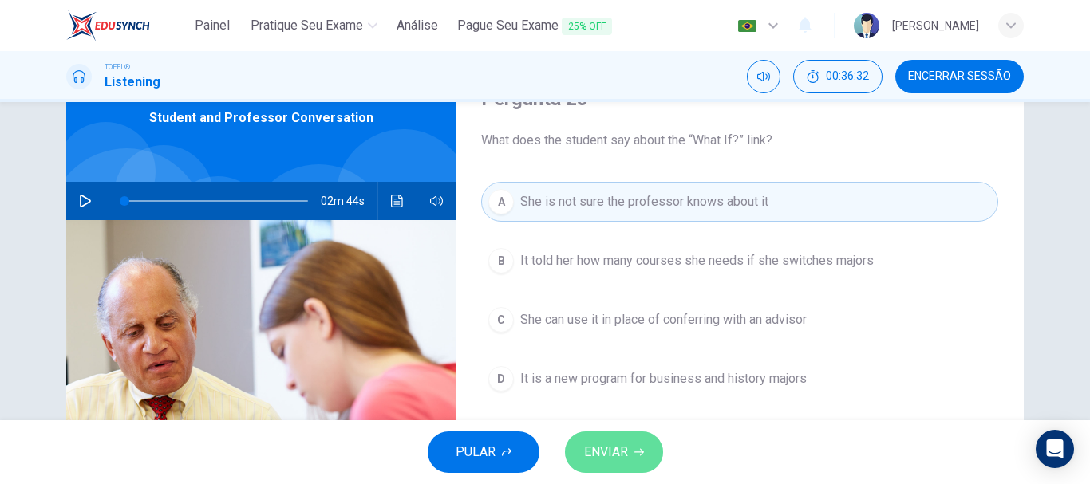
click at [617, 454] on span "ENVIAR" at bounding box center [606, 452] width 44 height 22
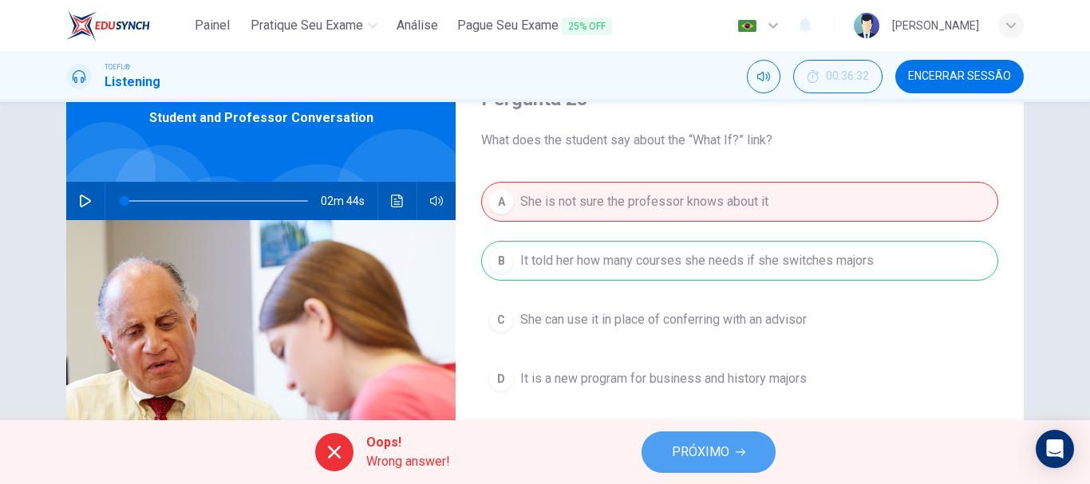
click at [722, 448] on span "PRÓXIMO" at bounding box center [700, 452] width 57 height 22
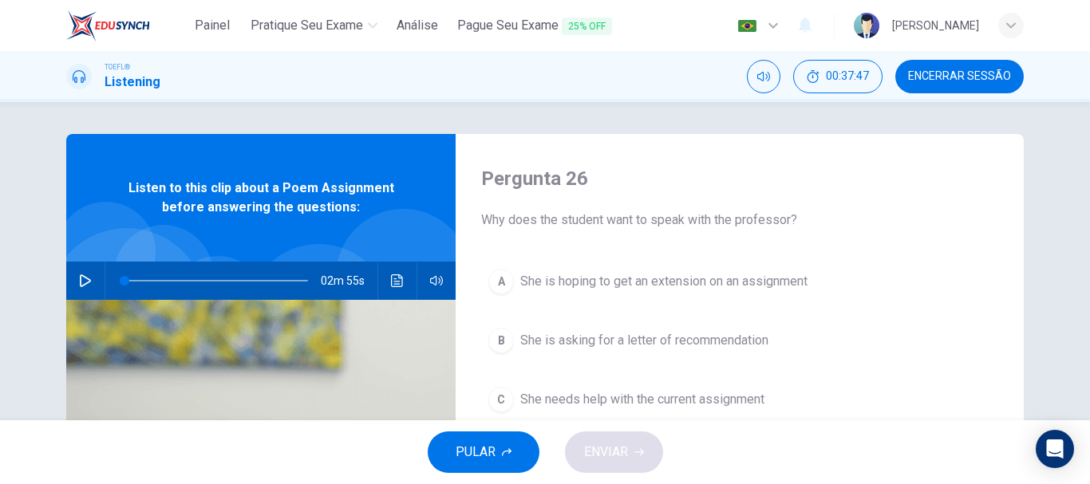
click at [87, 285] on icon "button" at bounding box center [85, 280] width 13 height 13
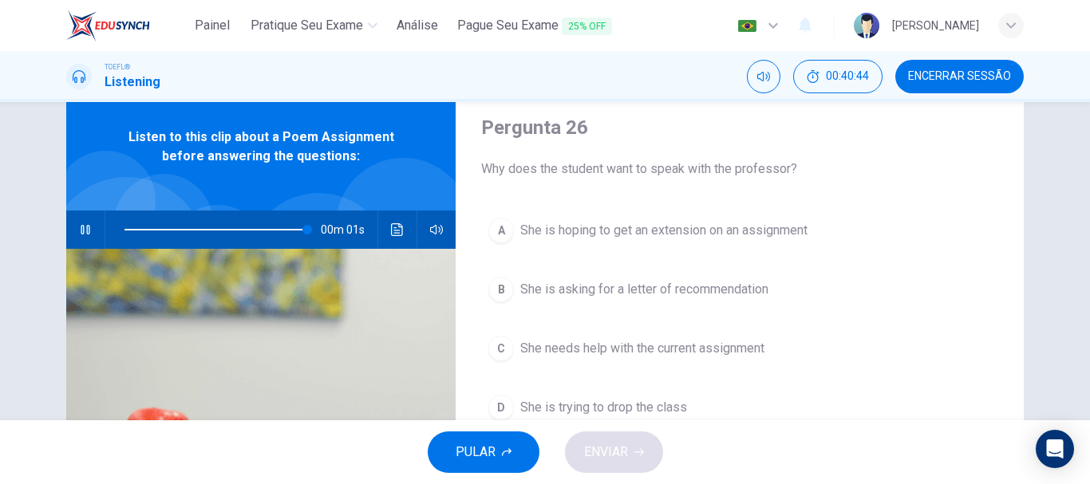
type input "0"
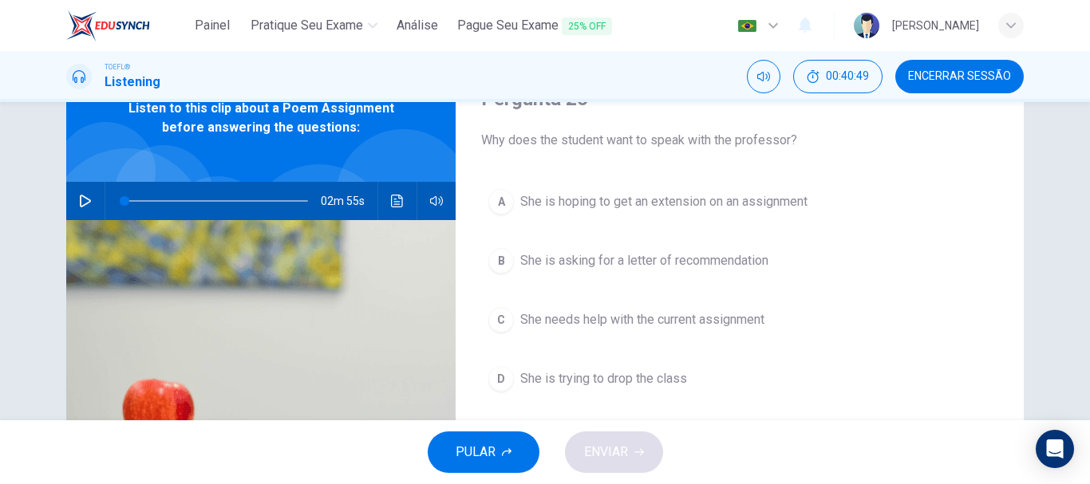
click at [499, 318] on div "C" at bounding box center [501, 320] width 26 height 26
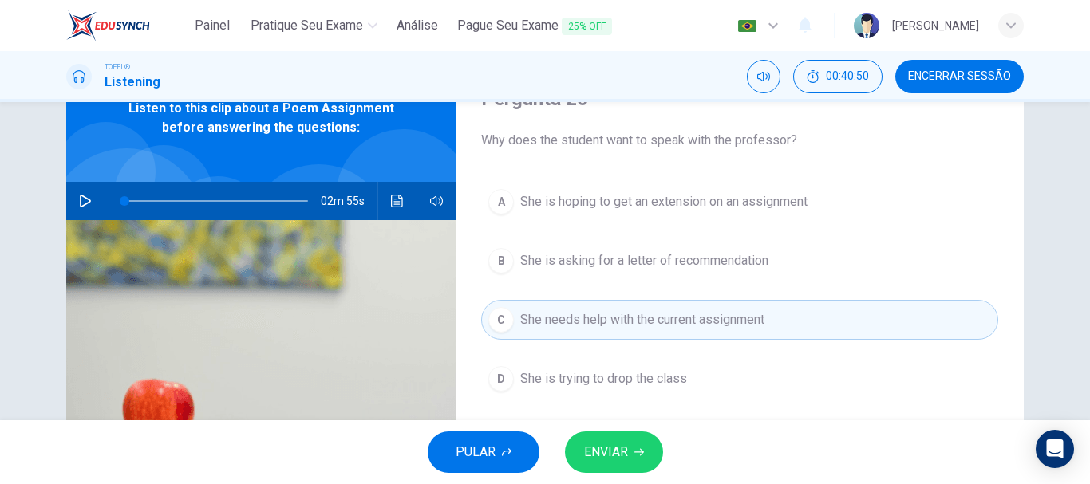
click at [607, 459] on span "ENVIAR" at bounding box center [606, 452] width 44 height 22
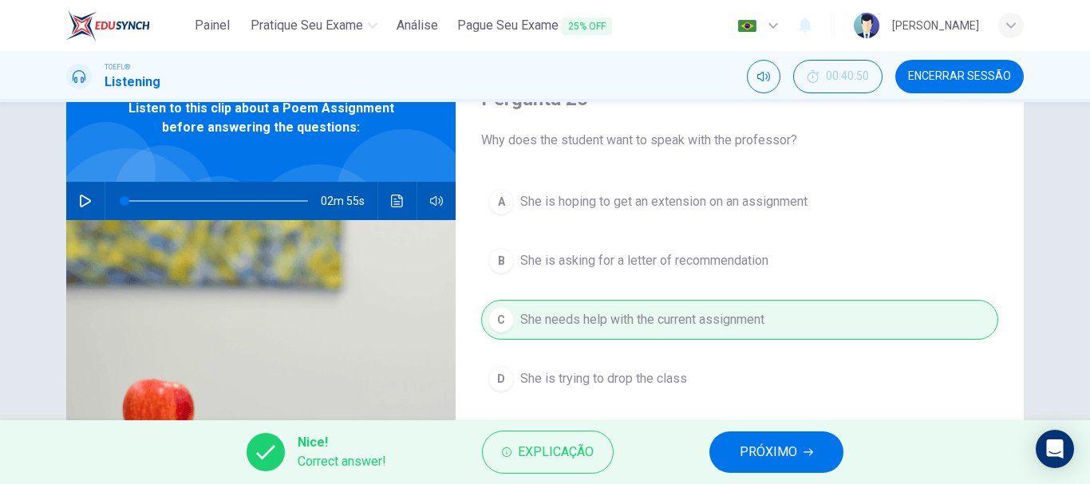
click at [804, 450] on icon "button" at bounding box center [808, 453] width 10 height 10
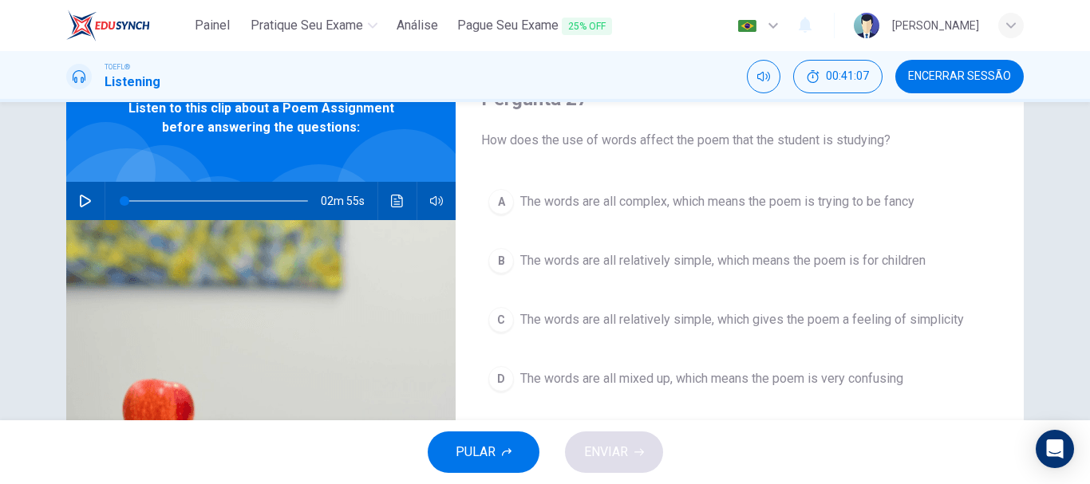
click at [491, 323] on div "C" at bounding box center [501, 320] width 26 height 26
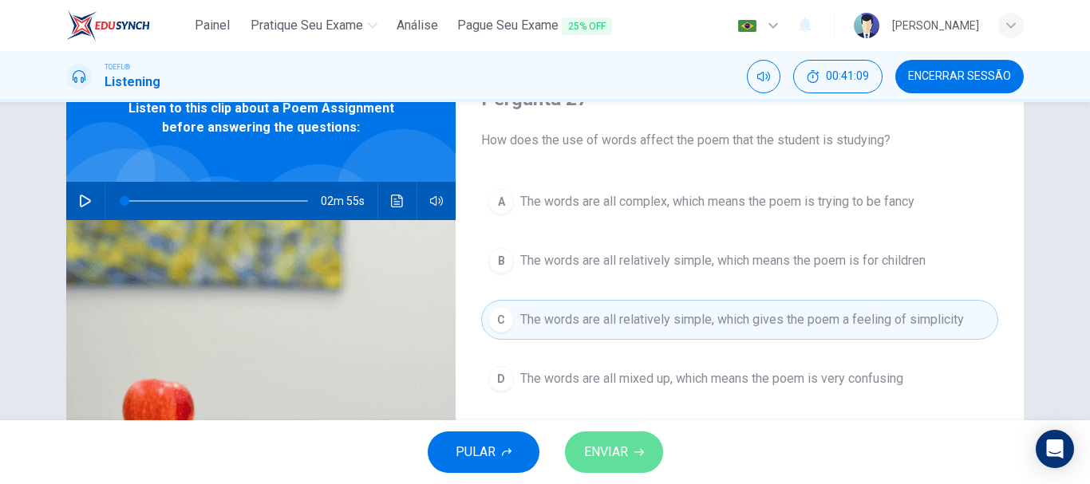
click at [610, 453] on span "ENVIAR" at bounding box center [606, 452] width 44 height 22
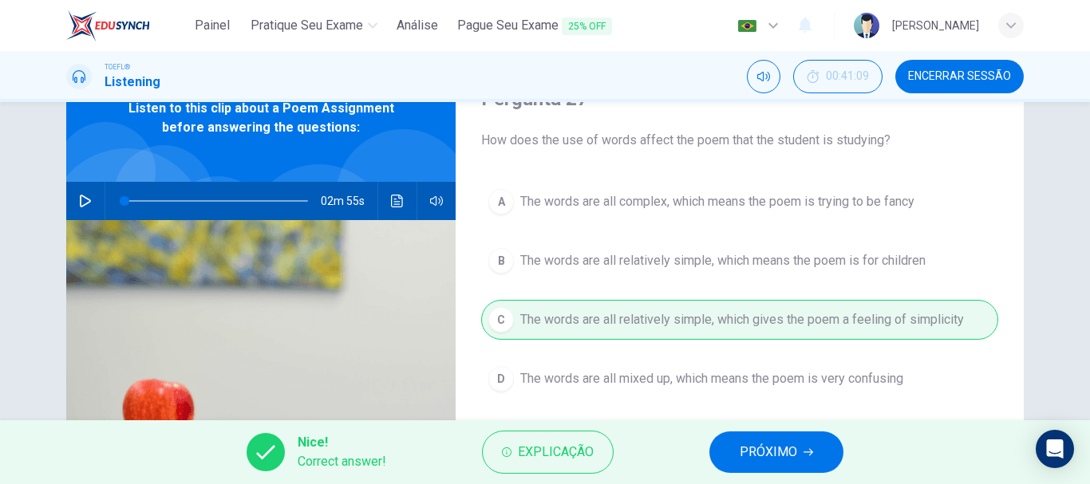
click at [747, 450] on span "PRÓXIMO" at bounding box center [768, 452] width 57 height 22
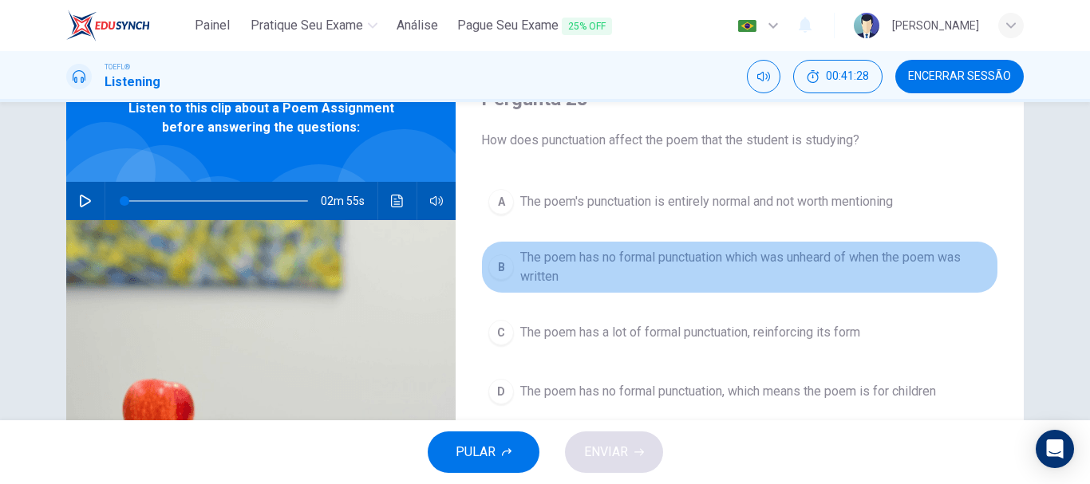
click at [488, 266] on div "B" at bounding box center [501, 268] width 26 height 26
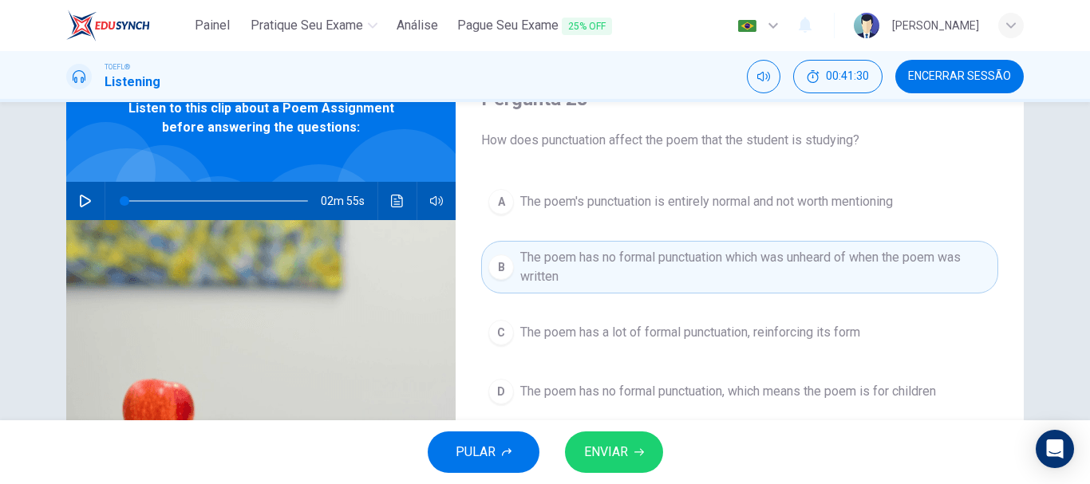
click at [609, 450] on span "ENVIAR" at bounding box center [606, 452] width 44 height 22
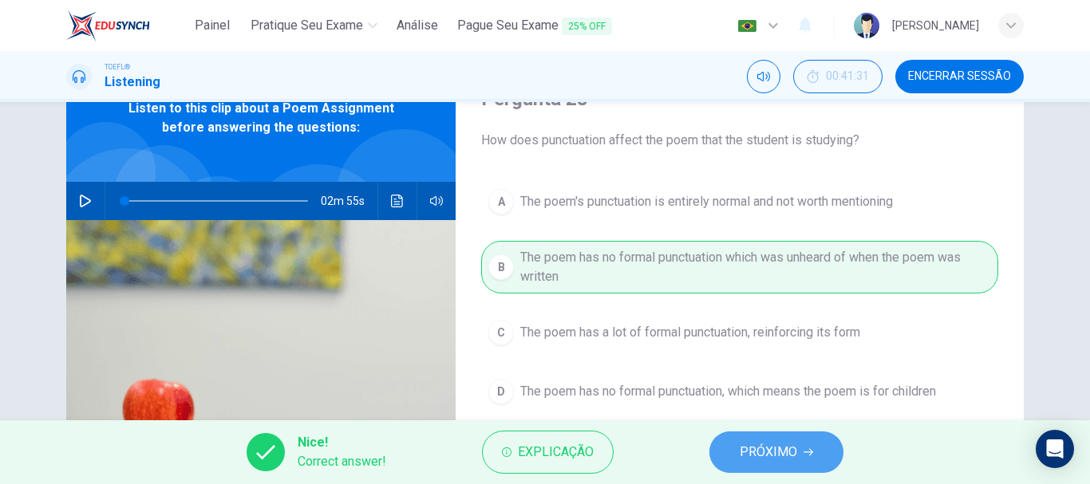
click at [805, 452] on icon "button" at bounding box center [808, 452] width 10 height 7
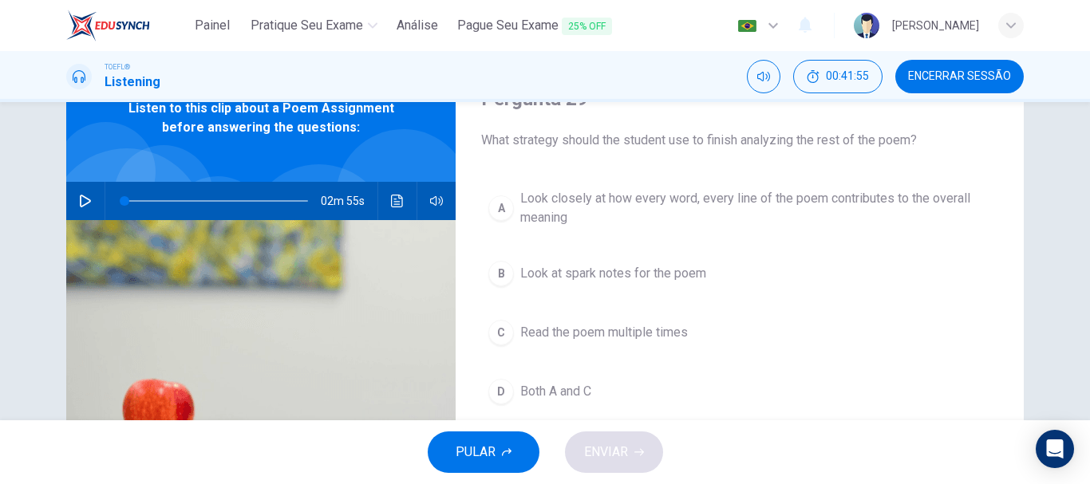
click at [502, 212] on div "A" at bounding box center [501, 208] width 26 height 26
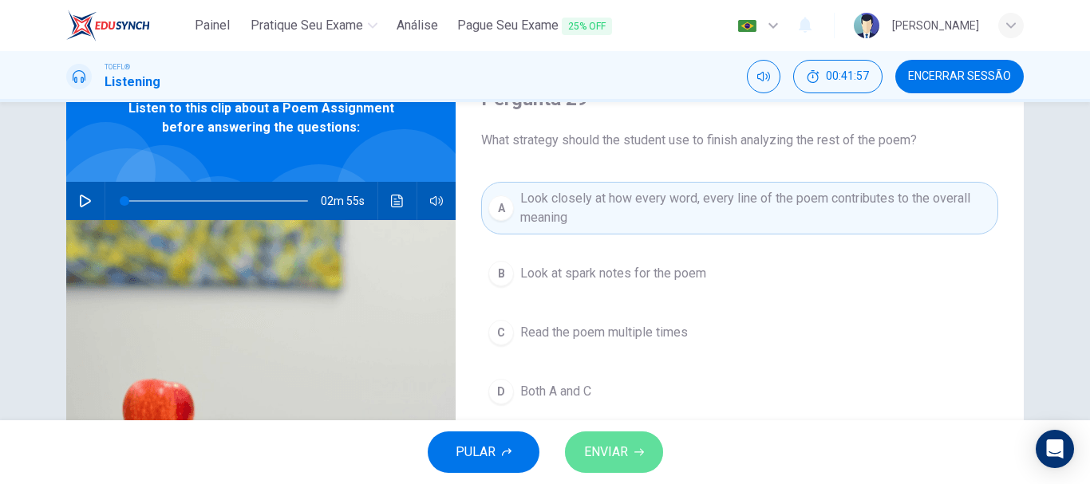
click at [605, 449] on span "ENVIAR" at bounding box center [606, 452] width 44 height 22
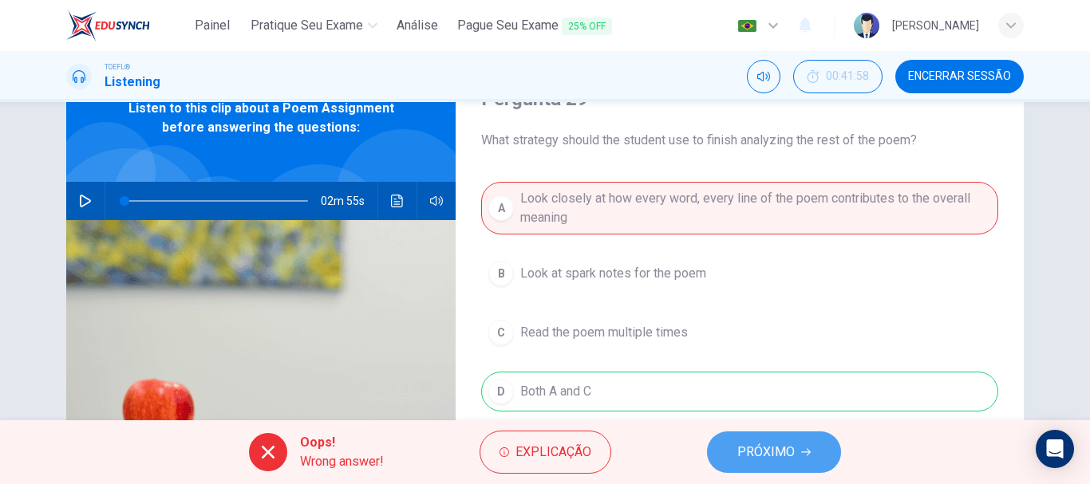
click at [795, 450] on button "PRÓXIMO" at bounding box center [774, 452] width 134 height 41
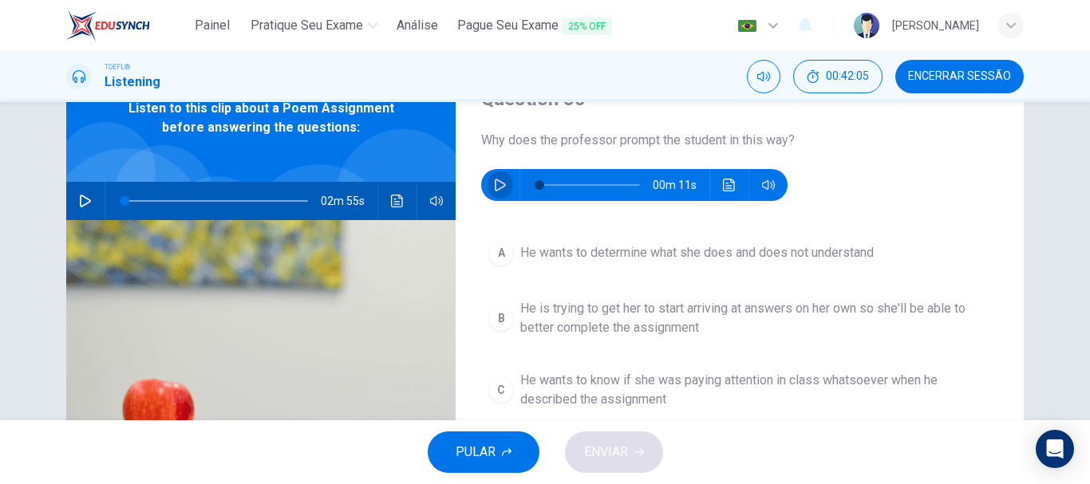
click at [495, 189] on icon "button" at bounding box center [500, 185] width 11 height 13
type input "0"
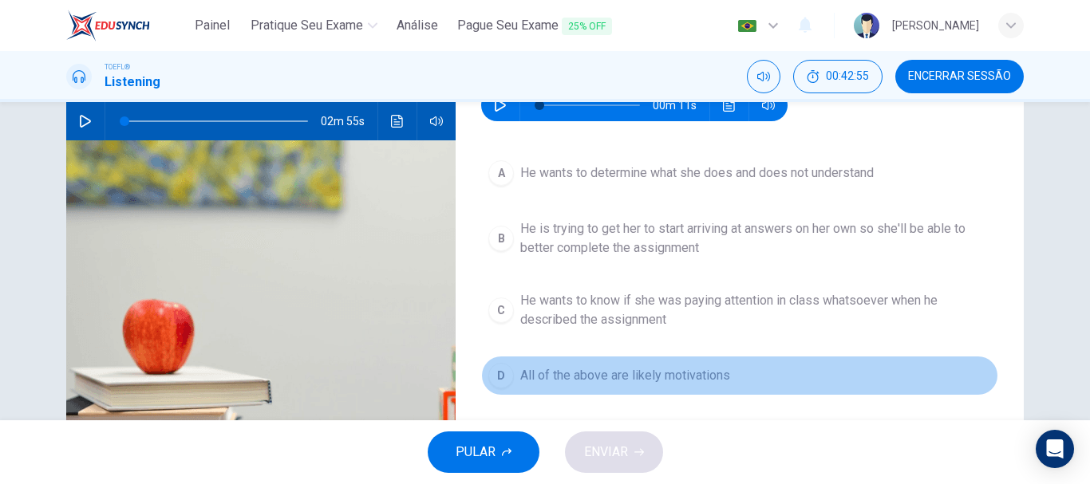
click at [503, 376] on div "D" at bounding box center [501, 376] width 26 height 26
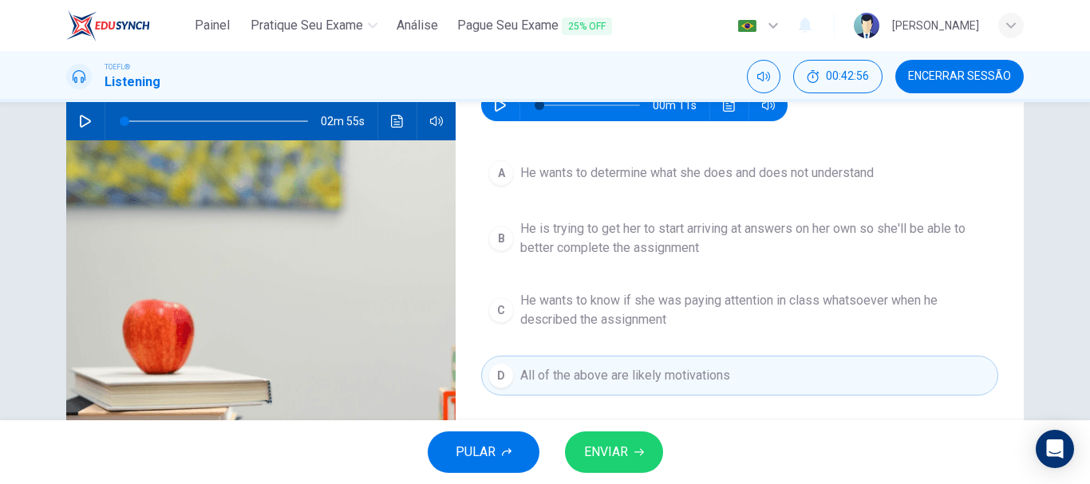
click at [622, 450] on span "ENVIAR" at bounding box center [606, 452] width 44 height 22
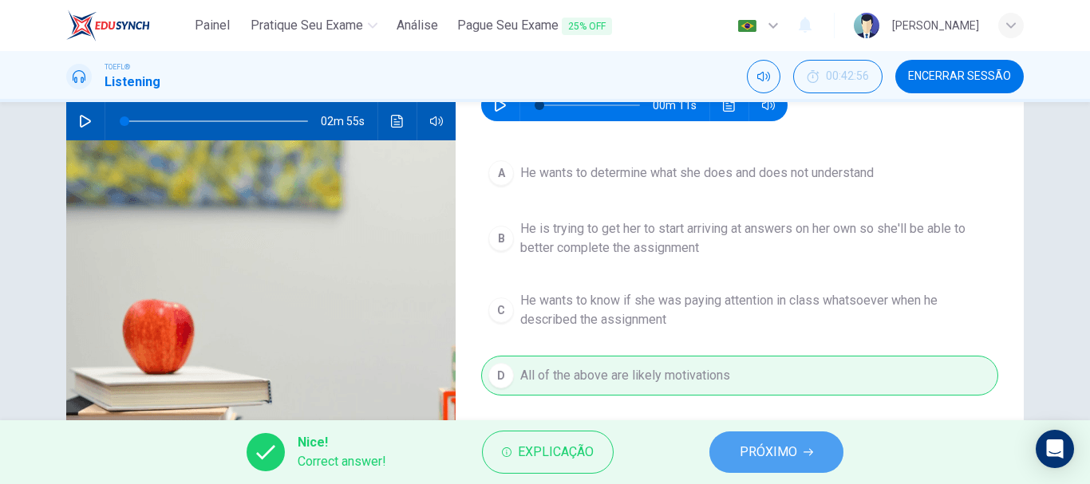
click at [796, 450] on span "PRÓXIMO" at bounding box center [768, 452] width 57 height 22
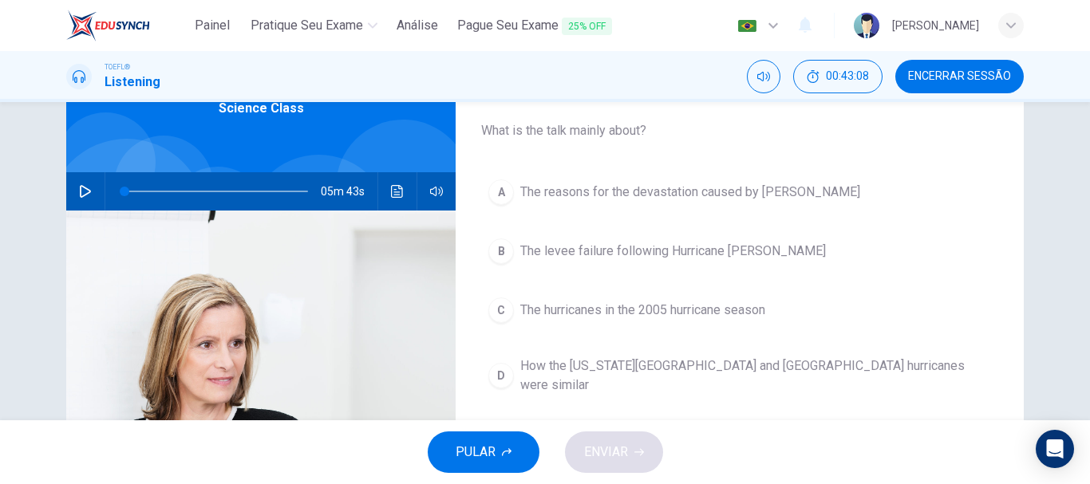
scroll to position [61, 0]
